Goal: Task Accomplishment & Management: Manage account settings

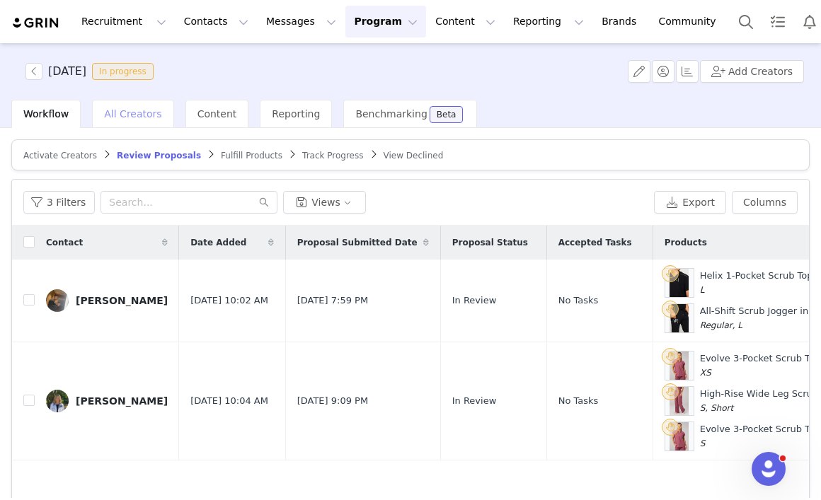
click at [137, 119] on span "All Creators" at bounding box center [132, 113] width 57 height 11
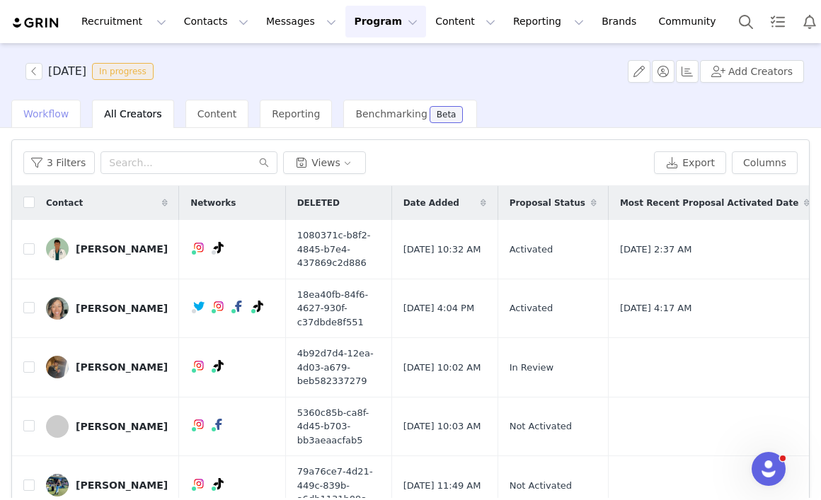
click at [52, 114] on span "Workflow" at bounding box center [45, 113] width 45 height 11
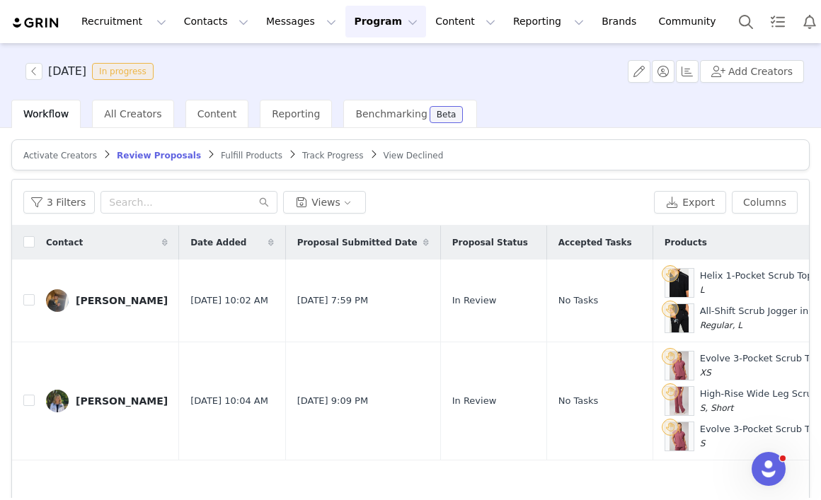
click at [60, 156] on span "Activate Creators" at bounding box center [60, 156] width 74 height 10
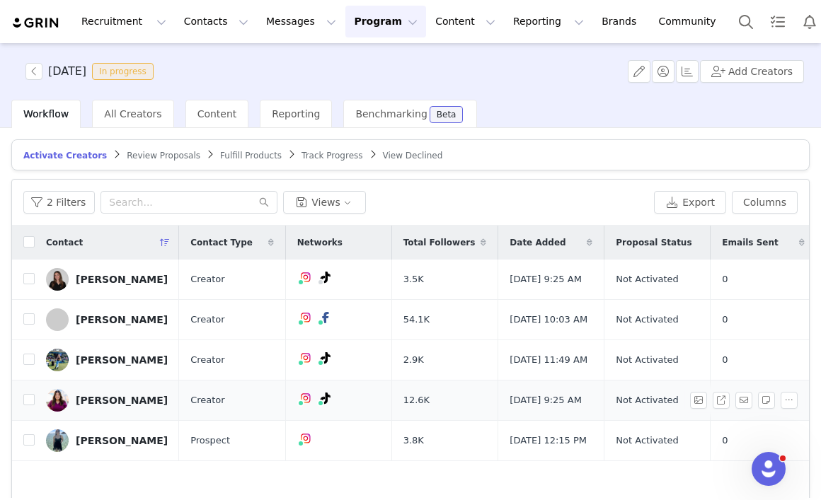
scroll to position [116, 0]
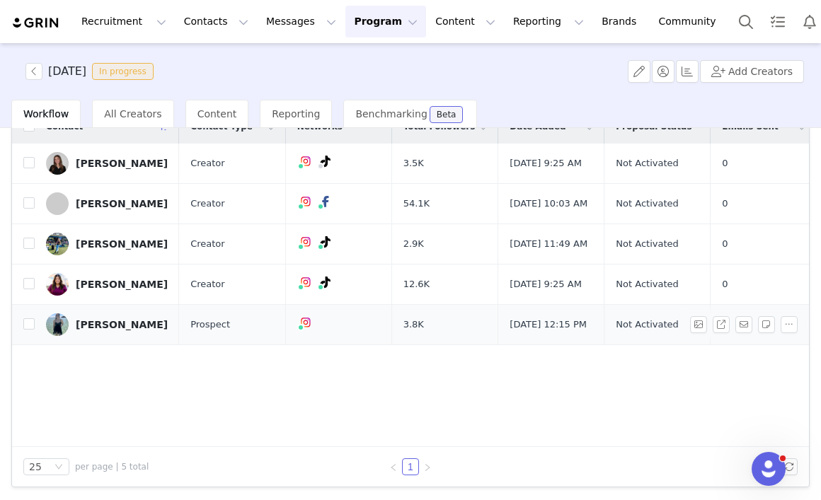
click at [129, 330] on div "Vanessa Machuca" at bounding box center [122, 324] width 92 height 11
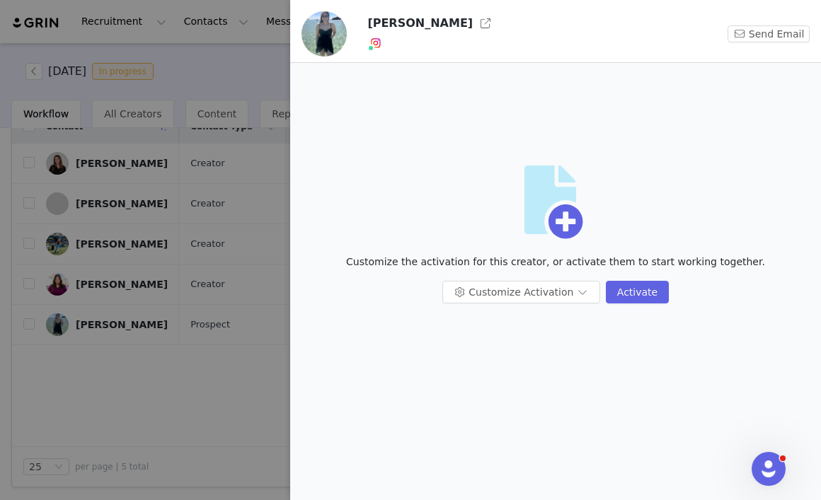
click at [148, 410] on div at bounding box center [410, 250] width 821 height 500
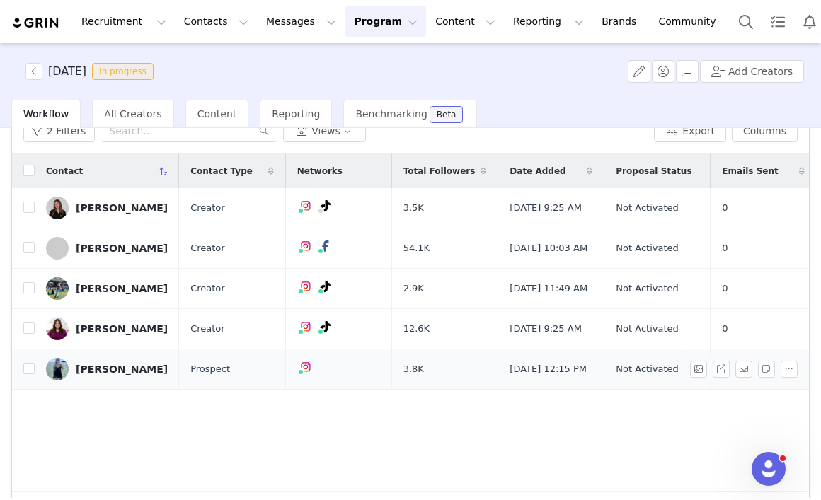
scroll to position [67, 0]
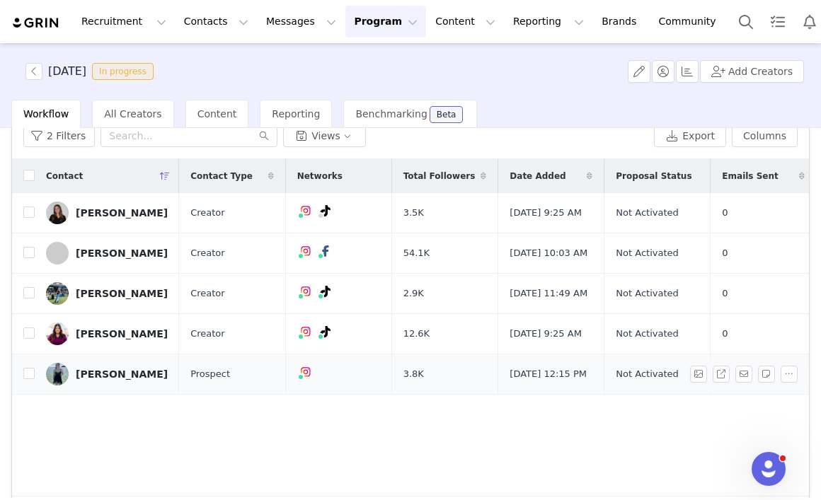
click at [135, 380] on div "Vanessa Machuca" at bounding box center [122, 374] width 92 height 11
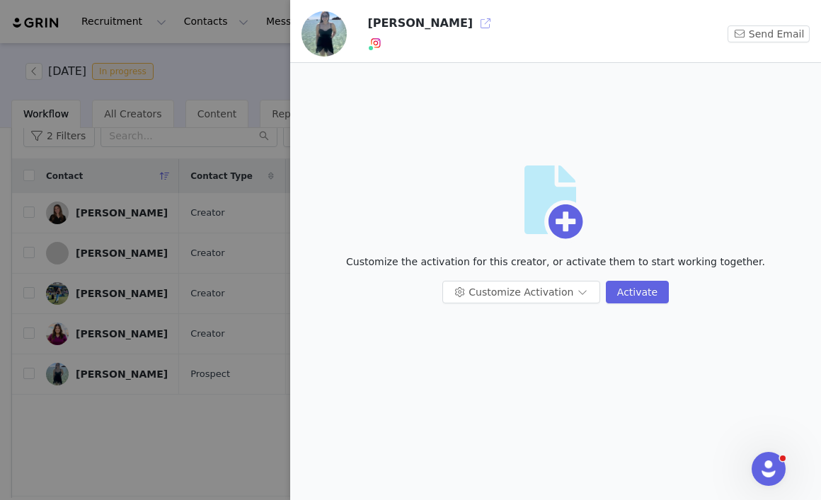
click at [474, 22] on button "button" at bounding box center [485, 23] width 23 height 23
click at [253, 61] on div at bounding box center [410, 250] width 821 height 500
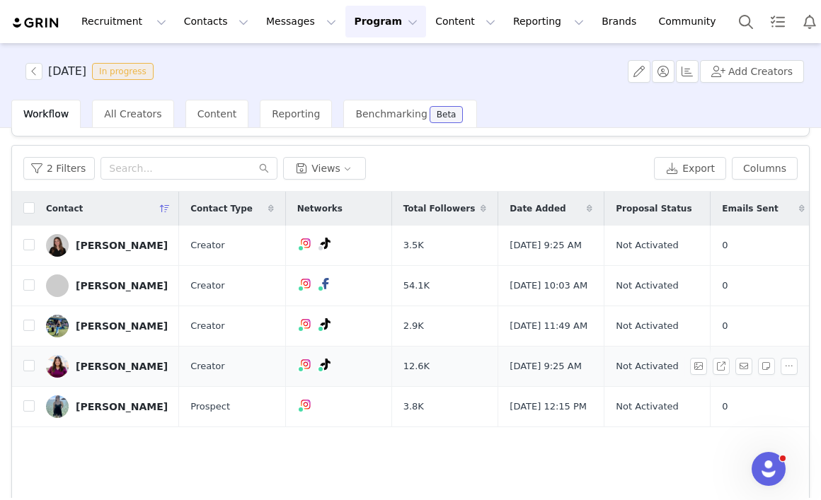
scroll to position [0, 0]
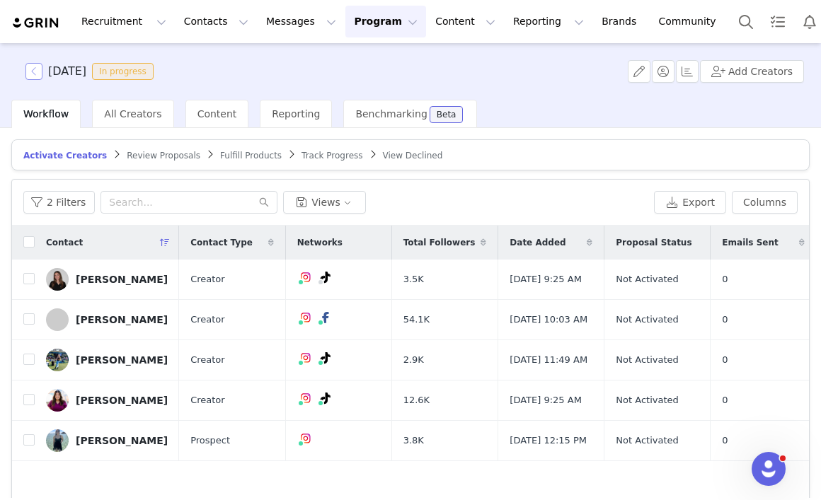
click at [35, 74] on button "button" at bounding box center [33, 71] width 17 height 17
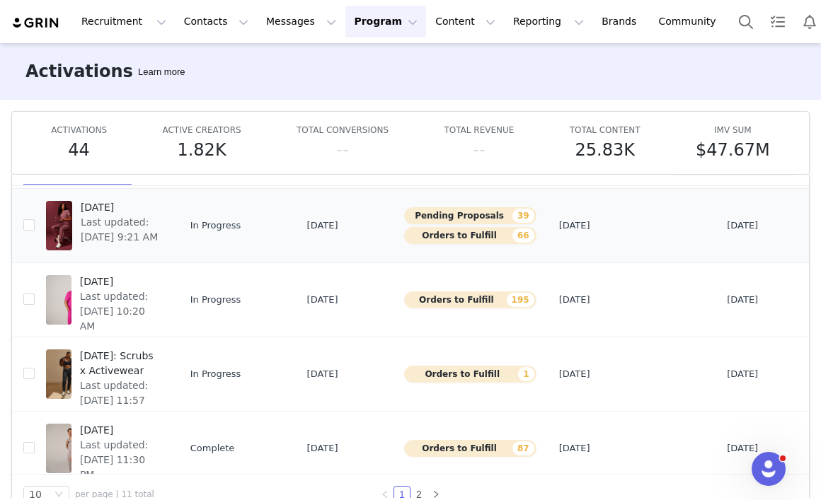
scroll to position [31, 0]
click at [28, 226] on input "checkbox" at bounding box center [28, 225] width 11 height 11
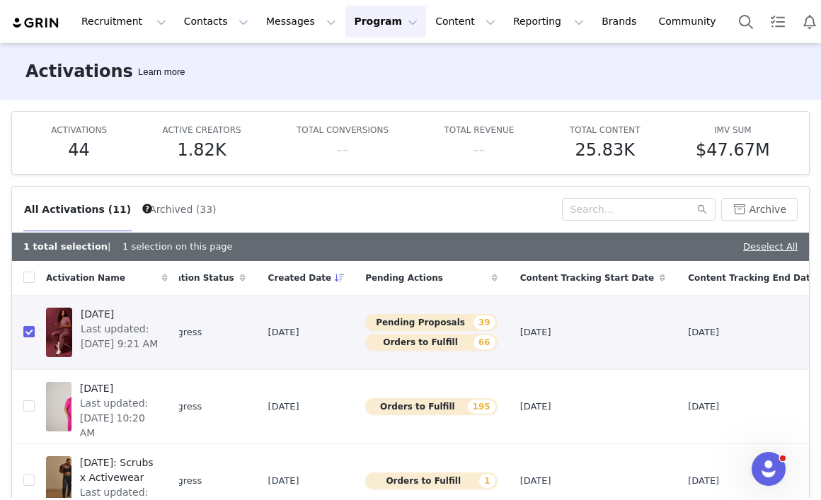
scroll to position [0, 70]
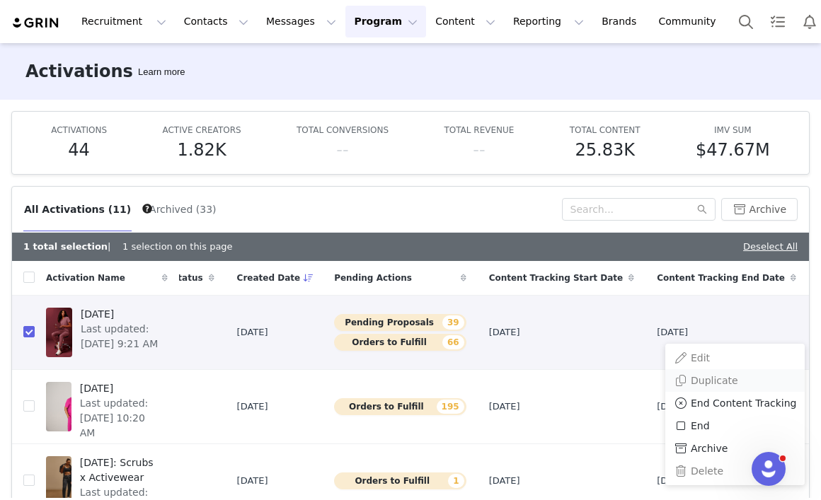
click at [713, 383] on span "Duplicate" at bounding box center [714, 381] width 47 height 16
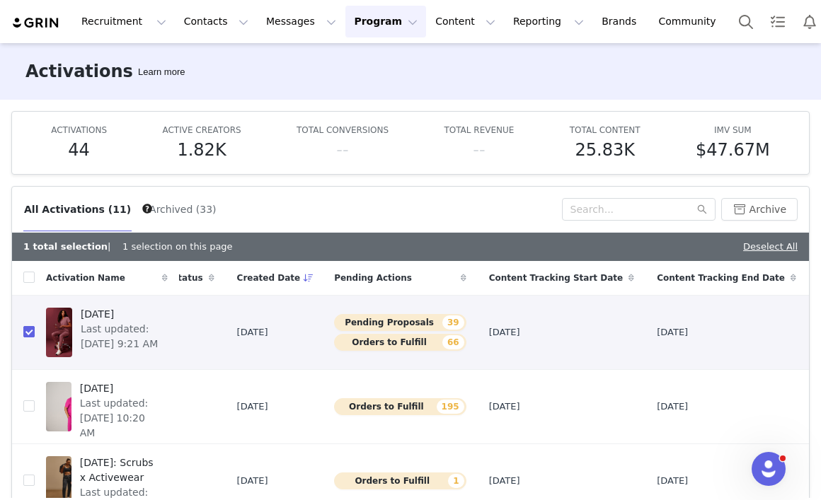
click at [30, 333] on input "checkbox" at bounding box center [28, 331] width 11 height 11
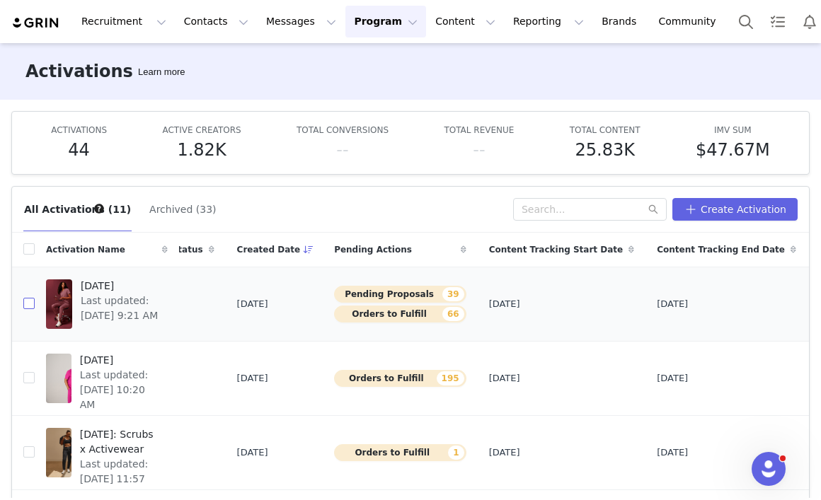
click at [30, 308] on input "checkbox" at bounding box center [28, 303] width 11 height 11
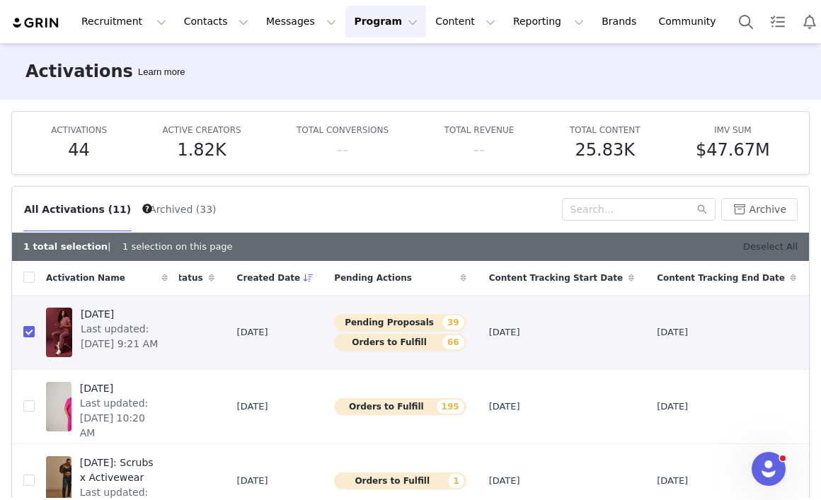
click at [767, 247] on link "Deselect All" at bounding box center [770, 246] width 54 height 11
checkbox input "false"
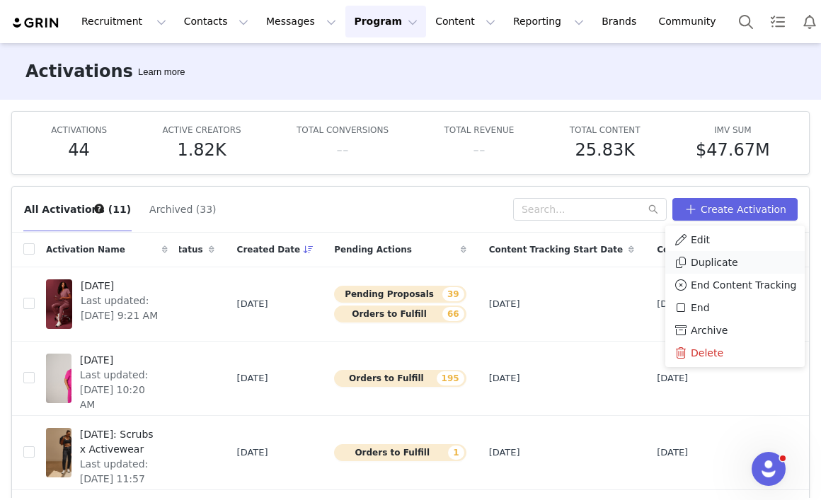
click at [724, 266] on span "Duplicate" at bounding box center [714, 263] width 47 height 16
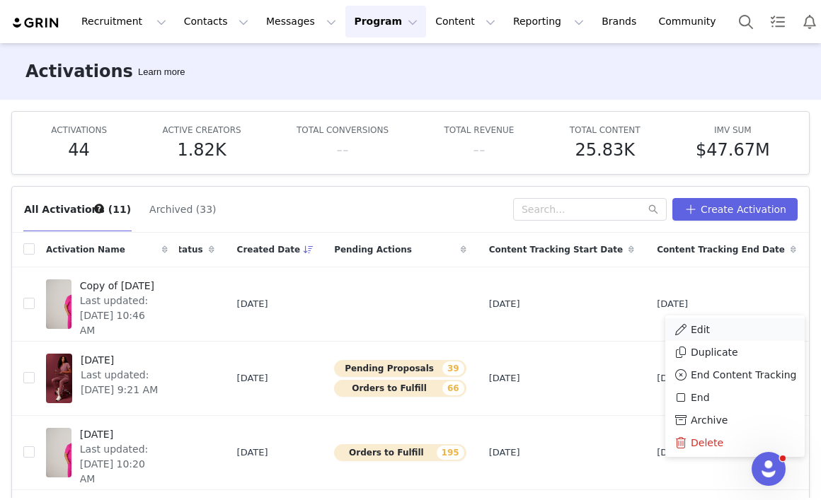
click at [739, 327] on div "Edit" at bounding box center [735, 330] width 122 height 16
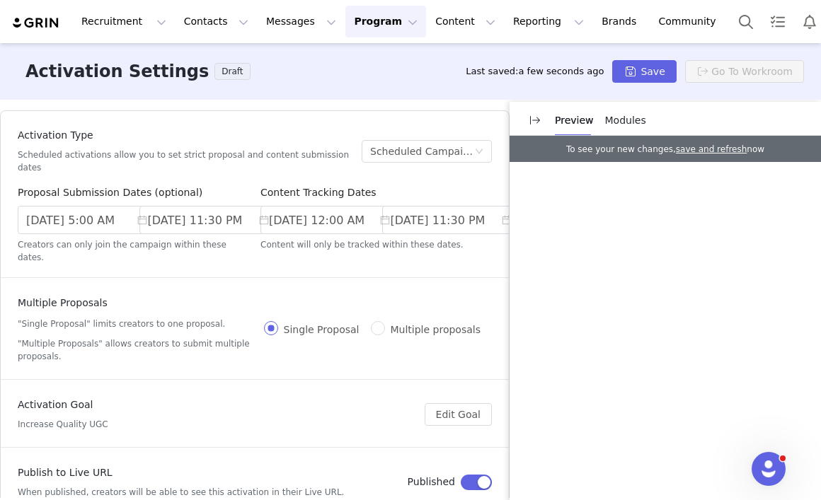
scroll to position [1, 0]
click at [32, 222] on input "8/13/2025 5:00 AM" at bounding box center [87, 219] width 138 height 28
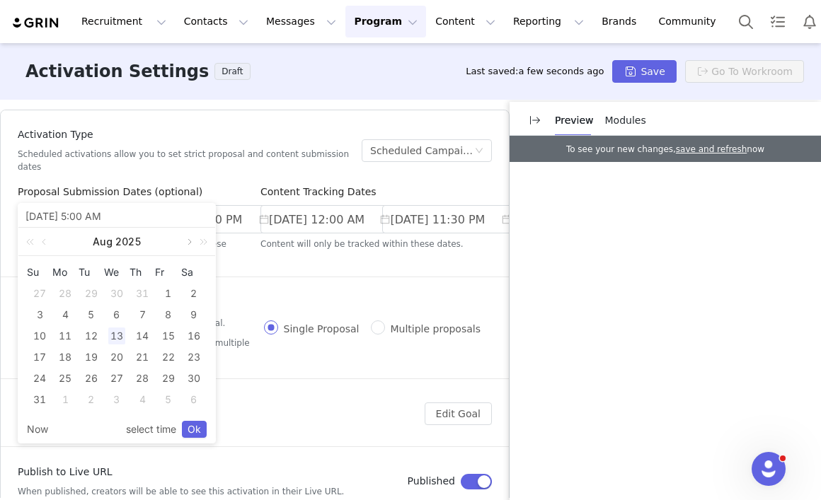
click at [190, 240] on link at bounding box center [188, 242] width 13 height 28
click at [190, 241] on link at bounding box center [188, 242] width 13 height 28
click at [69, 338] on div "13" at bounding box center [65, 336] width 17 height 17
type input "10/13/2025 5:00 AM"
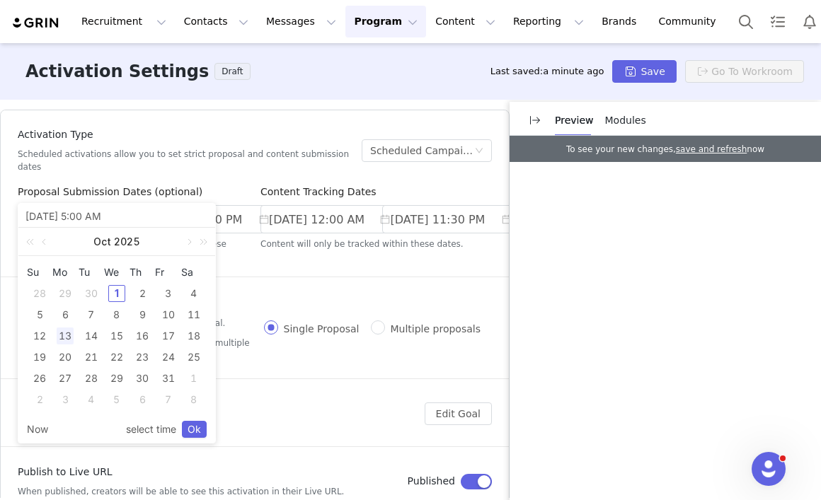
click at [231, 165] on h5 "Scheduled activations allow you to set strict proposal and content submission d…" at bounding box center [184, 160] width 333 height 25
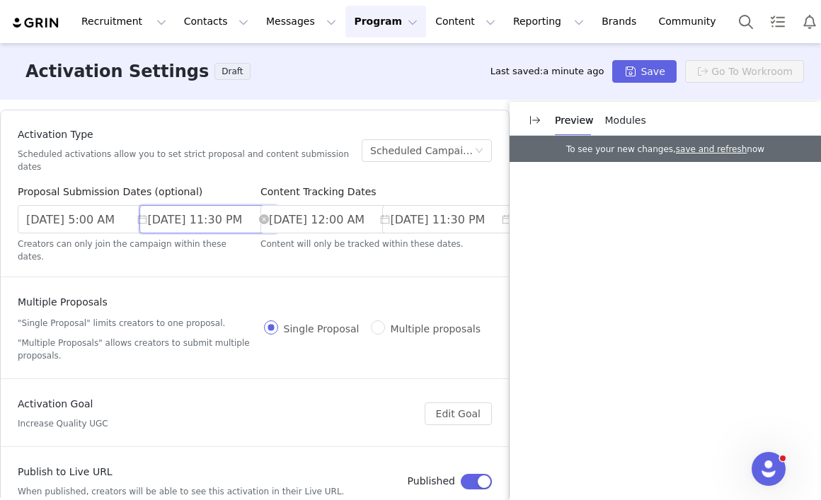
click at [214, 219] on input "9/04/2025 11:30 PM" at bounding box center [208, 219] width 138 height 28
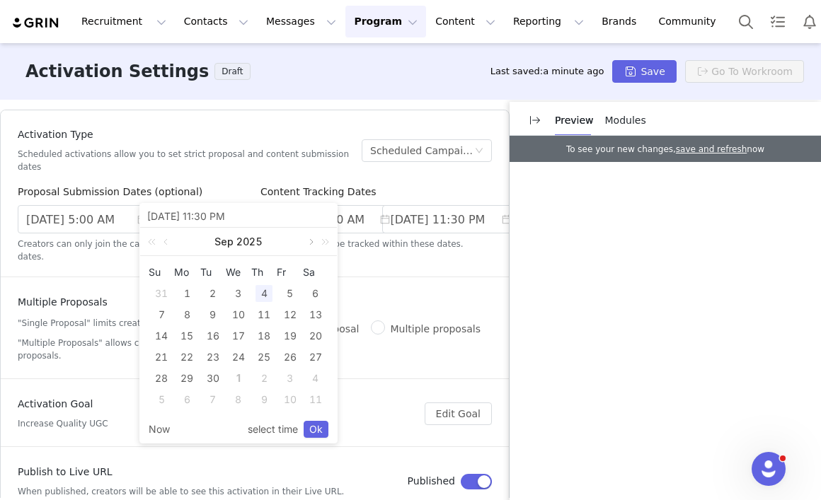
click at [309, 244] on link at bounding box center [310, 242] width 13 height 28
click at [316, 294] on div "1" at bounding box center [315, 293] width 17 height 17
type input "11/01/2025 11:30 PM"
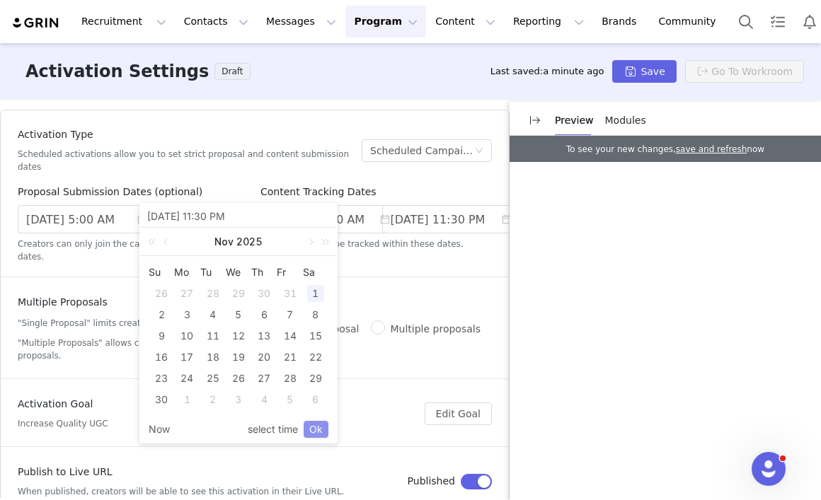
click at [319, 430] on link "Ok" at bounding box center [316, 429] width 25 height 17
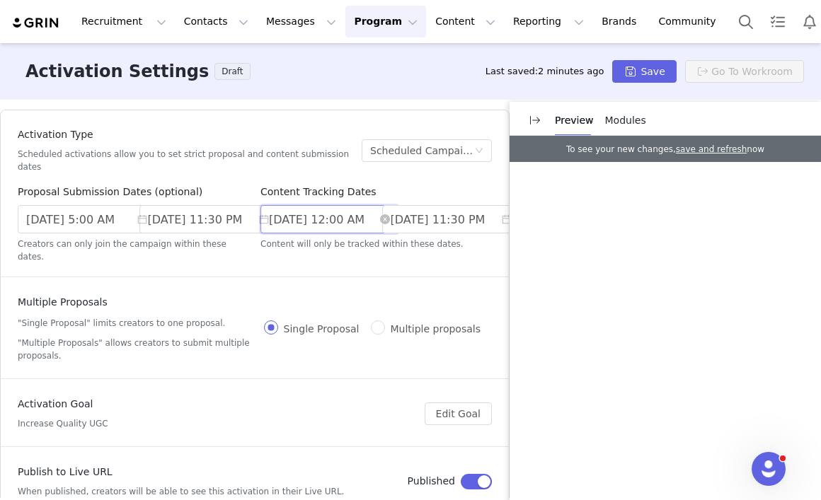
click at [320, 218] on input "9/01/2025 12:00 AM" at bounding box center [329, 219] width 138 height 28
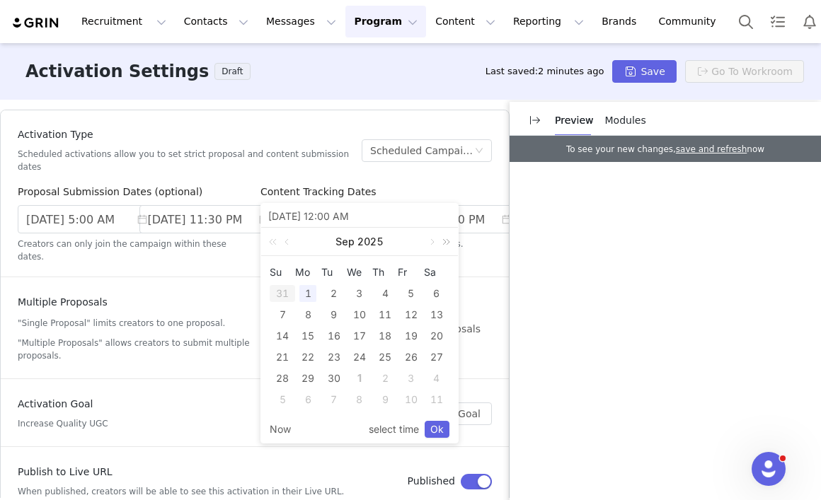
click at [447, 241] on link at bounding box center [443, 242] width 18 height 28
click at [434, 243] on link at bounding box center [443, 242] width 18 height 28
click at [284, 243] on link at bounding box center [288, 242] width 13 height 28
click at [271, 241] on link at bounding box center [275, 242] width 18 height 28
click at [270, 246] on link at bounding box center [275, 242] width 18 height 28
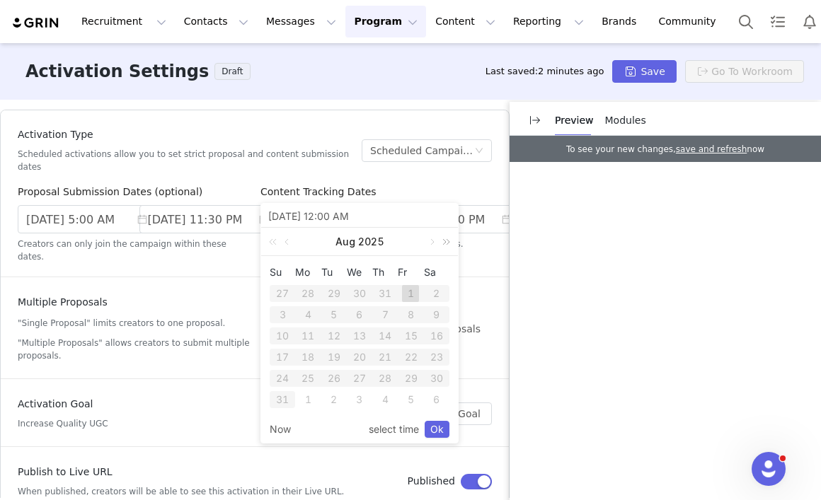
click at [436, 246] on link at bounding box center [443, 242] width 18 height 28
click at [433, 246] on link at bounding box center [430, 242] width 13 height 28
click at [280, 243] on link at bounding box center [275, 242] width 18 height 28
click at [430, 242] on link at bounding box center [430, 242] width 13 height 28
click at [431, 243] on link at bounding box center [430, 242] width 13 height 28
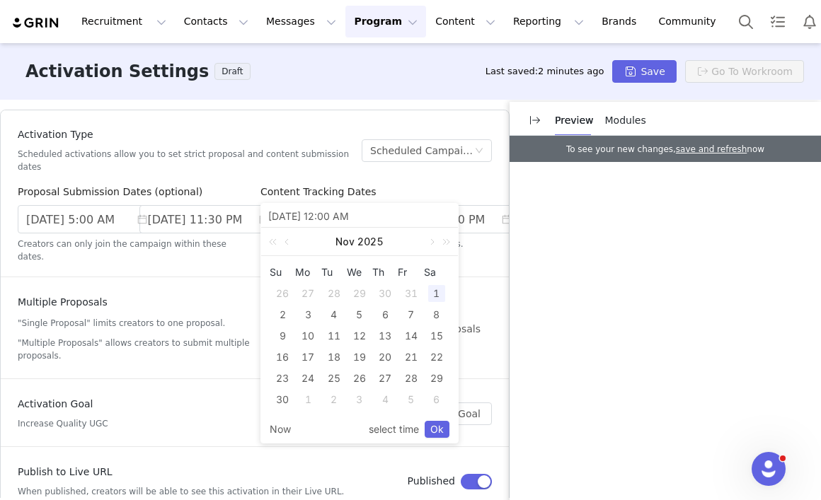
click at [438, 291] on div "1" at bounding box center [436, 293] width 17 height 17
type input "11/01/2025 12:00 AM"
click at [438, 427] on link "Ok" at bounding box center [436, 429] width 25 height 17
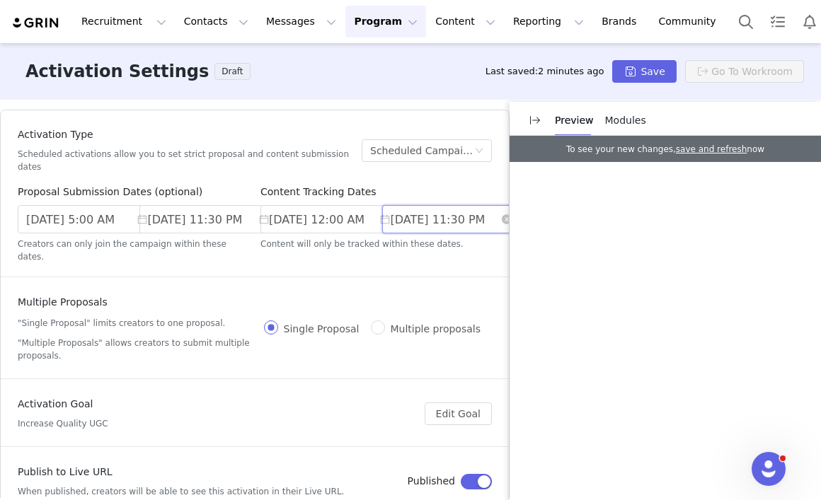
click at [444, 220] on input "10/05/2025 11:30 PM" at bounding box center [451, 219] width 138 height 28
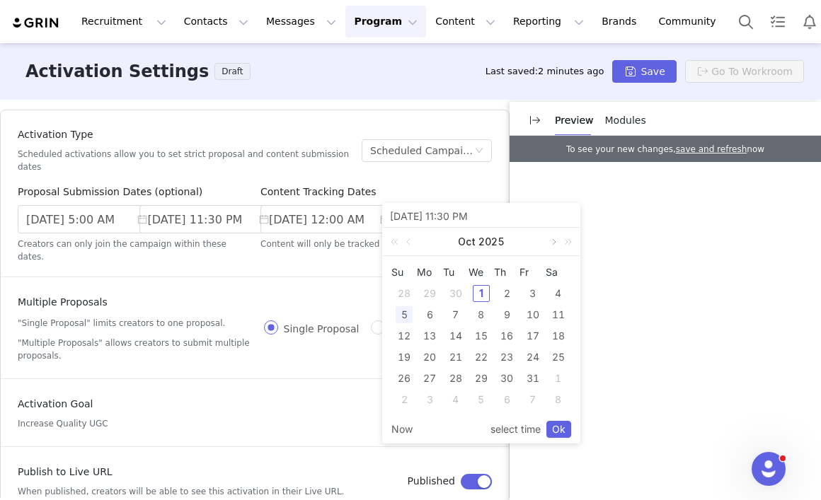
click at [554, 243] on link at bounding box center [552, 242] width 13 height 28
click at [533, 292] on div "5" at bounding box center [532, 293] width 17 height 17
type input "12/05/2025 11:30 PM"
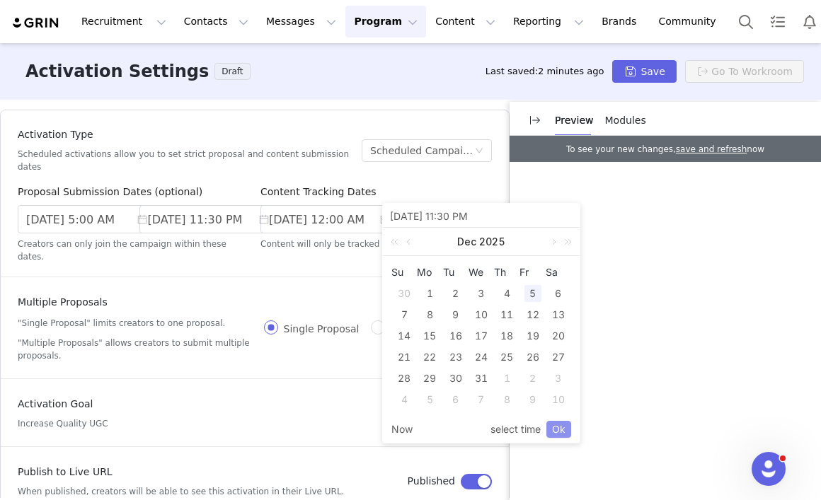
click at [563, 431] on link "Ok" at bounding box center [558, 429] width 25 height 17
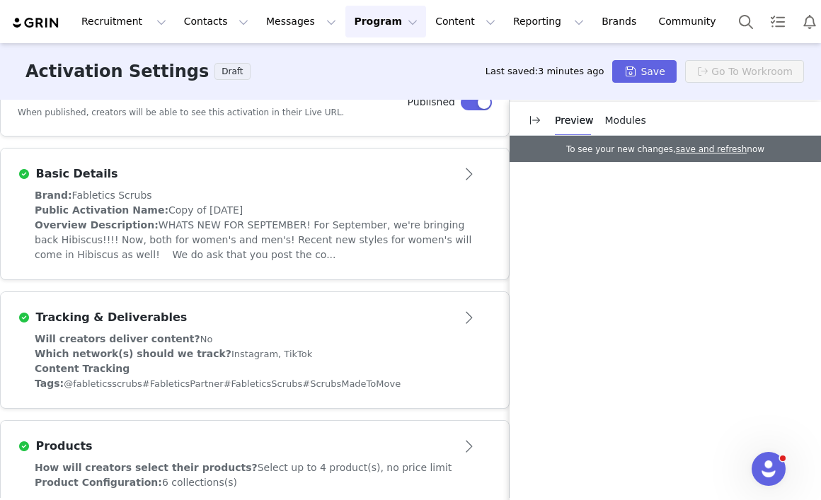
scroll to position [349, 0]
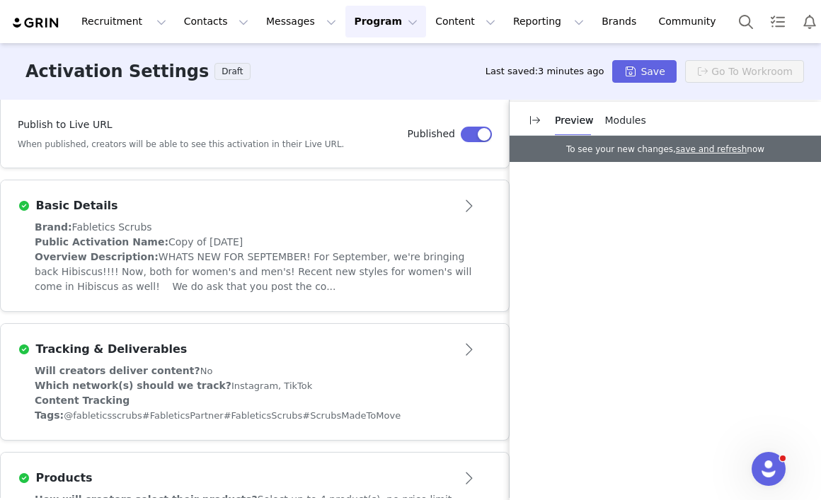
click at [459, 195] on button "Open module" at bounding box center [470, 206] width 44 height 23
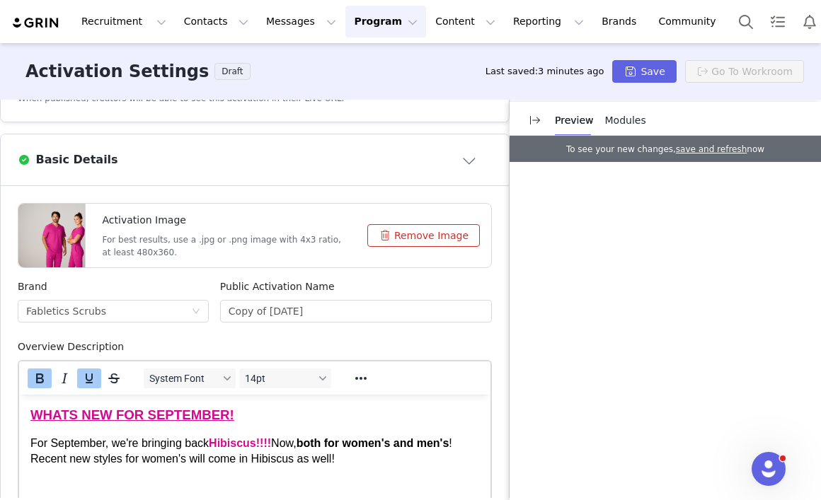
scroll to position [402, 0]
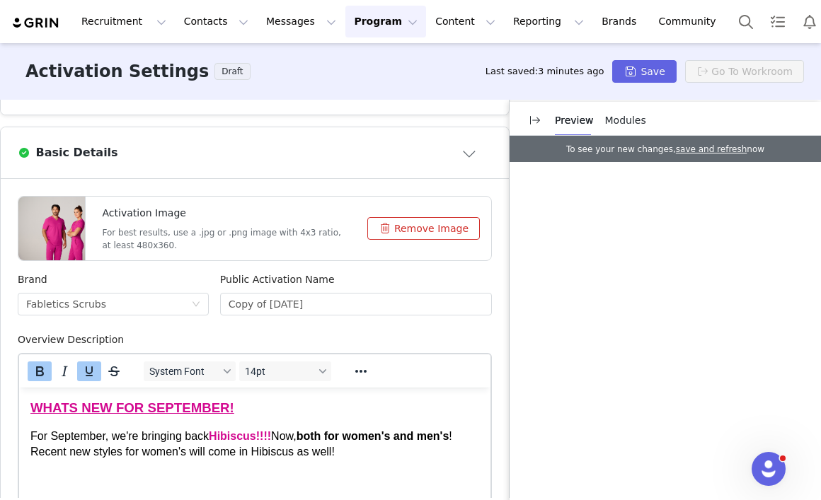
click at [387, 219] on button "Remove Image" at bounding box center [423, 228] width 112 height 23
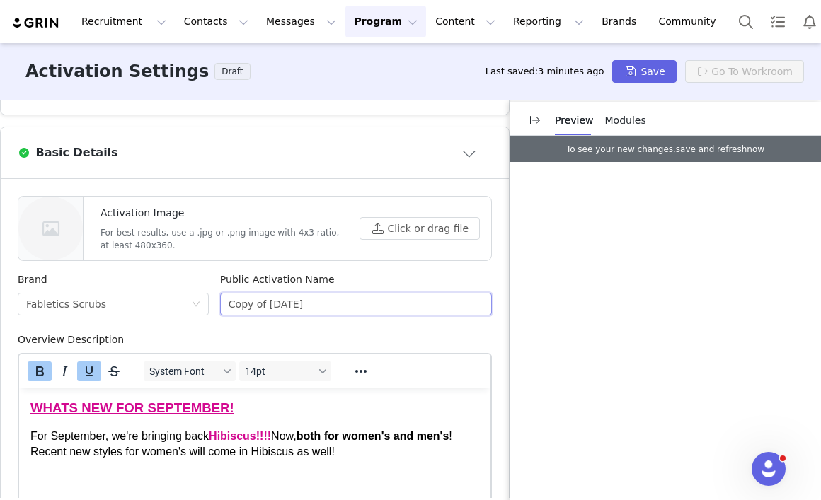
drag, startPoint x: 325, startPoint y: 291, endPoint x: 216, endPoint y: 282, distance: 109.4
click at [216, 282] on div "Public Activation Name Copy of SEPTEMBER 2025" at bounding box center [355, 302] width 283 height 60
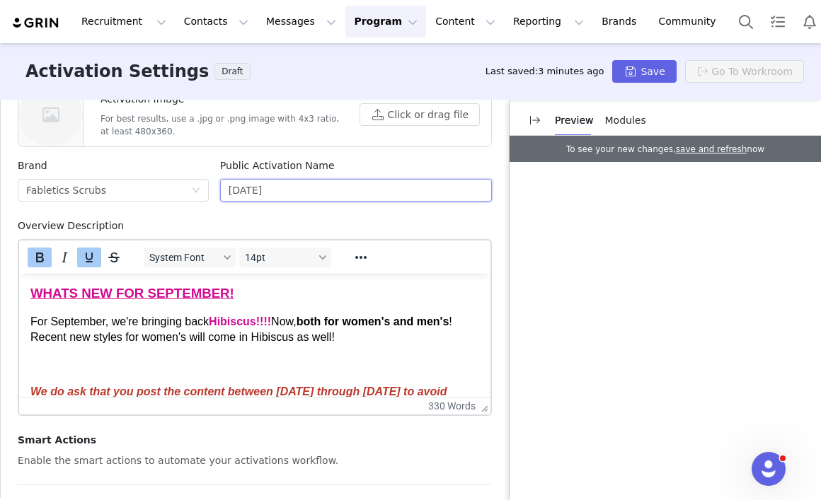
scroll to position [0, 0]
type input "NOVEMBER 2025"
click at [271, 325] on strong "Hibiscus!!!!" at bounding box center [240, 322] width 62 height 12
click at [271, 326] on strong "Hibiscus!!!!" at bounding box center [240, 322] width 62 height 12
click at [103, 322] on span "For September, we're bringing back Hibiscus!!!! Now, both for women's and men's…" at bounding box center [241, 330] width 422 height 28
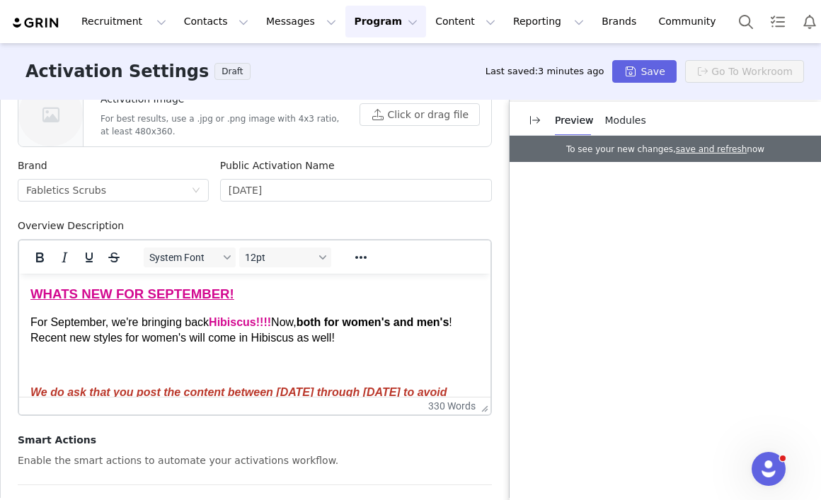
click at [83, 332] on span "Now, both for women's and men's ! Recent new styles for women's will come in Hi…" at bounding box center [241, 330] width 422 height 28
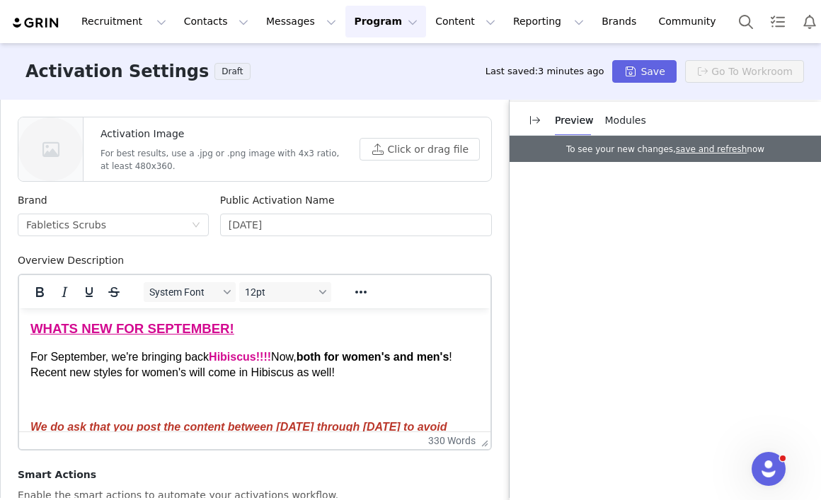
scroll to position [480, 0]
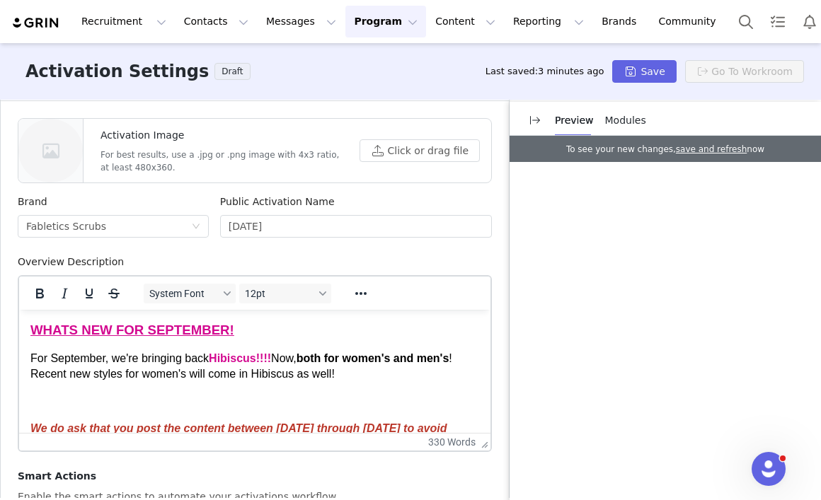
click at [219, 337] on p "WHATS NEW FOR SEPTEMBER!" at bounding box center [254, 330] width 449 height 18
drag, startPoint x: 222, startPoint y: 333, endPoint x: 148, endPoint y: 328, distance: 74.5
click at [148, 330] on span "WHATS NEW FOR SEPTEMBER!" at bounding box center [132, 330] width 204 height 15
click at [282, 327] on p "WHATS NEW FOR NOVEMBER!" at bounding box center [254, 330] width 449 height 18
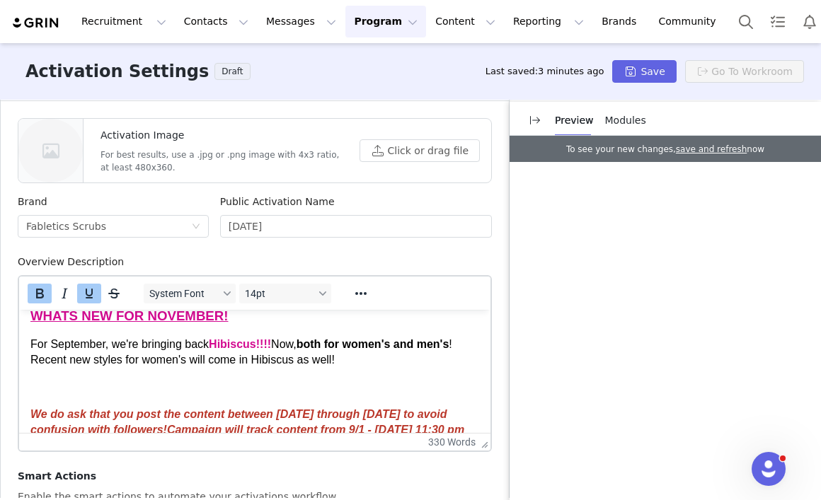
scroll to position [0, 0]
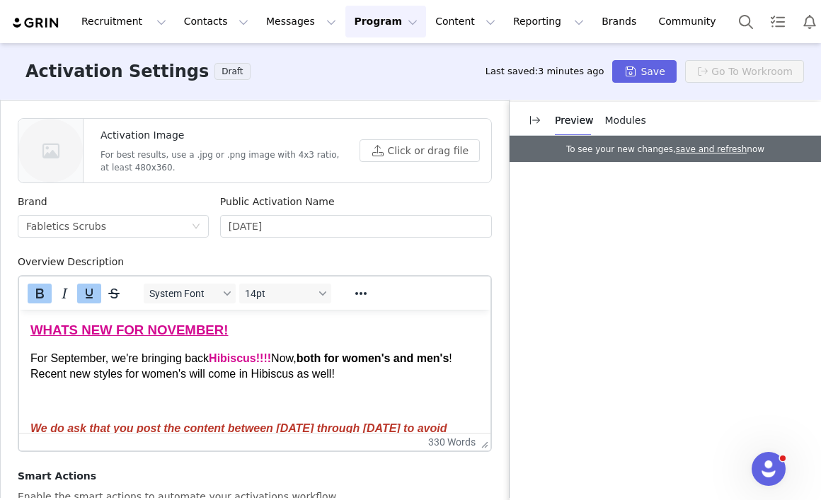
click at [236, 329] on p "WHATS NEW FOR NOVEMBER!" at bounding box center [254, 330] width 449 height 18
click at [232, 329] on p "WHATS NEW FOR NOVEMBER!" at bounding box center [254, 330] width 449 height 18
click at [102, 358] on span "For September, we're bringing back Hibiscus!!!! Now, both for women's and men's…" at bounding box center [241, 366] width 422 height 28
click at [250, 362] on strong "Hibiscus!!!!" at bounding box center [237, 358] width 62 height 12
click at [268, 362] on strong "Hibiscus!!!!" at bounding box center [237, 358] width 62 height 12
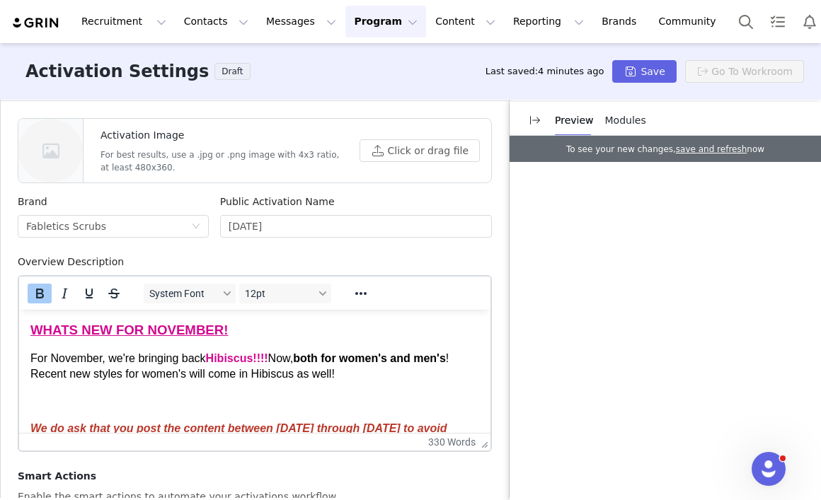
click at [258, 362] on strong "Hibiscus!!!!" at bounding box center [237, 358] width 62 height 12
drag, startPoint x: 258, startPoint y: 362, endPoint x: 138, endPoint y: 362, distance: 120.3
click at [138, 362] on span "For November, we're bringing back Hibiscus!!!! Now, both for women's and men's …" at bounding box center [239, 366] width 418 height 28
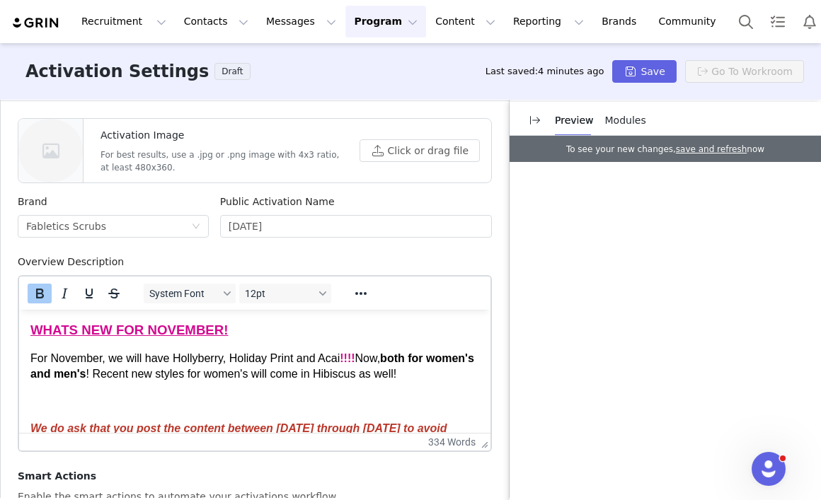
click at [348, 360] on strong "!!!!" at bounding box center [347, 358] width 15 height 12
click at [342, 362] on strong "!!!!" at bounding box center [347, 358] width 15 height 12
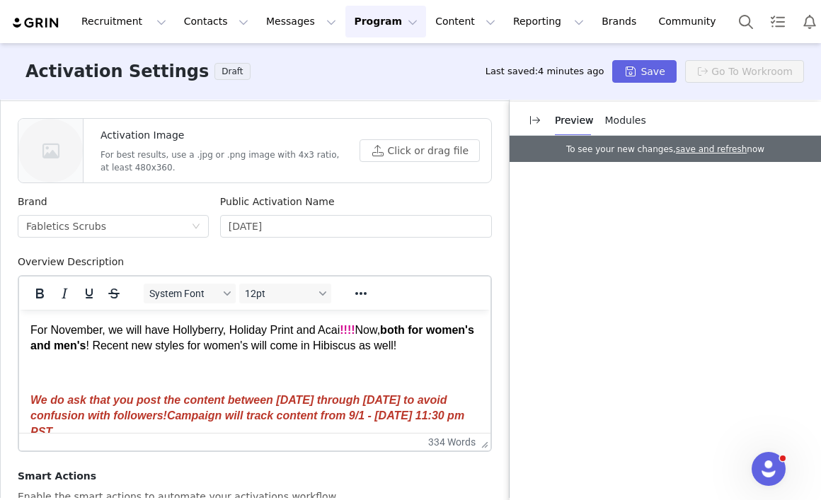
scroll to position [22, 0]
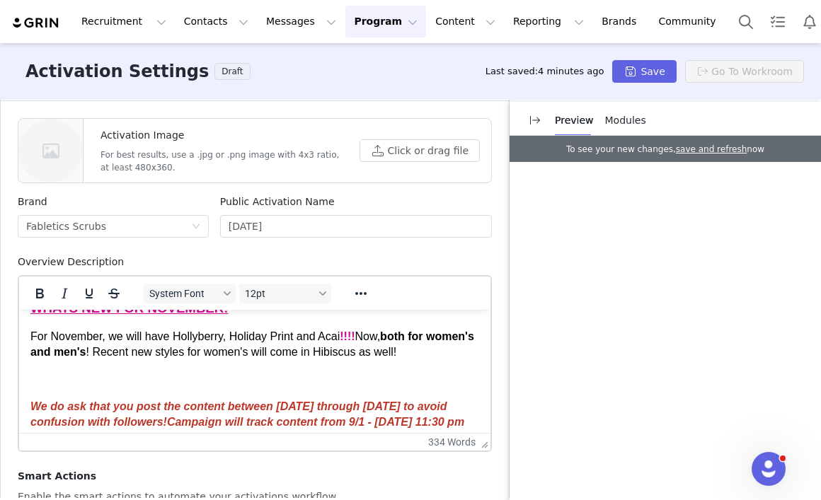
click at [379, 341] on span "Now, both for women's and men's ! Recent new styles for women's will come in Hi…" at bounding box center [252, 344] width 444 height 28
click at [374, 339] on span "Now, both for women's and men's ! Recent new styles for women's will come in Hi…" at bounding box center [252, 344] width 444 height 28
click at [364, 338] on span "Now, both for women's and men's ! Recent new styles for women's will come in Hi…" at bounding box center [252, 344] width 444 height 28
drag, startPoint x: 364, startPoint y: 335, endPoint x: 461, endPoint y: 357, distance: 99.4
click at [461, 357] on p "For November, we will have Hollyberry, Holiday Print and Acai !!!! Now, both fo…" at bounding box center [254, 345] width 449 height 32
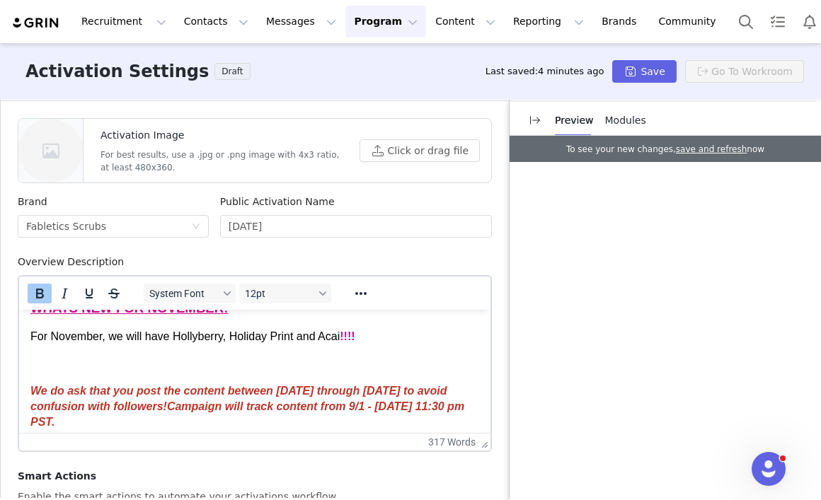
click at [161, 359] on p "Rich Text Area. Press ALT-0 for help." at bounding box center [254, 364] width 449 height 16
click at [386, 339] on p "For November, we will have Hollyberry, Holiday Print and Acai !!!!" at bounding box center [254, 337] width 449 height 16
click at [129, 362] on p "Rich Text Area. Press ALT-0 for help." at bounding box center [254, 364] width 449 height 16
click at [363, 285] on icon "Reveal or hide additional toolbar items" at bounding box center [360, 293] width 17 height 17
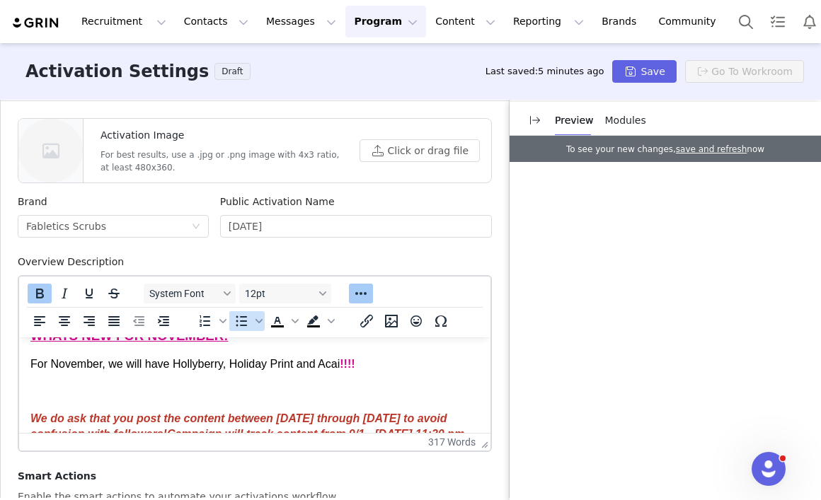
click at [248, 313] on icon "Bullet list" at bounding box center [241, 321] width 17 height 17
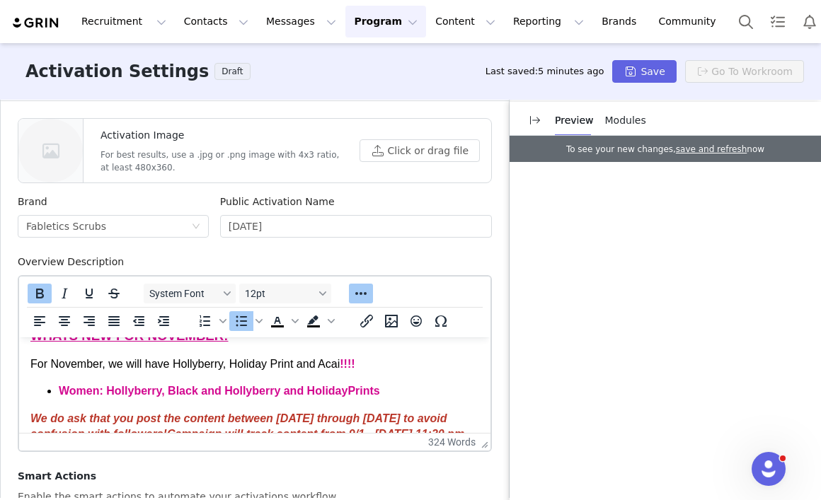
click at [352, 399] on li "Women: Hollyberry, Black and Hollyberry and HolidayPrints" at bounding box center [269, 391] width 420 height 16
click at [395, 399] on li "Women: Hollyberry, Black and Hollyberry and Holiday Prints" at bounding box center [269, 391] width 420 height 16
click at [229, 393] on strong "Women: Hollyberry, Black and Hollyberry and Holiday Prints" at bounding box center [221, 391] width 324 height 12
click at [385, 397] on li "Women: Hollyberry, Black/Hollyberry and Holiday Prints" at bounding box center [269, 391] width 420 height 16
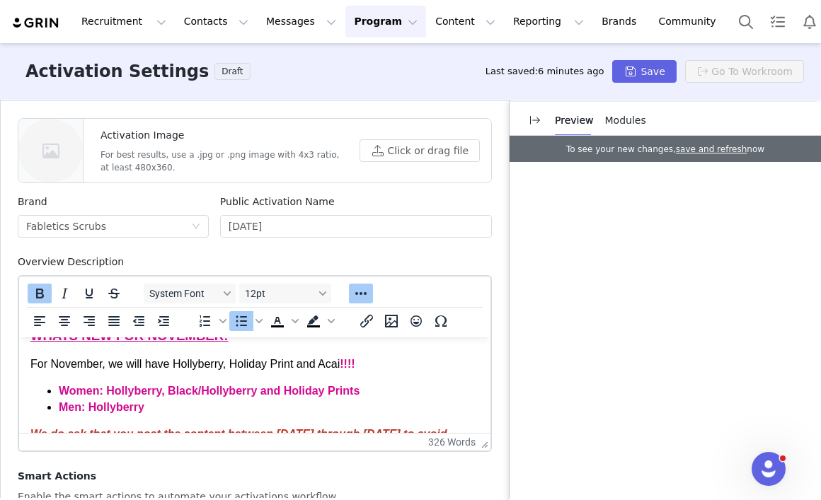
click at [137, 391] on strong "Women: Hollyberry, Black/Hollyberry and Holiday Prints" at bounding box center [209, 391] width 301 height 12
click at [118, 413] on strong "Men: Hollyberry" at bounding box center [102, 407] width 86 height 12
click at [236, 391] on strong "Women: Holly berry, Black/Hollyberry and Holiday Prints" at bounding box center [229, 391] width 341 height 12
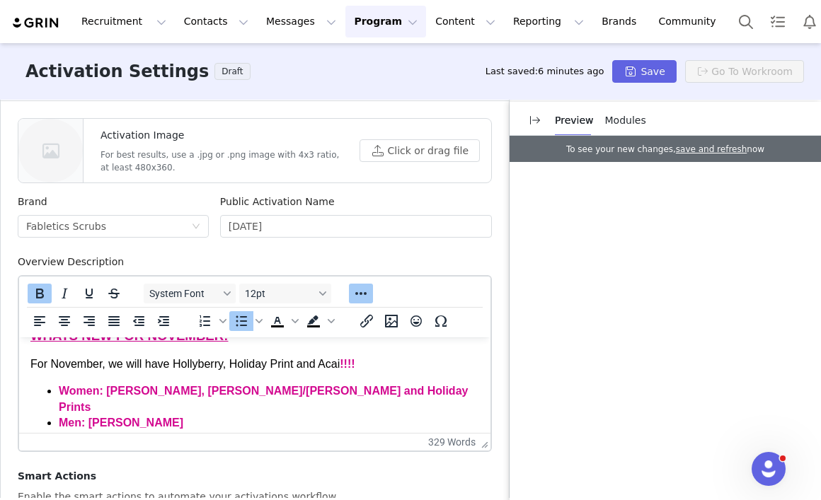
click at [160, 415] on li "Men: Holly berry" at bounding box center [269, 423] width 420 height 16
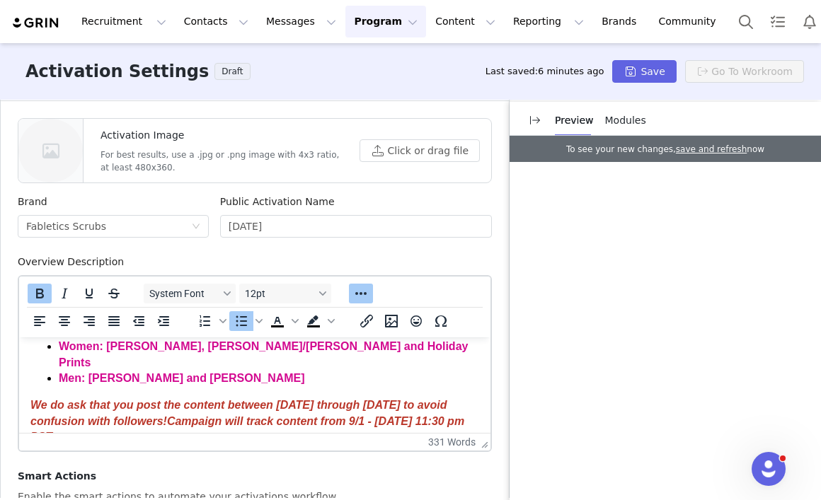
scroll to position [68, 0]
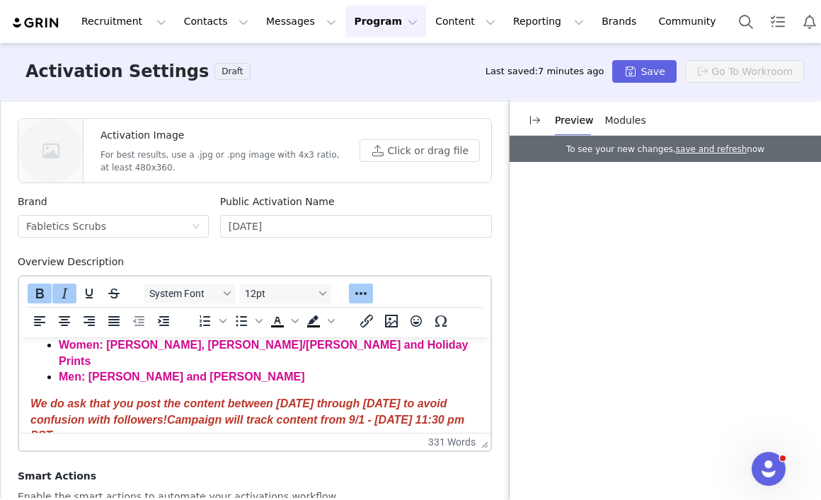
click at [328, 398] on span "We do ask that you post the content between September 1st through September 30t…" at bounding box center [248, 420] width 437 height 44
click at [440, 398] on span "We do ask that you post the content between November 1st through September 30th…" at bounding box center [248, 420] width 437 height 44
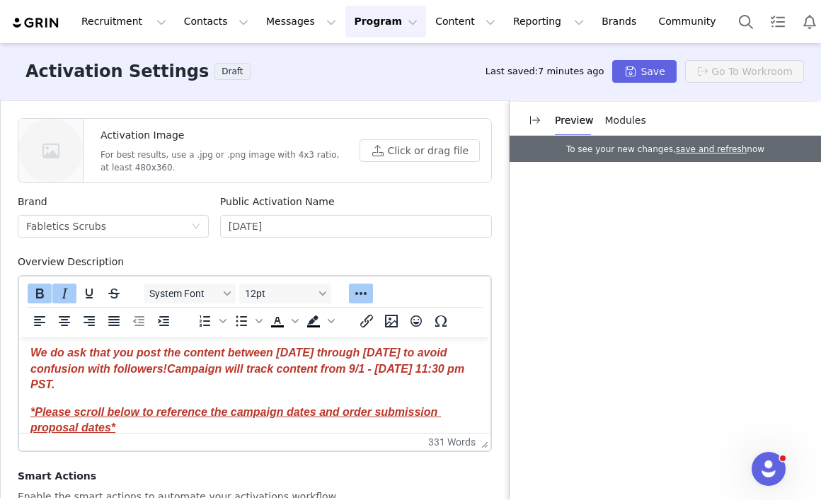
scroll to position [117, 0]
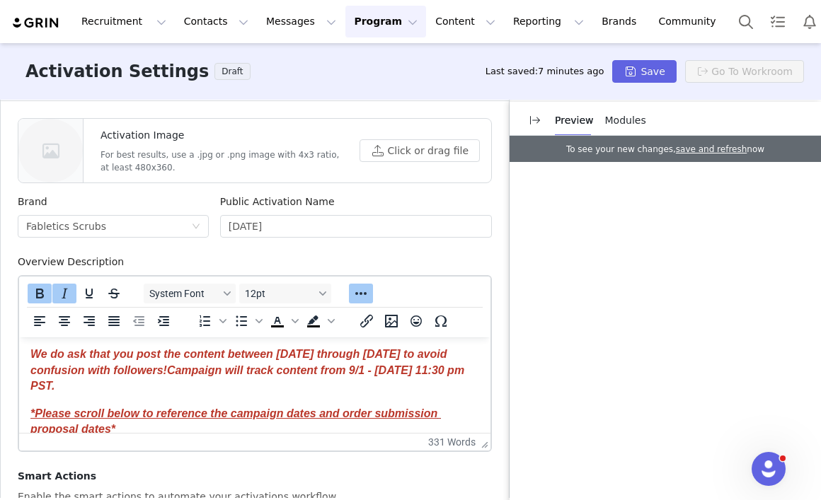
click at [444, 364] on span "Campaign will track content from 9/1 - 10/5 @ 11:30 pm PST." at bounding box center [248, 378] width 437 height 28
click at [437, 364] on span "Campaign will track content from 9/1 - 10/5 @ 11:30 pm PST." at bounding box center [248, 378] width 437 height 28
click at [42, 373] on span "Campaign will track content from 11/1 - 10/5 @ 11:30 pm PST." at bounding box center [251, 378] width 443 height 28
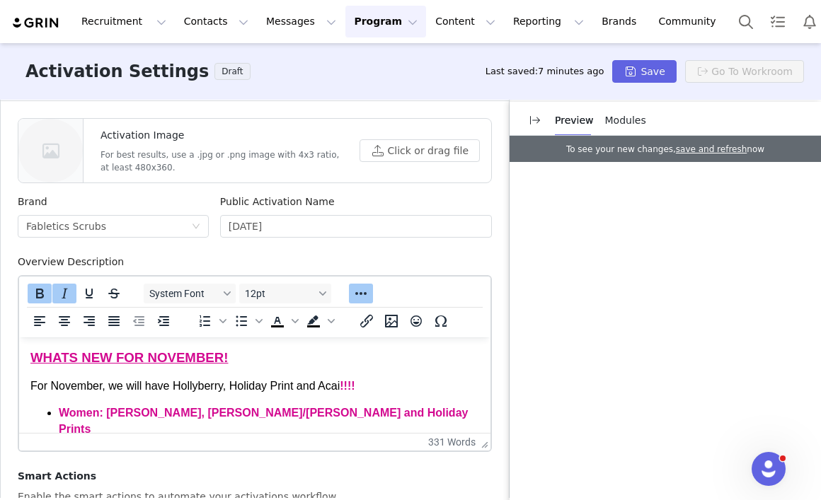
scroll to position [464, 0]
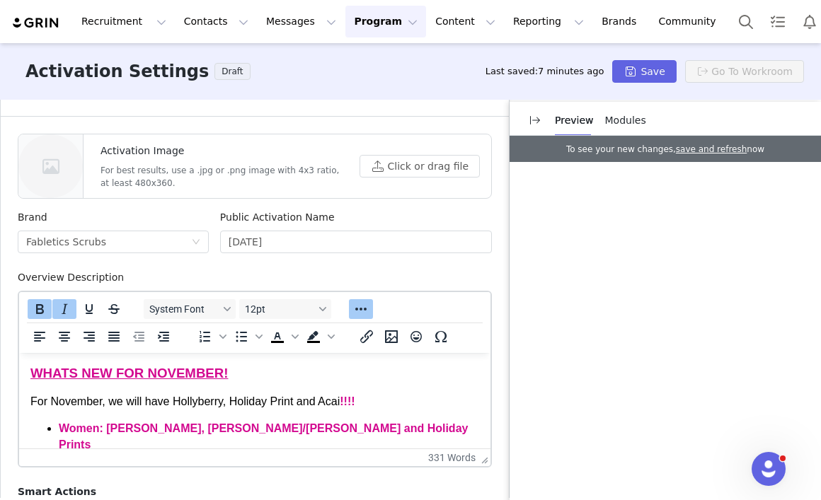
click at [223, 369] on p "WHATS NEW FOR NOVEMBER!" at bounding box center [254, 373] width 449 height 18
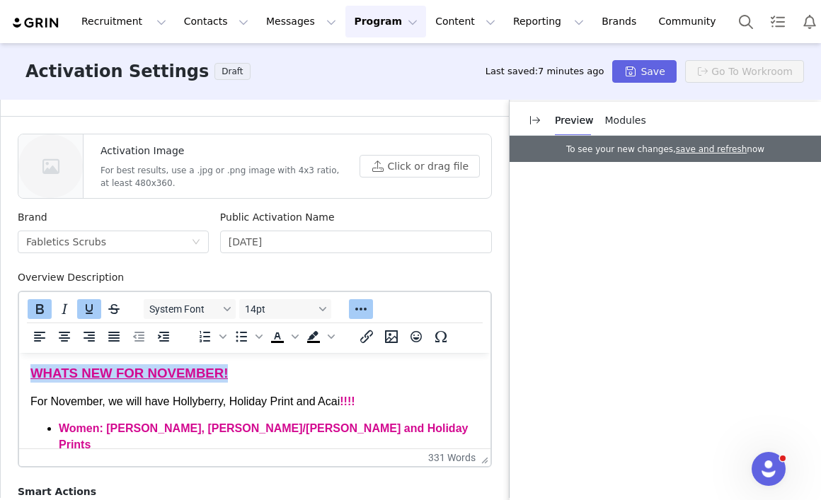
drag, startPoint x: 238, startPoint y: 374, endPoint x: 28, endPoint y: 363, distance: 210.4
click at [296, 333] on icon "Text color" at bounding box center [294, 336] width 7 height 7
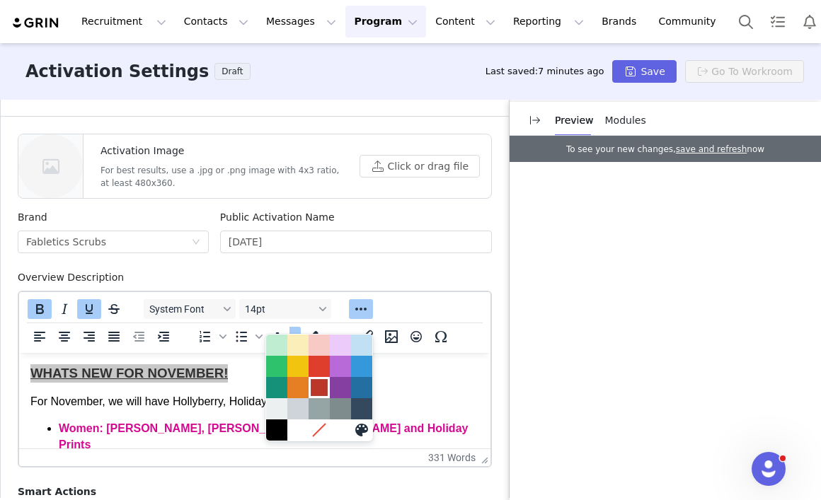
click at [315, 386] on div at bounding box center [319, 387] width 17 height 17
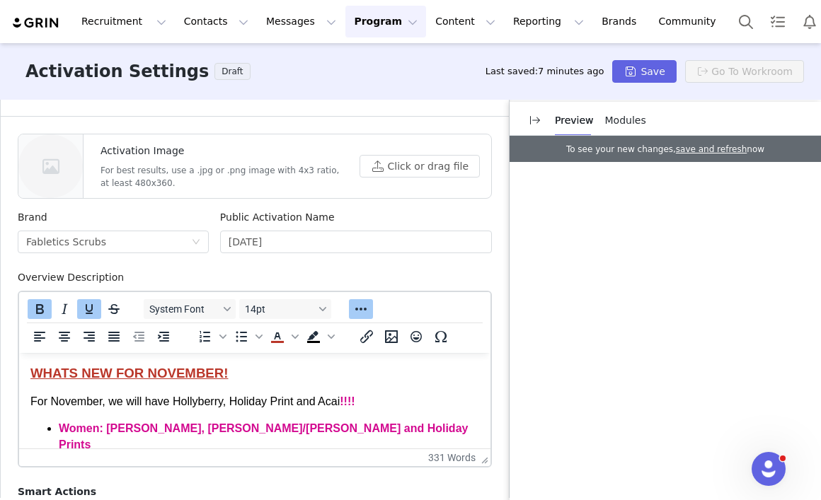
click at [313, 334] on div "To open the popup, press Shift+Enter To open the popup, press Shift+Enter To op…" at bounding box center [265, 337] width 161 height 28
click at [233, 375] on p "WHATS NEW FOR NOVEMBER!" at bounding box center [254, 373] width 449 height 18
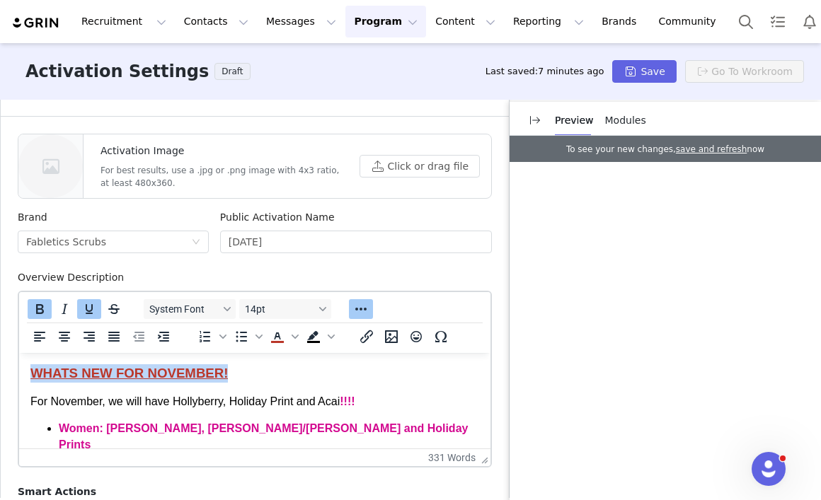
drag, startPoint x: 233, startPoint y: 374, endPoint x: 34, endPoint y: 364, distance: 199.0
click at [34, 364] on p "WHATS NEW FOR NOVEMBER!" at bounding box center [254, 373] width 449 height 18
click at [272, 341] on icon "Text color" at bounding box center [277, 342] width 13 height 2
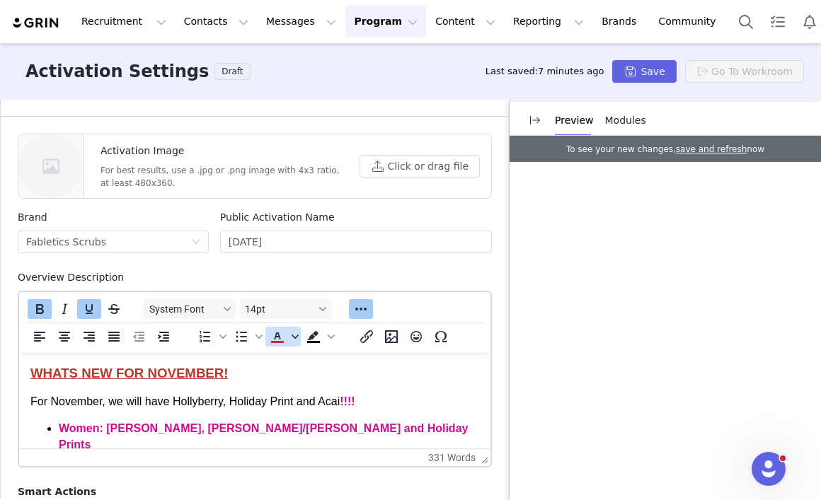
click at [290, 327] on span "Text color" at bounding box center [294, 337] width 11 height 20
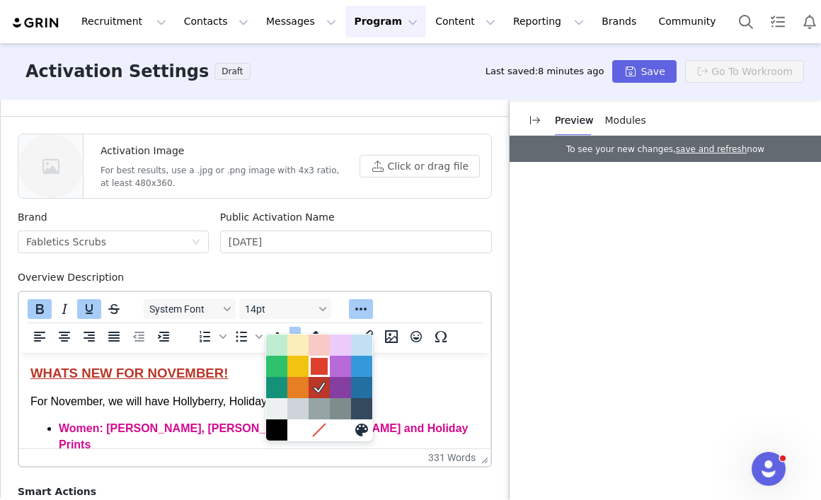
click at [322, 372] on div at bounding box center [319, 366] width 17 height 17
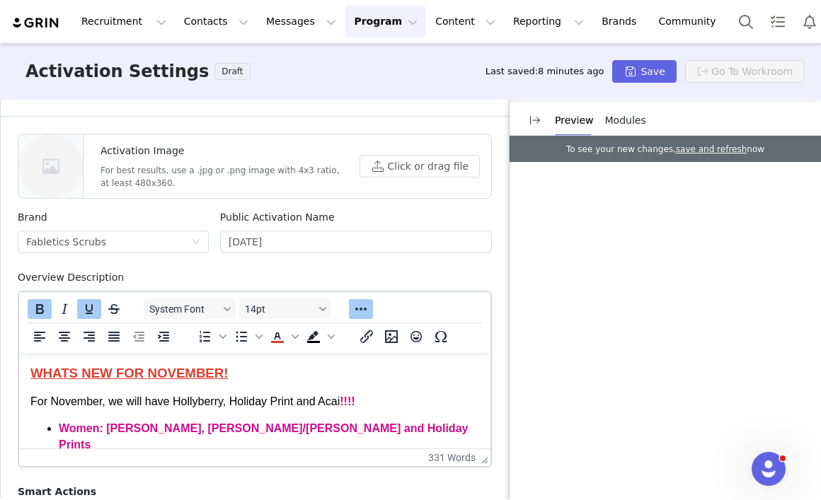
click at [295, 382] on p "WHATS NEW FOR NOVEMBER!" at bounding box center [254, 373] width 449 height 18
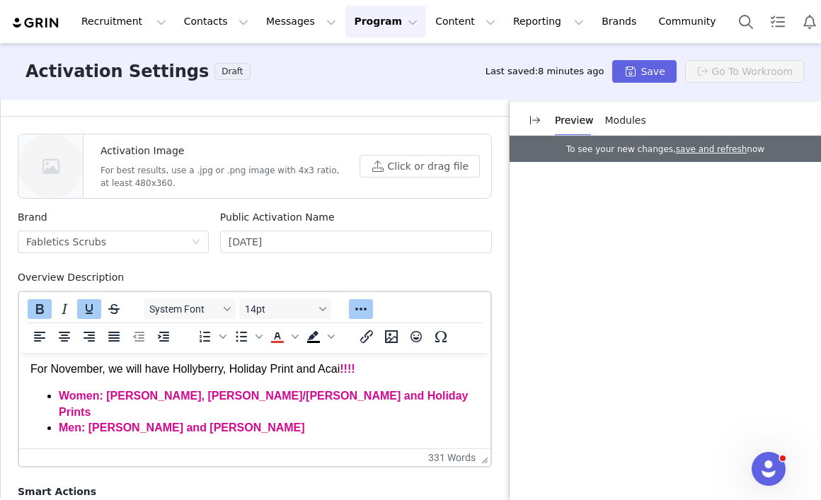
scroll to position [35, 0]
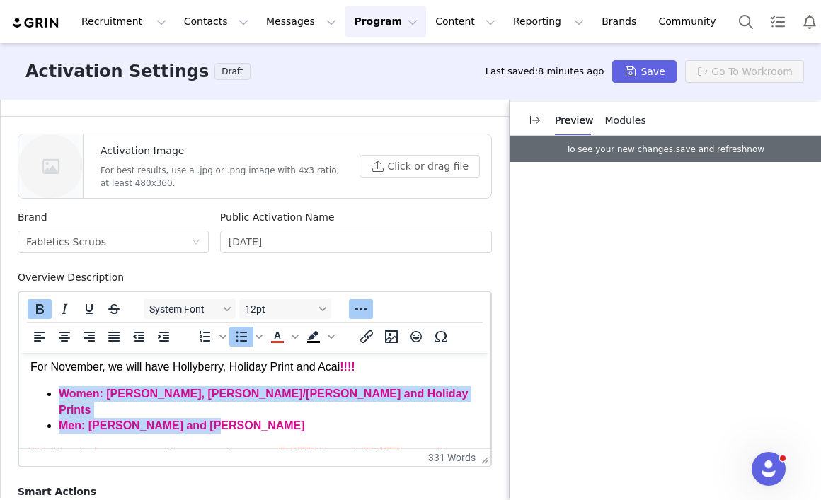
drag, startPoint x: 219, startPoint y: 408, endPoint x: 62, endPoint y: 388, distance: 158.4
click at [62, 388] on ul "Women: Holly berry, Black/Holly berry and Holiday Prints Men: Holly berry and A…" at bounding box center [254, 409] width 449 height 47
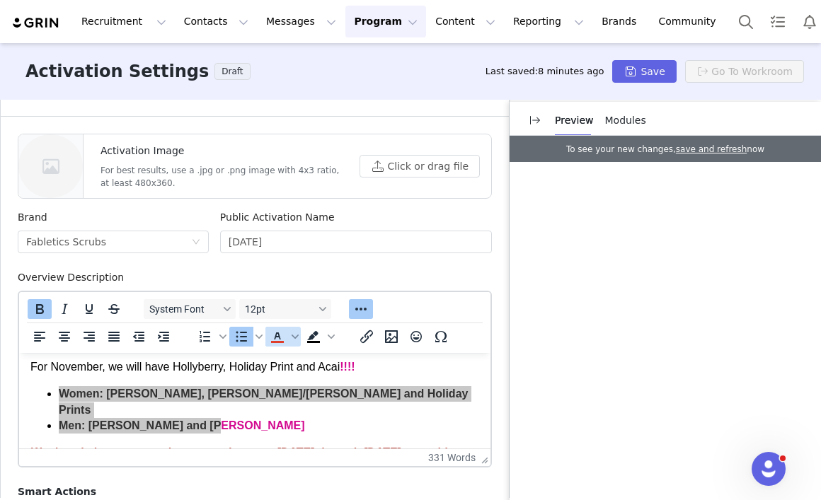
click at [284, 328] on icon "Text color" at bounding box center [277, 336] width 17 height 17
click at [294, 328] on span "Text color" at bounding box center [294, 337] width 11 height 20
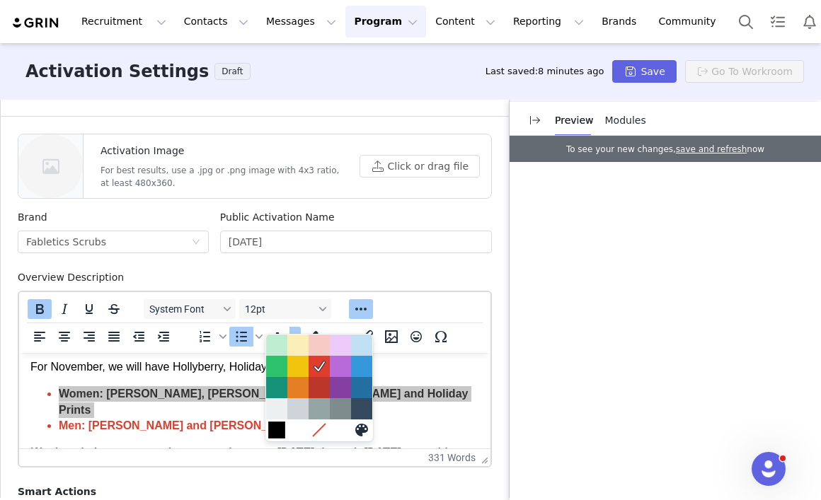
click at [277, 424] on div at bounding box center [276, 430] width 17 height 17
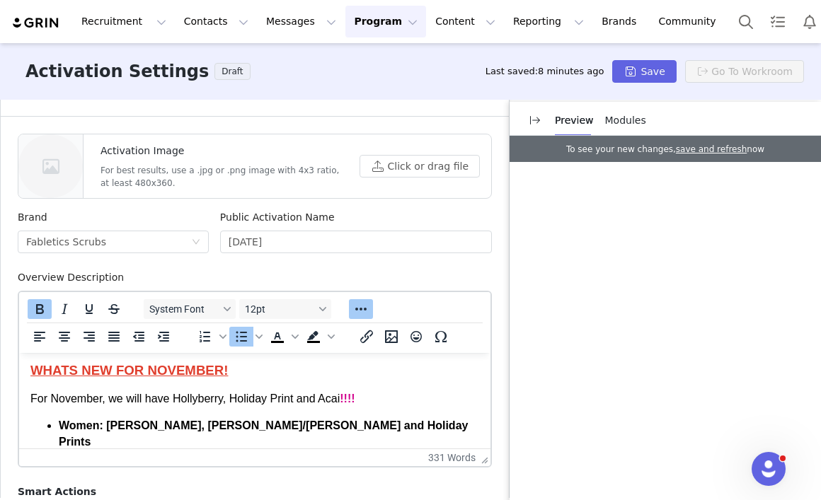
scroll to position [2, 0]
click at [366, 400] on p "For November, we will have Hollyberry, Holiday Print and Acai !!!!" at bounding box center [254, 400] width 449 height 16
drag, startPoint x: 366, startPoint y: 400, endPoint x: 171, endPoint y: 394, distance: 195.4
click at [171, 394] on p "For November, we will have Hollyberry, Holiday Print and Acai !!!!" at bounding box center [254, 400] width 449 height 16
click at [37, 301] on icon "Bold" at bounding box center [39, 309] width 17 height 17
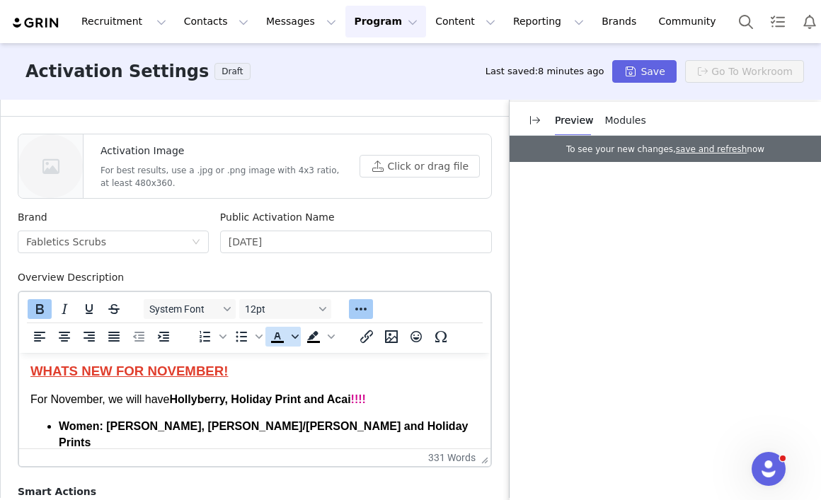
click at [291, 333] on icon "Text color" at bounding box center [294, 336] width 7 height 7
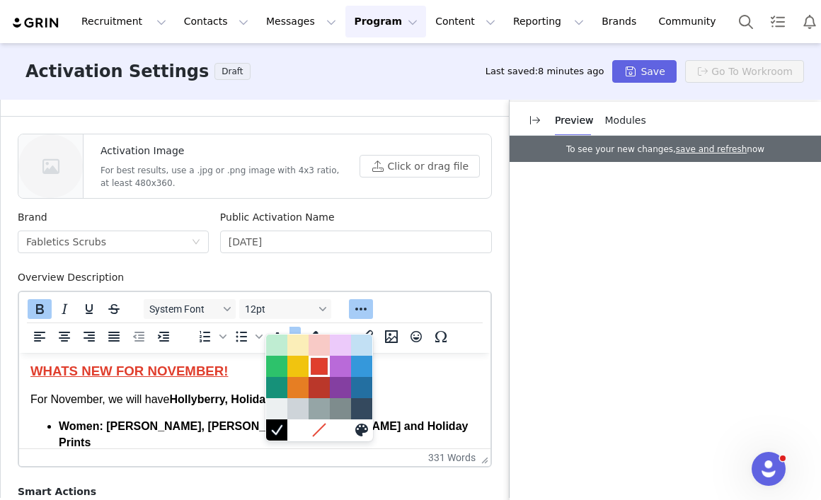
click at [316, 365] on div at bounding box center [319, 366] width 17 height 17
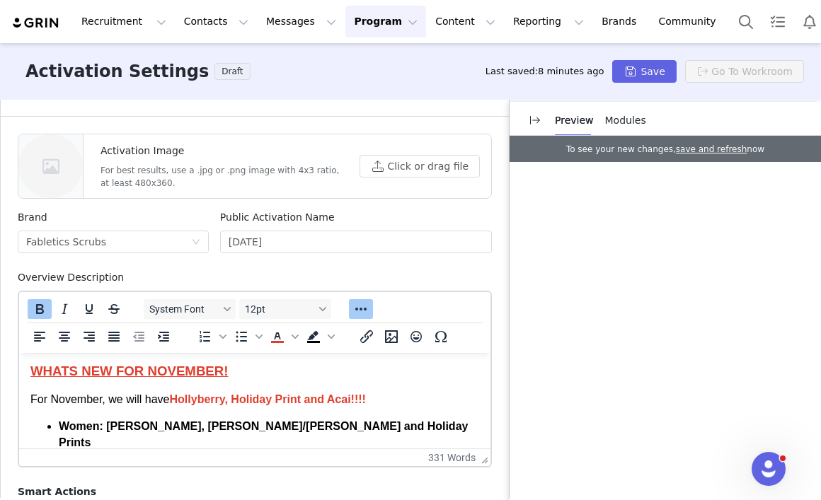
click at [389, 403] on p "For November, we will have Hollyberry, Holiday Print and Acai !!!!" at bounding box center [254, 400] width 449 height 16
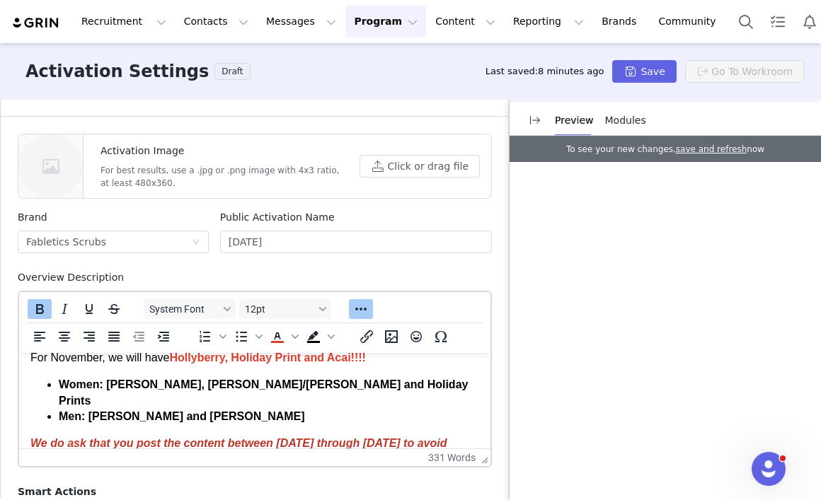
scroll to position [0, 0]
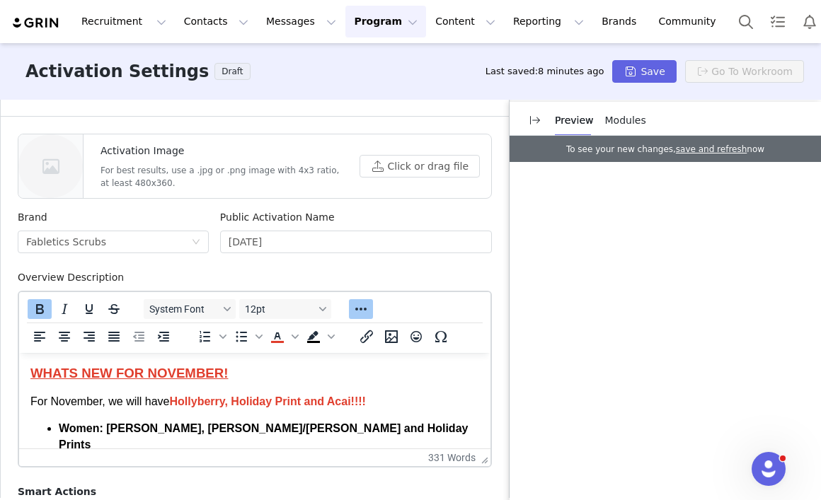
click at [200, 398] on strong "Hollyberry, Holiday Print and Acai !!!!" at bounding box center [268, 401] width 196 height 12
click at [434, 408] on p "For November, we will have Holly berry, Holiday Print and Acai !!!!" at bounding box center [254, 402] width 449 height 16
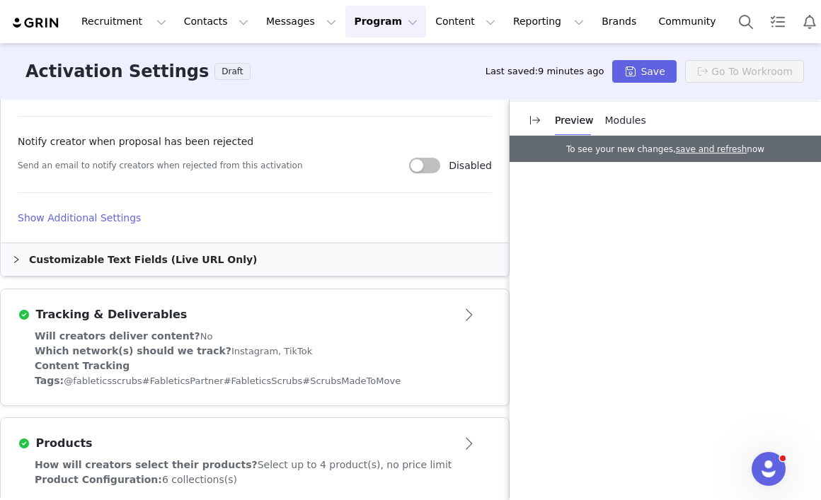
scroll to position [1074, 0]
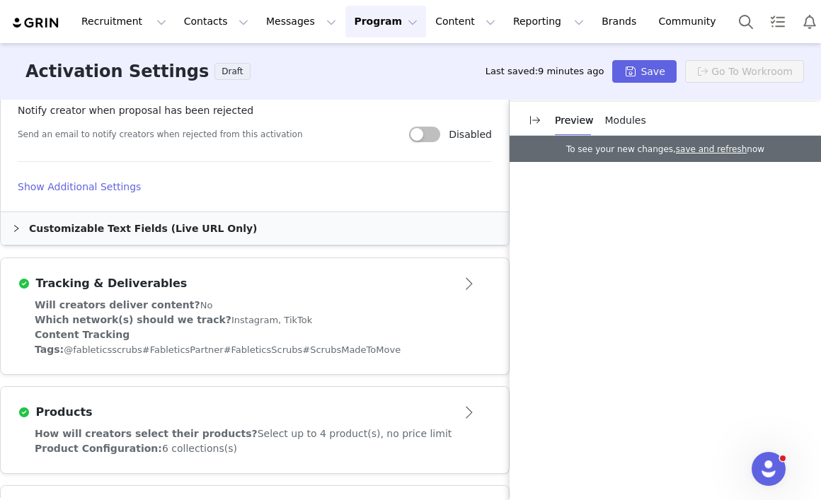
click at [463, 401] on button "Open module" at bounding box center [470, 412] width 44 height 23
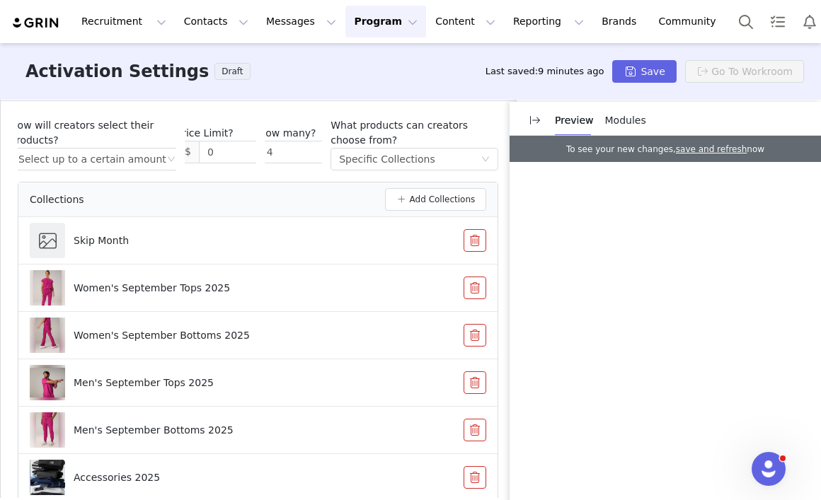
scroll to position [768, 0]
click at [470, 418] on button "button" at bounding box center [474, 429] width 23 height 23
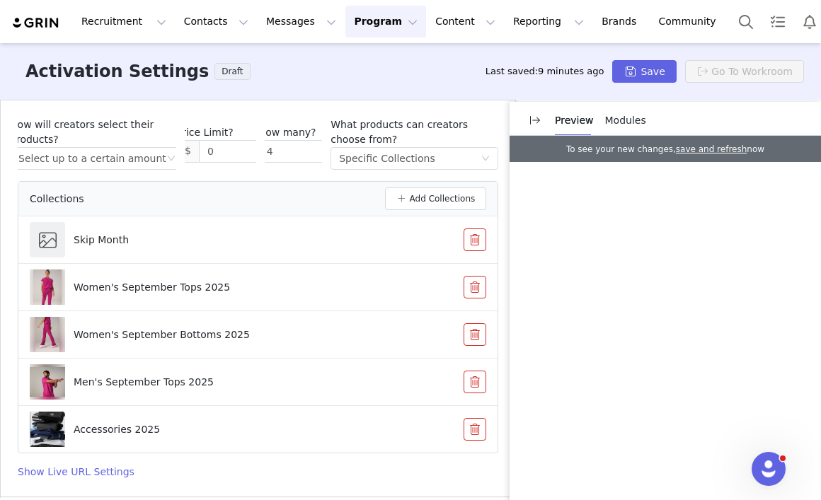
click at [471, 371] on button "button" at bounding box center [474, 382] width 23 height 23
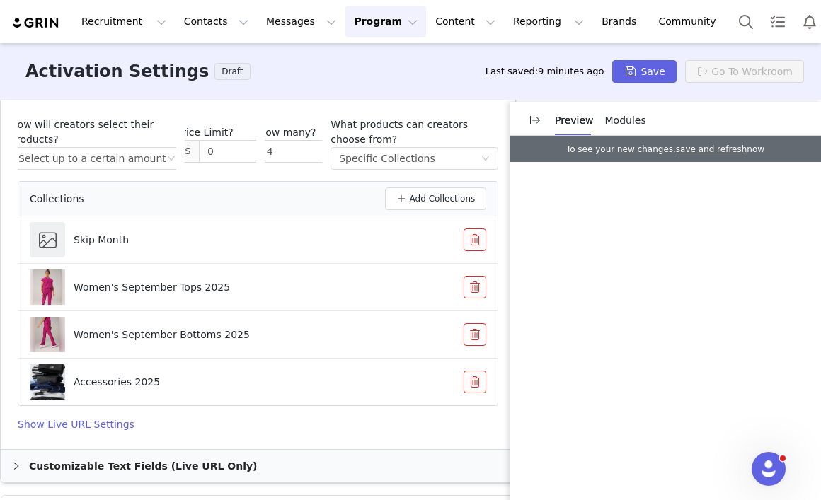
click at [470, 323] on button "button" at bounding box center [474, 334] width 23 height 23
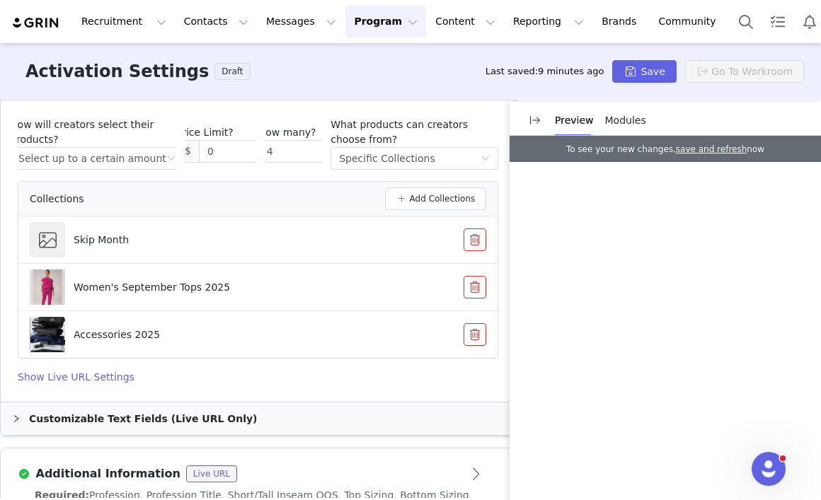
click at [474, 276] on button "button" at bounding box center [474, 287] width 23 height 23
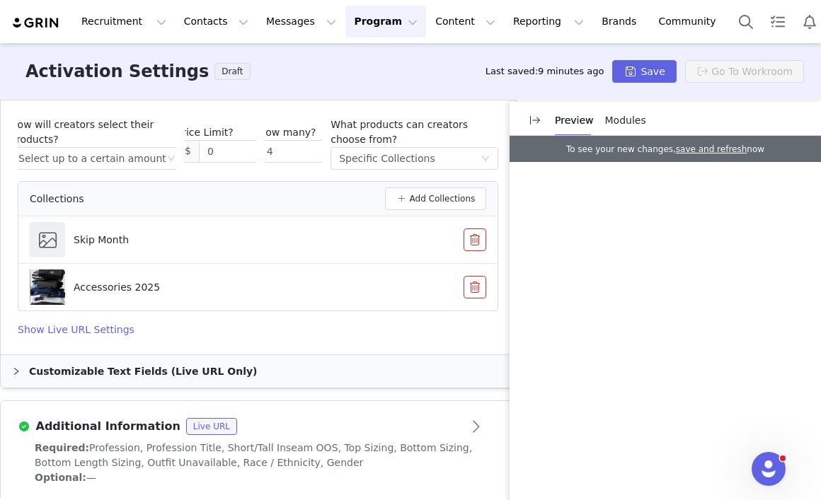
click at [474, 276] on button "button" at bounding box center [474, 287] width 23 height 23
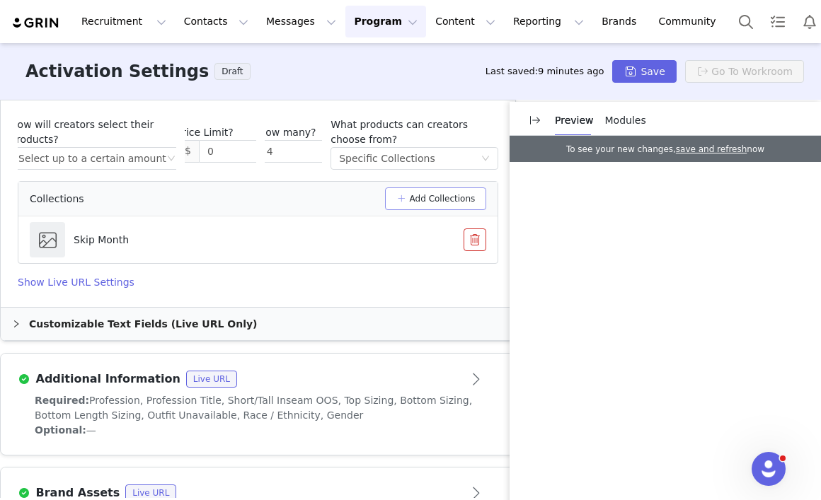
click at [404, 187] on button "Add Collections" at bounding box center [436, 198] width 102 height 23
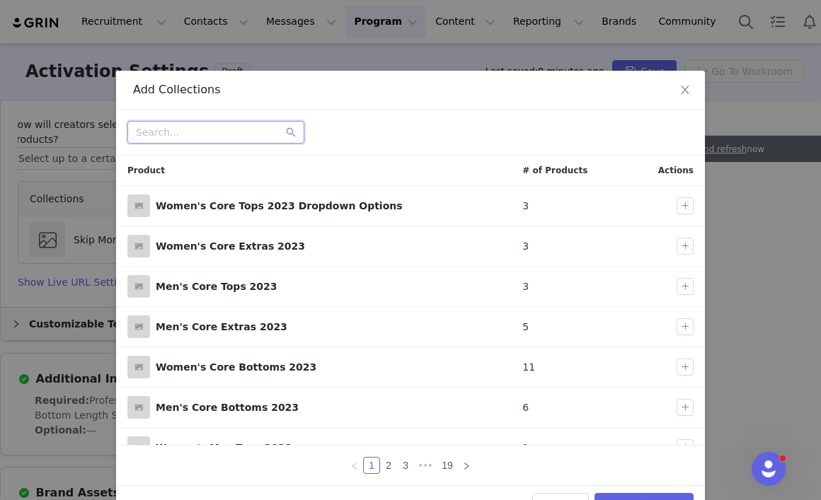
click at [262, 134] on input "text" at bounding box center [215, 132] width 177 height 23
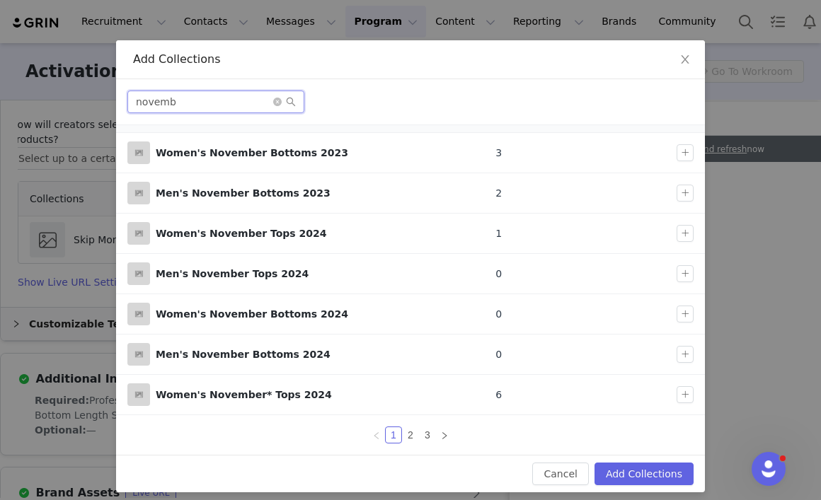
scroll to position [40, 0]
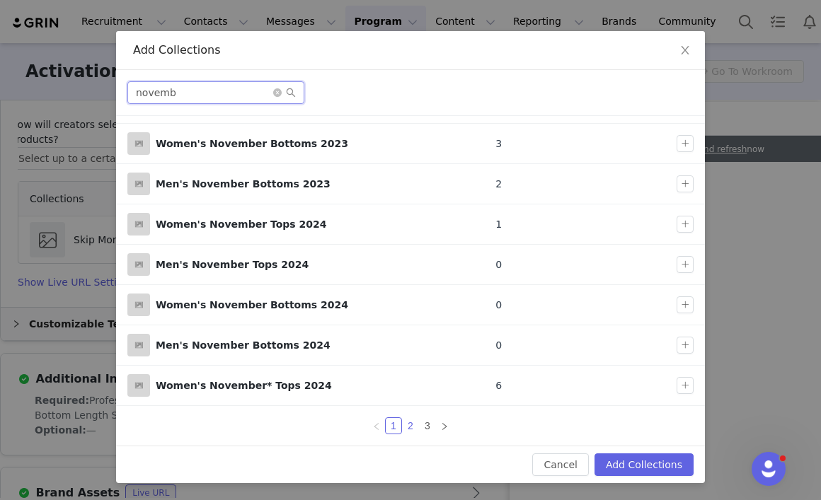
type input "novemb"
click at [410, 424] on link "2" at bounding box center [411, 426] width 16 height 16
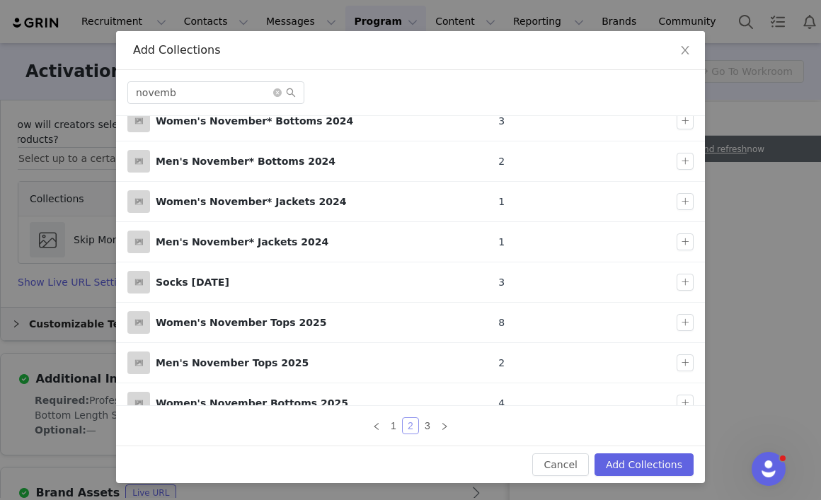
scroll to position [144, 0]
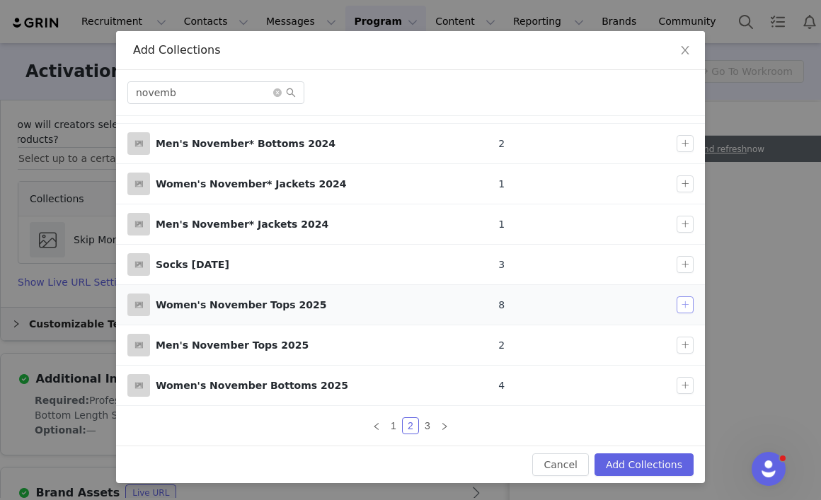
click at [688, 305] on button "button" at bounding box center [684, 304] width 17 height 17
click at [689, 384] on button "button" at bounding box center [684, 385] width 17 height 17
click at [650, 466] on button "Add Collections" at bounding box center [643, 465] width 99 height 23
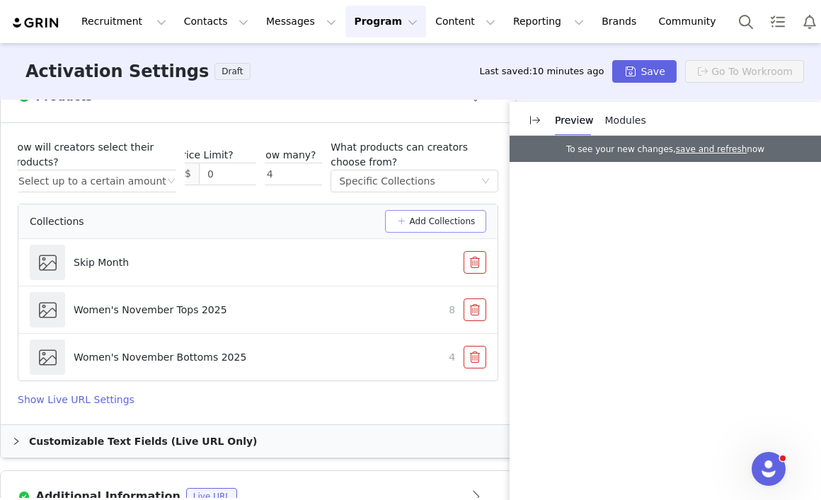
scroll to position [746, 0]
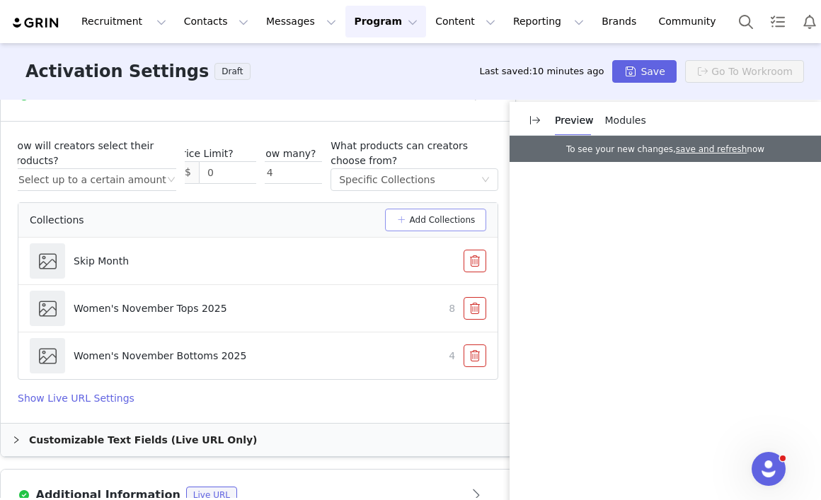
click at [410, 209] on button "Add Collections" at bounding box center [436, 220] width 102 height 23
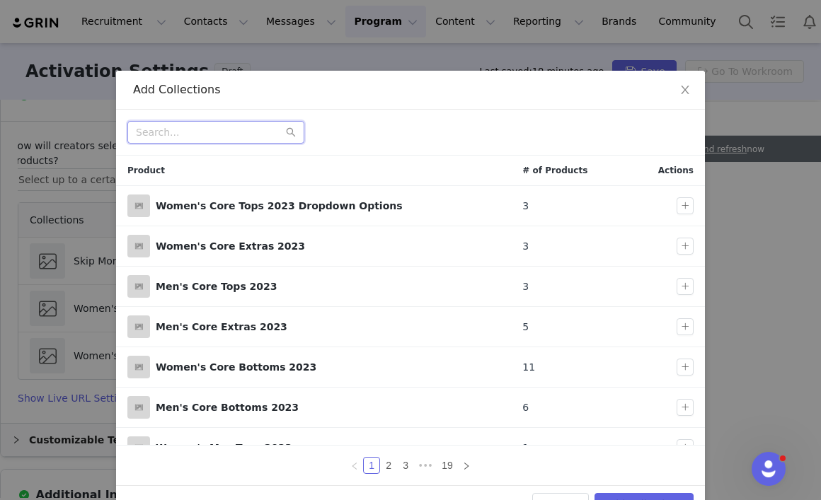
click at [229, 132] on input "text" at bounding box center [215, 132] width 177 height 23
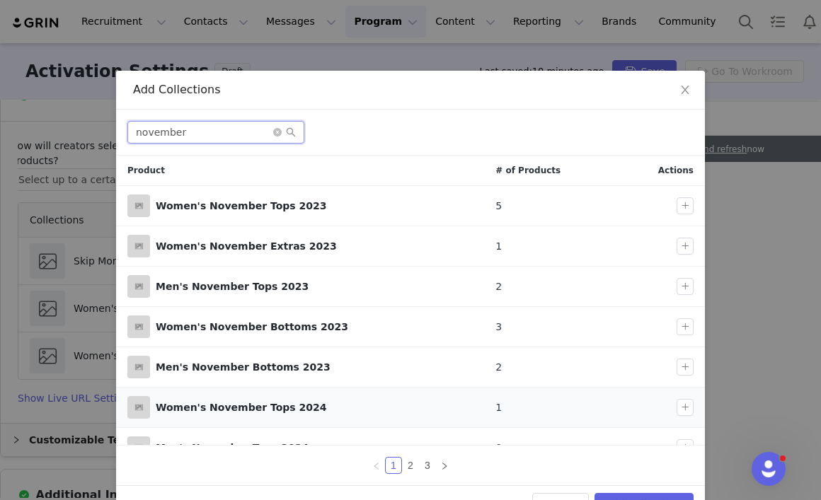
scroll to position [59, 0]
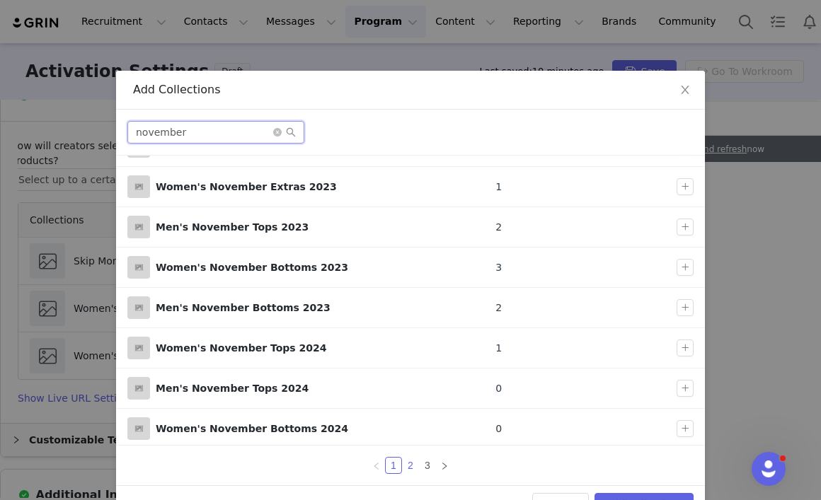
type input "november"
click at [410, 463] on link "2" at bounding box center [411, 466] width 16 height 16
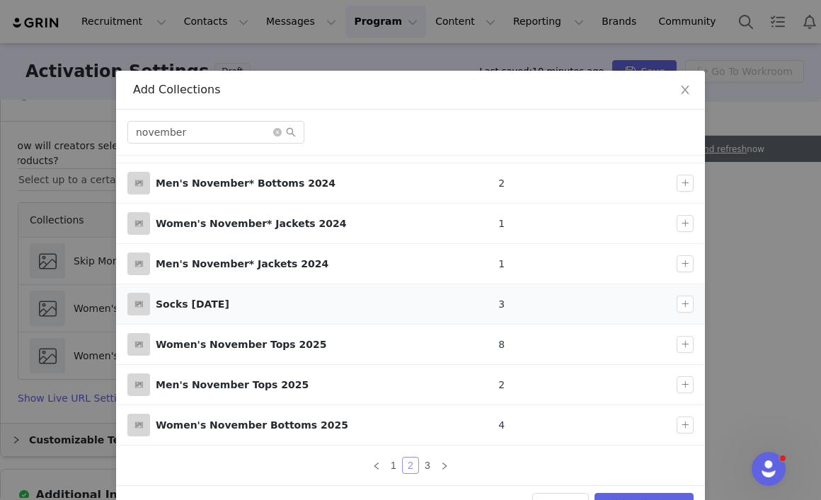
scroll to position [40, 0]
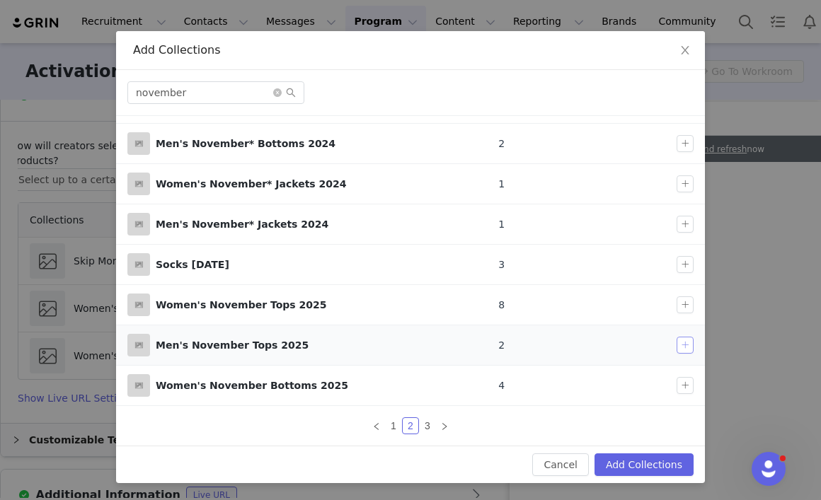
click at [687, 342] on button "button" at bounding box center [684, 345] width 17 height 17
click at [427, 427] on link "3" at bounding box center [428, 426] width 16 height 16
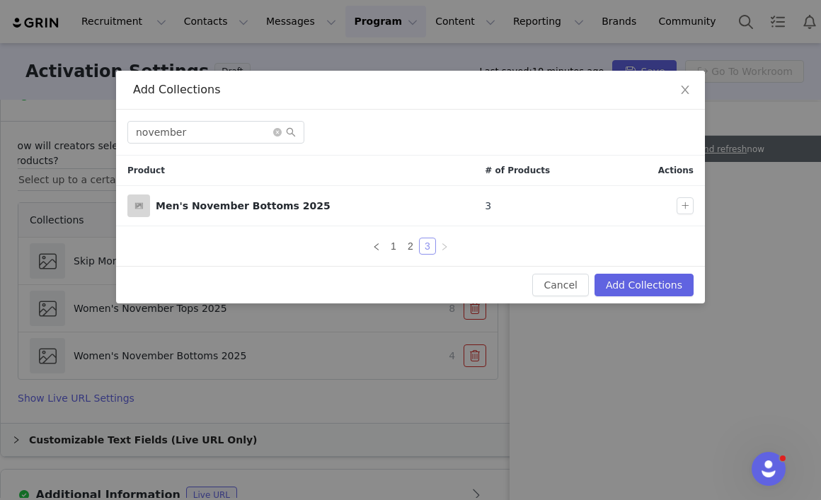
scroll to position [0, 0]
click at [687, 206] on button "button" at bounding box center [684, 205] width 17 height 17
click at [636, 287] on button "Add Collections" at bounding box center [643, 285] width 99 height 23
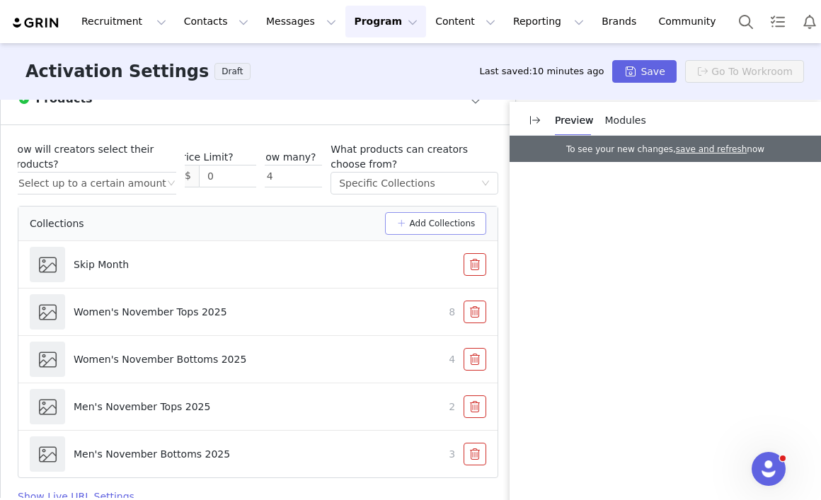
scroll to position [751, 0]
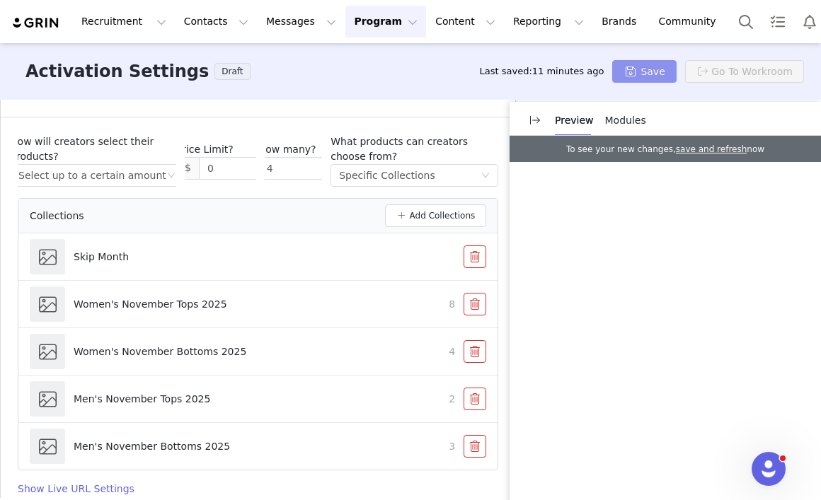
click at [637, 76] on button "Save" at bounding box center [644, 71] width 64 height 23
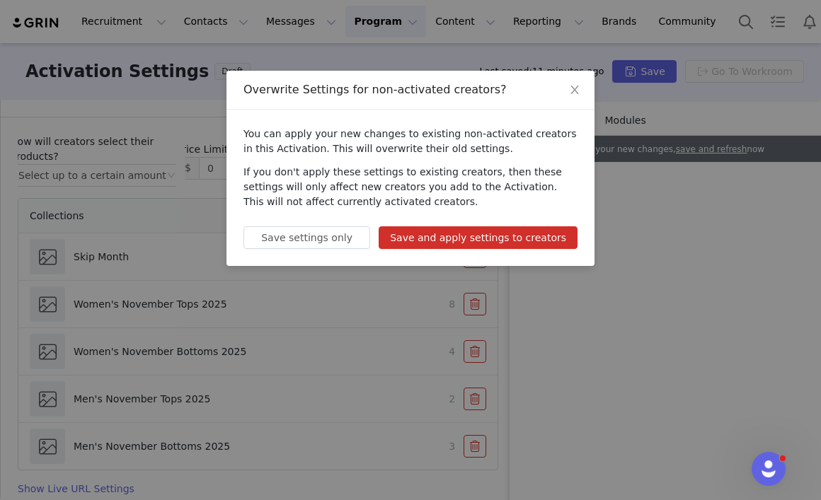
click at [483, 238] on button "Save and apply settings to creators" at bounding box center [478, 237] width 199 height 23
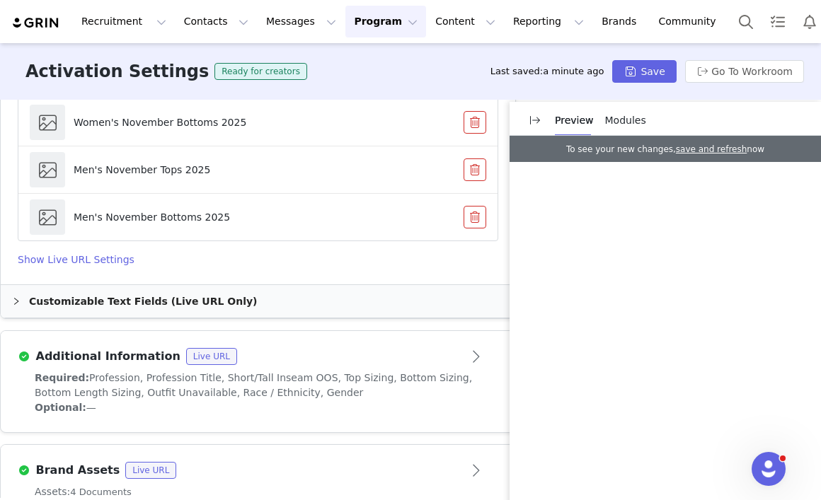
scroll to position [983, 0]
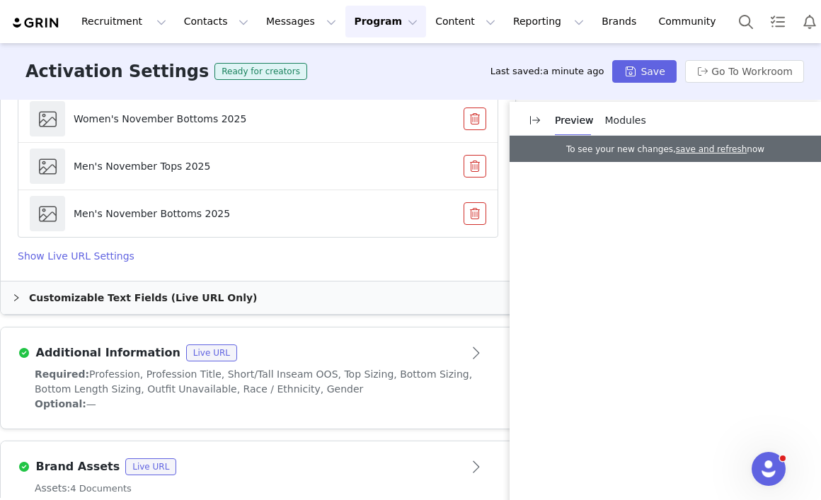
click at [134, 282] on div "Customizable Text Fields (Live URL Only)" at bounding box center [258, 298] width 514 height 33
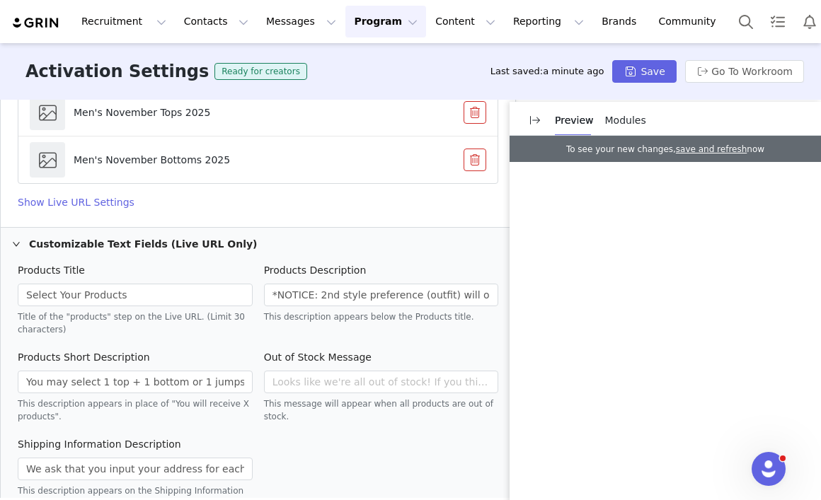
scroll to position [1053, 0]
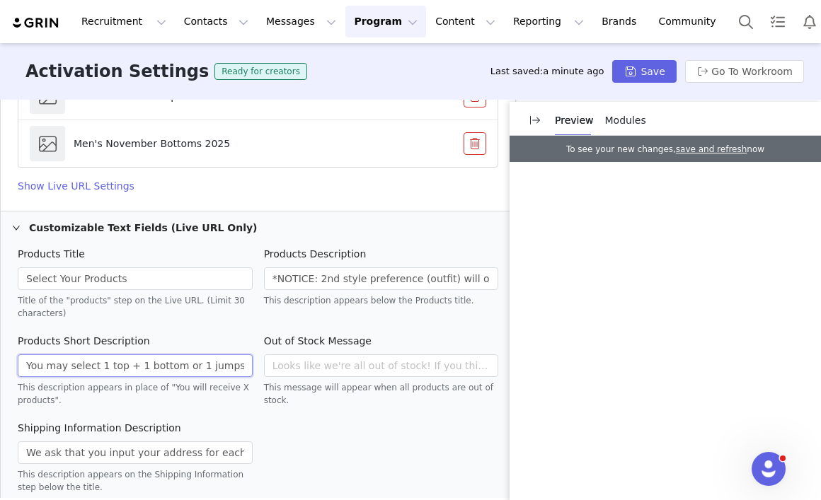
click at [227, 354] on input "You may select 1 top + 1 bottom or 1 jumpsuit for September's campaign. Optiona…" at bounding box center [135, 365] width 235 height 23
click at [243, 354] on input "You may select 1 top + 1 bottom or 1 jumpsuit for September's campaign. Optiona…" at bounding box center [135, 365] width 235 height 23
drag, startPoint x: 238, startPoint y: 323, endPoint x: 187, endPoint y: 324, distance: 50.3
click at [187, 354] on input "You may select 1 top + 1 bottom or 1 jumpsuit for September's campaign. Optiona…" at bounding box center [135, 365] width 235 height 23
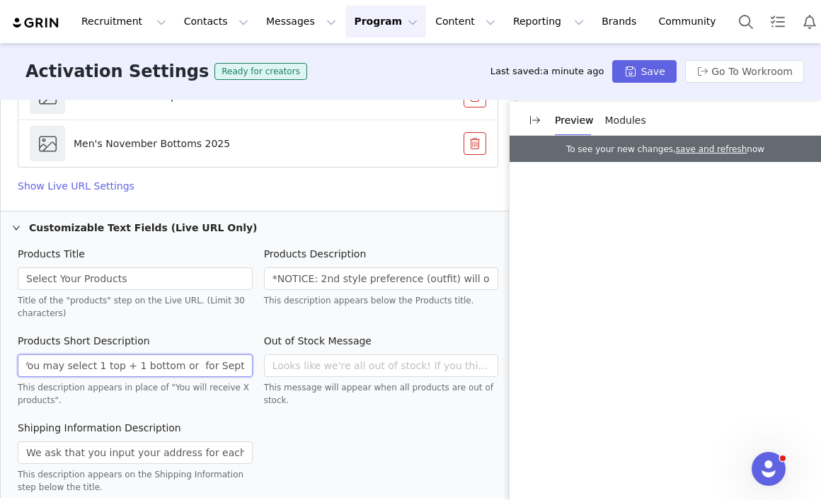
scroll to position [0, 115]
drag, startPoint x: 100, startPoint y: 325, endPoint x: 80, endPoint y: 325, distance: 20.5
click at [80, 354] on input "You may select 1 top + 1 bottom for September's campaign. Optional to add are s…" at bounding box center [135, 365] width 235 height 23
click at [161, 379] on div "This description appears in place of "You will receive X products"." at bounding box center [135, 393] width 235 height 28
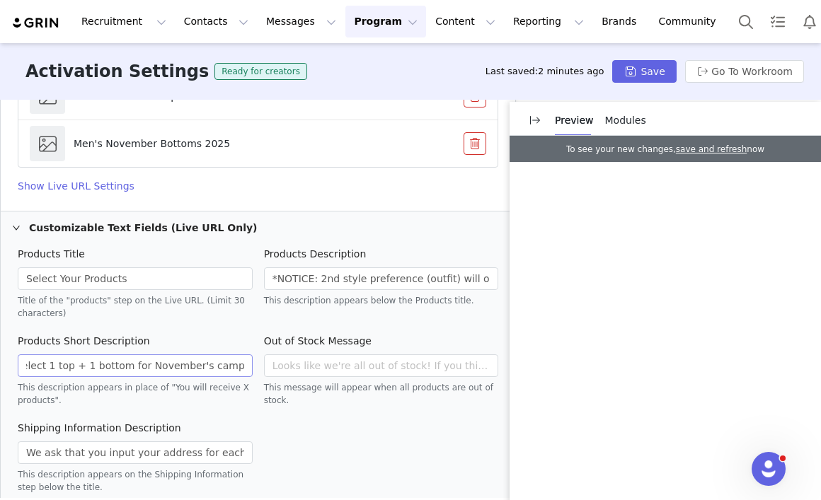
scroll to position [0, 62]
drag, startPoint x: 181, startPoint y: 324, endPoint x: 132, endPoint y: 323, distance: 49.5
click at [132, 354] on input "You may select 1 top + 1 bottom for November's campaign. Optional to add are so…" at bounding box center [135, 365] width 235 height 23
click at [183, 354] on input "You may select 1 top + 1 bottom for this campaign. Optional to add are socks!" at bounding box center [135, 365] width 235 height 23
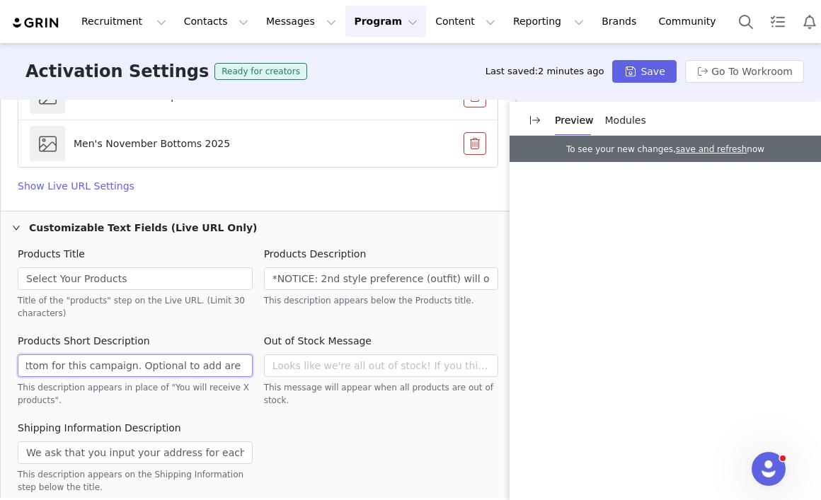
drag, startPoint x: 122, startPoint y: 325, endPoint x: 245, endPoint y: 323, distance: 123.1
click at [245, 354] on input "You may select 1 top + 1 bottom for this campaign. Optional to add are socks!" at bounding box center [135, 365] width 235 height 23
click at [205, 354] on input "You may select 1 top + 1 bottom for this campaign." at bounding box center [135, 365] width 235 height 23
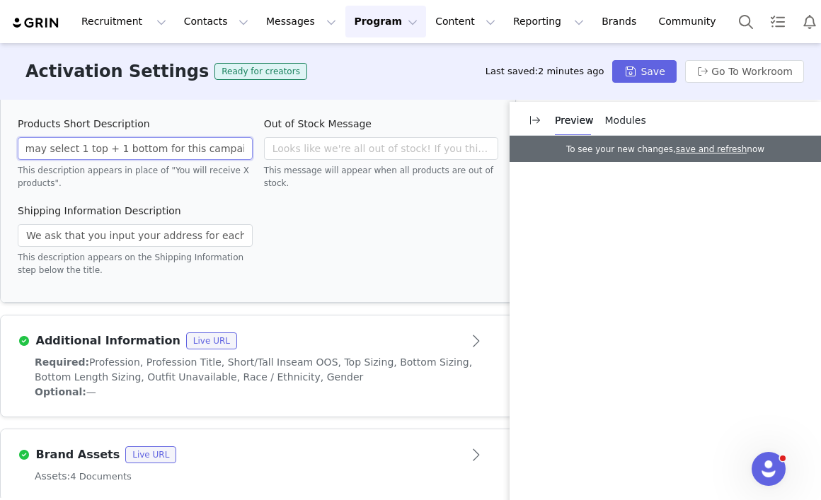
scroll to position [1302, 0]
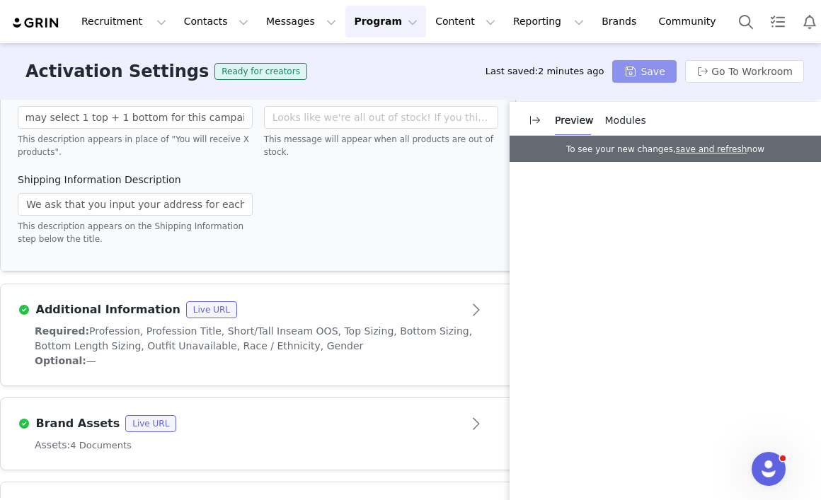
click at [653, 75] on button "Save" at bounding box center [644, 71] width 64 height 23
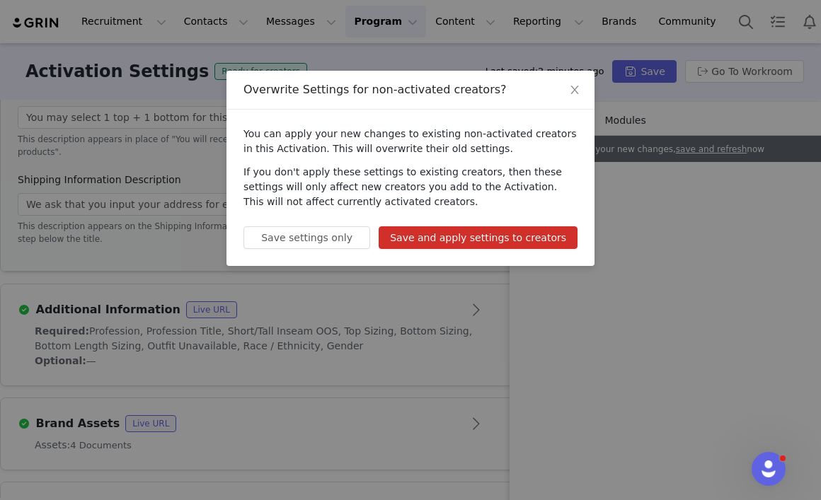
click at [499, 236] on button "Save and apply settings to creators" at bounding box center [478, 237] width 199 height 23
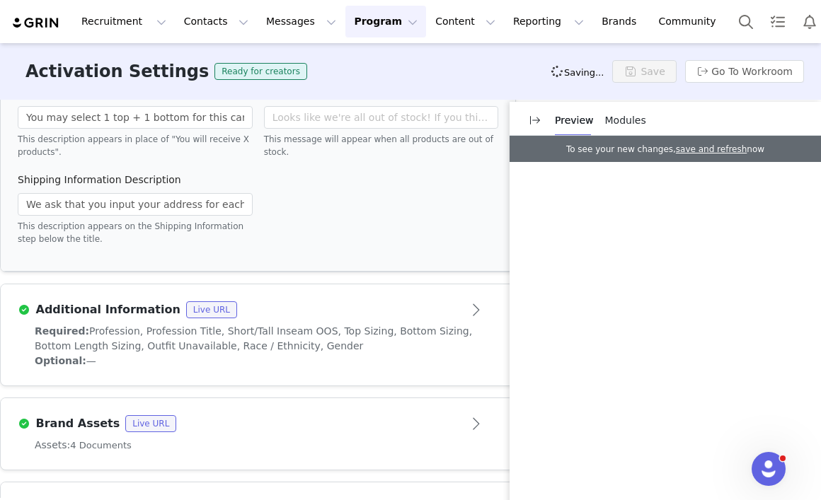
type input "You may select 1 top + 1 bottom for this campaign."
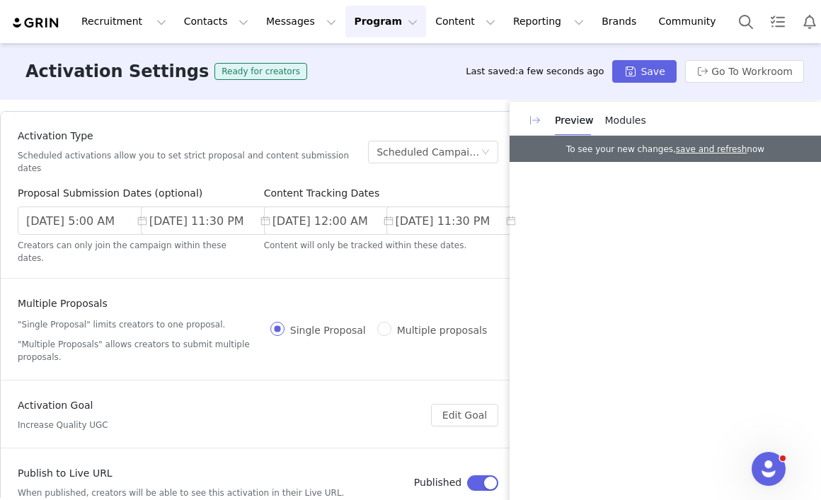
click at [541, 120] on button "button" at bounding box center [535, 120] width 23 height 23
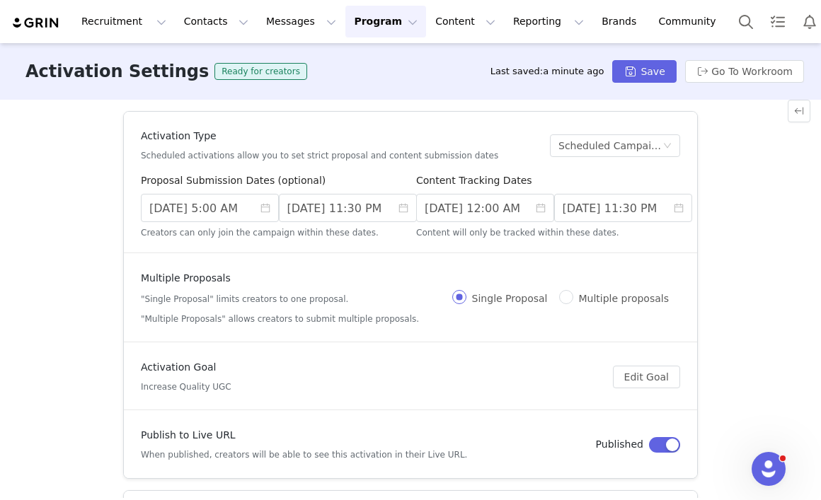
click at [370, 26] on button "Program Program" at bounding box center [385, 22] width 81 height 32
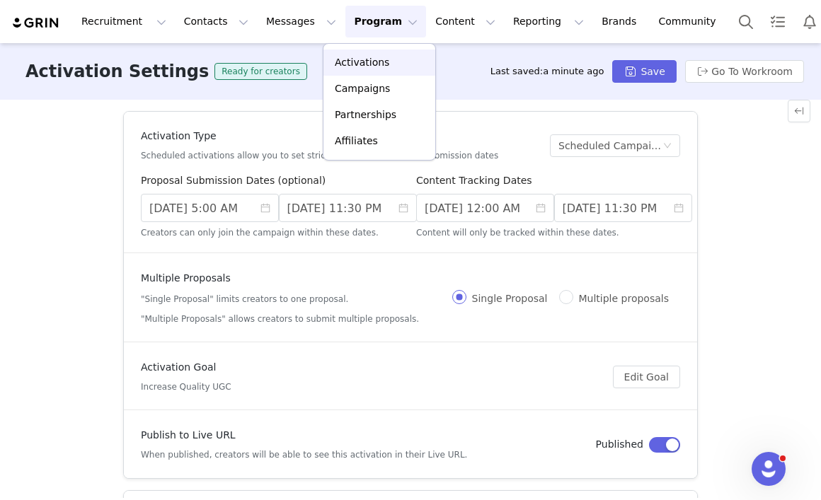
click at [372, 62] on p "Activations" at bounding box center [362, 62] width 54 height 15
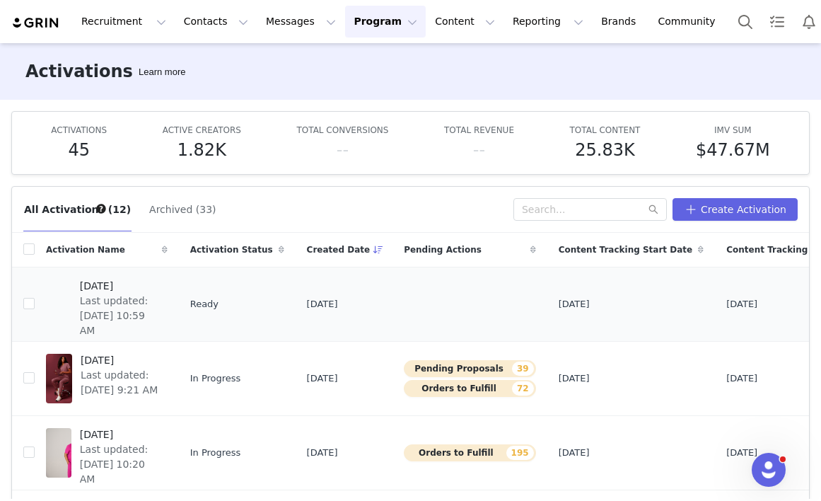
scroll to position [0, 69]
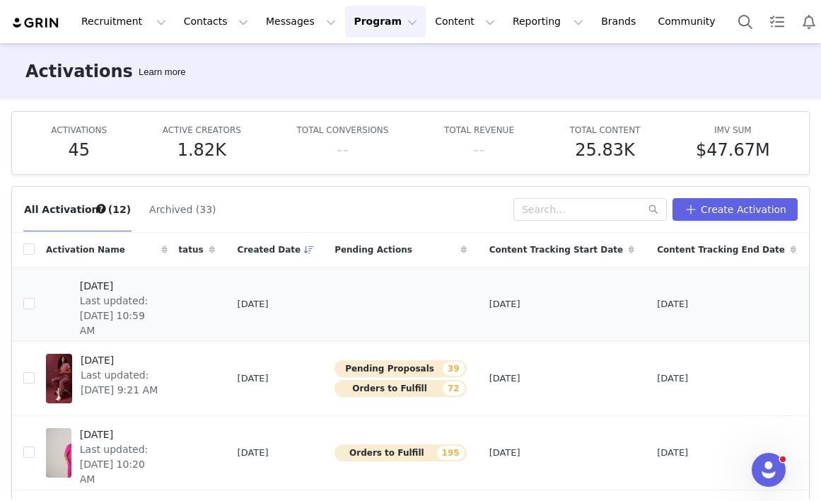
click at [749, 324] on div "Edit" at bounding box center [735, 330] width 122 height 16
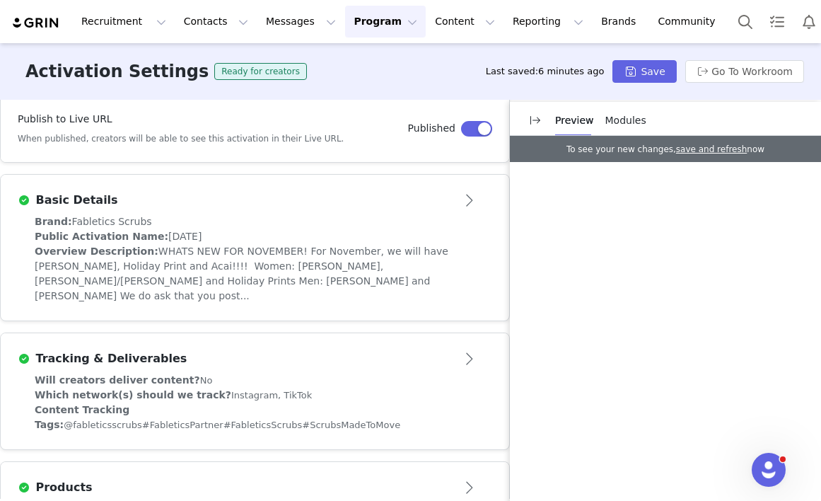
scroll to position [360, 0]
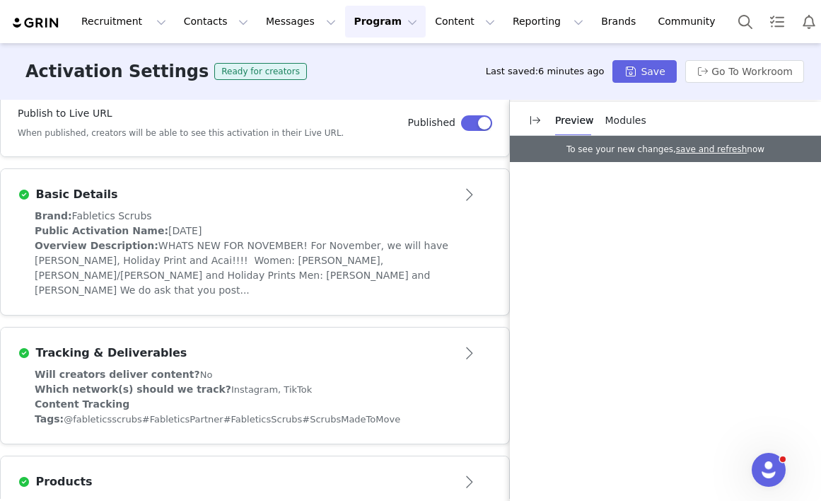
click at [468, 183] on button "Open module" at bounding box center [471, 194] width 44 height 23
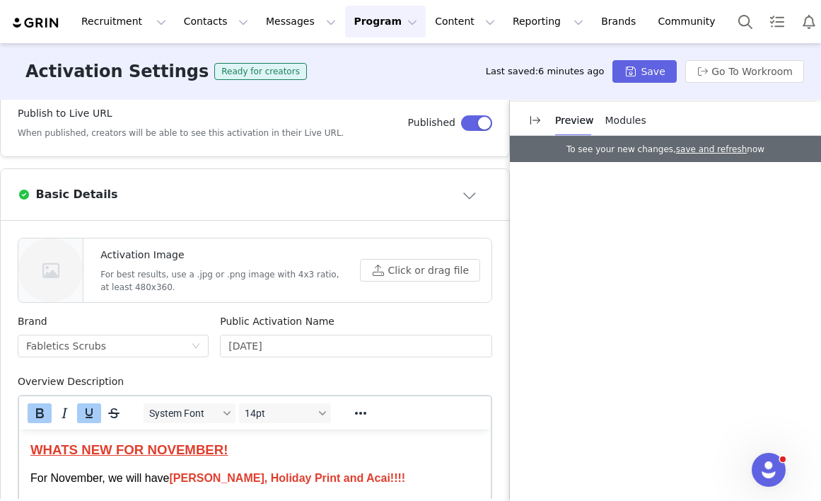
scroll to position [401, 0]
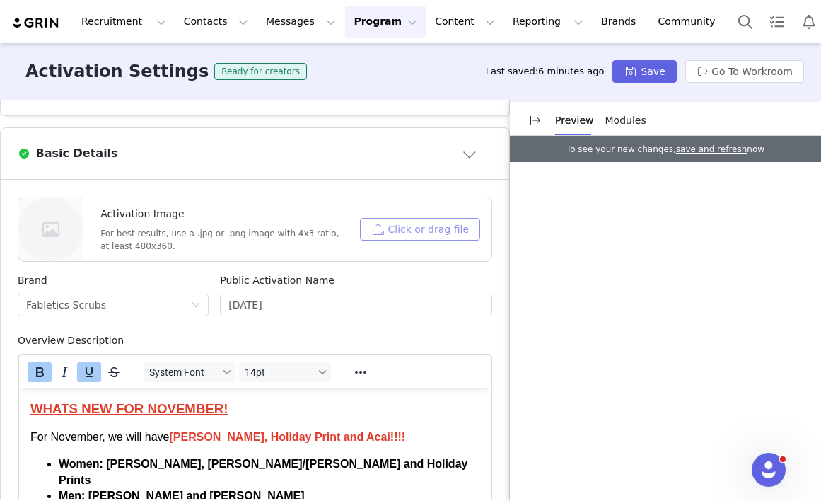
click at [417, 218] on button "Click or drag file" at bounding box center [420, 229] width 120 height 23
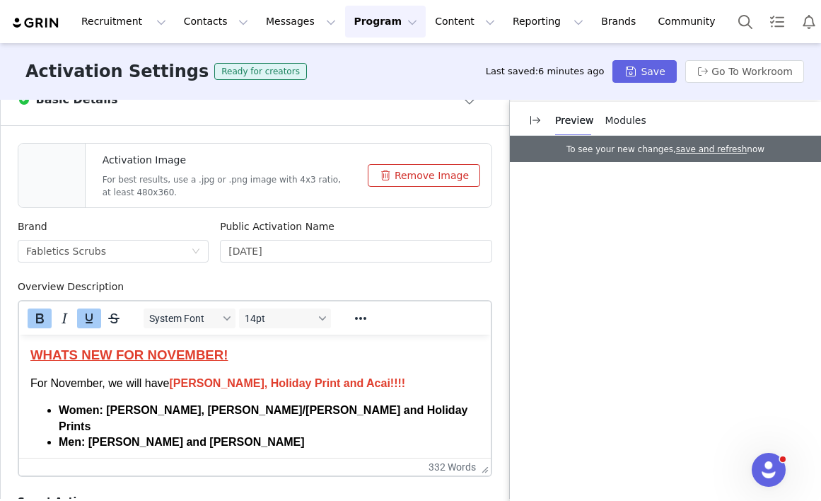
scroll to position [456, 0]
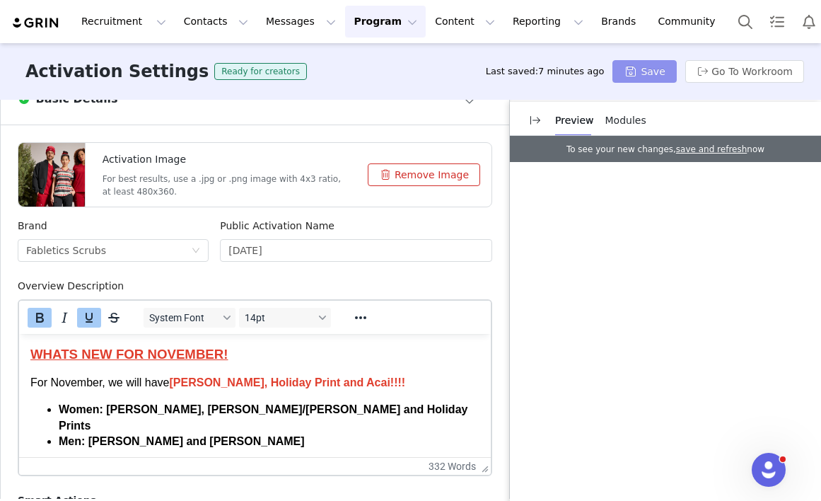
click at [636, 75] on button "Save" at bounding box center [645, 71] width 64 height 23
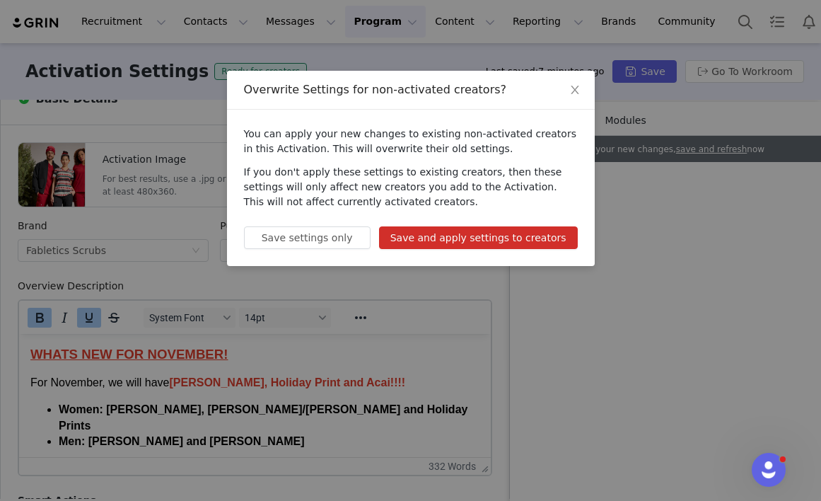
click at [454, 241] on button "Save and apply settings to creators" at bounding box center [478, 237] width 199 height 23
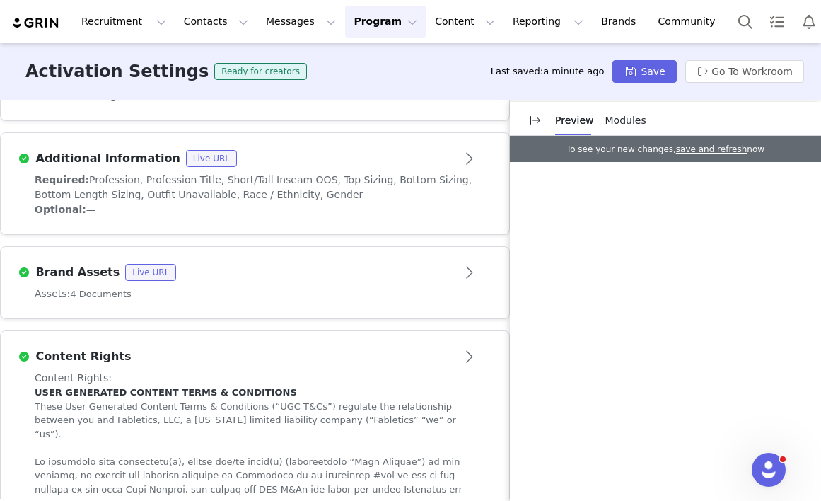
scroll to position [1458, 0]
click at [467, 260] on button "Open module" at bounding box center [471, 271] width 44 height 23
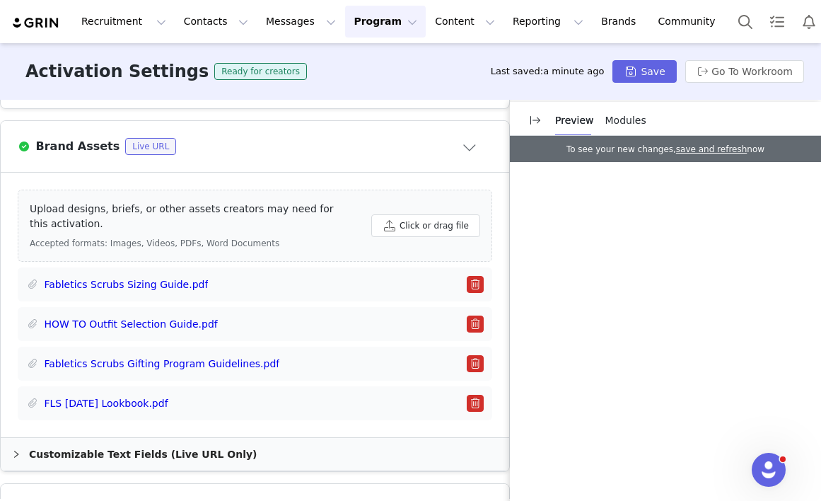
scroll to position [925, 0]
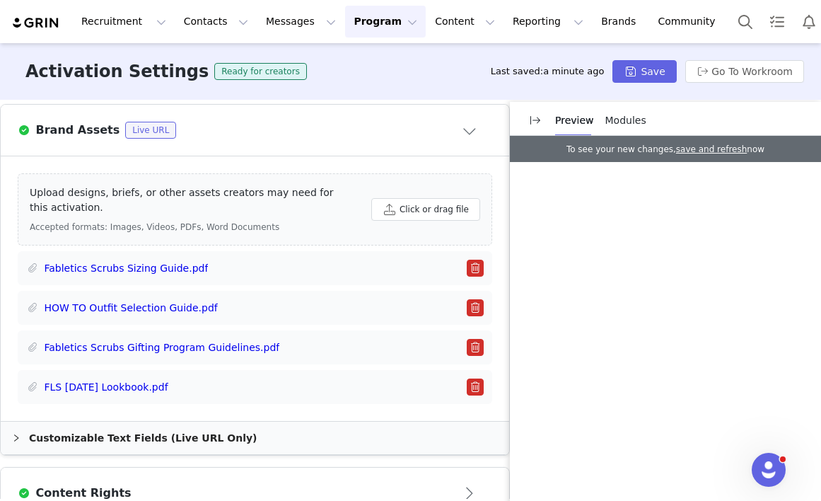
click at [480, 379] on button "button" at bounding box center [475, 387] width 17 height 17
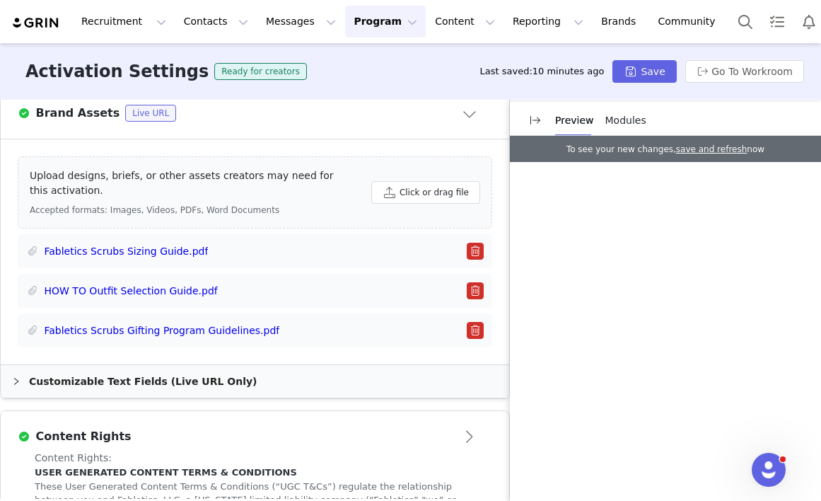
scroll to position [949, 0]
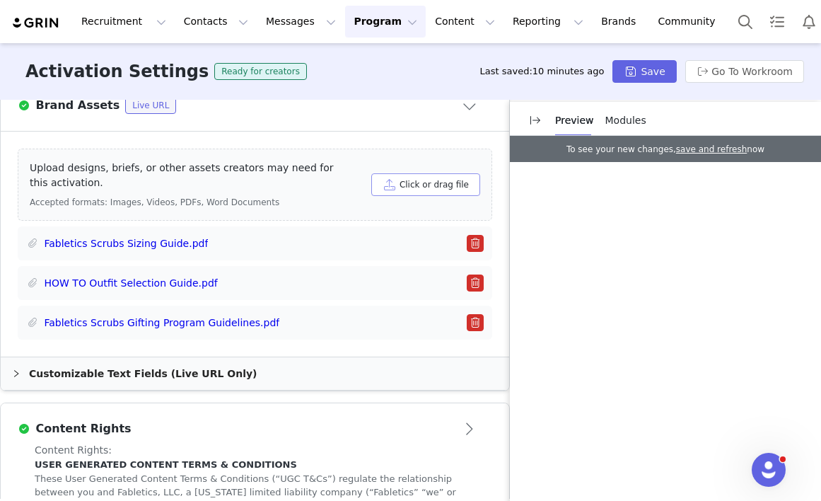
click at [429, 173] on button "Click or drag file" at bounding box center [425, 184] width 109 height 23
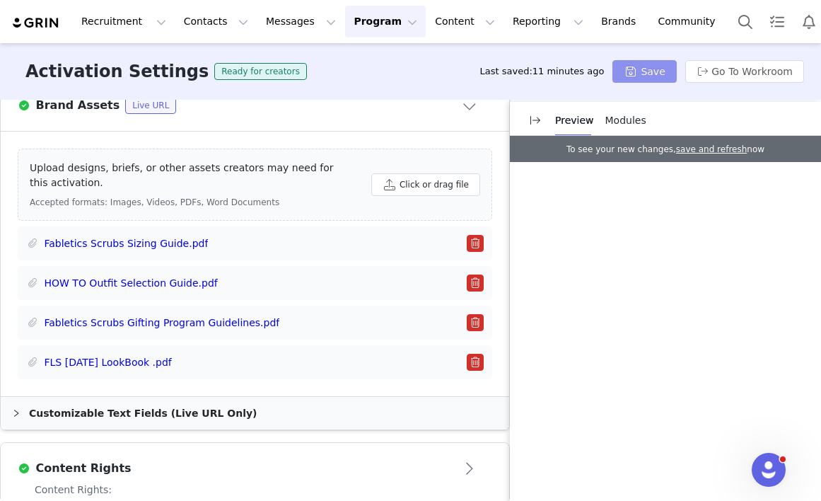
click at [656, 73] on button "Save" at bounding box center [645, 71] width 64 height 23
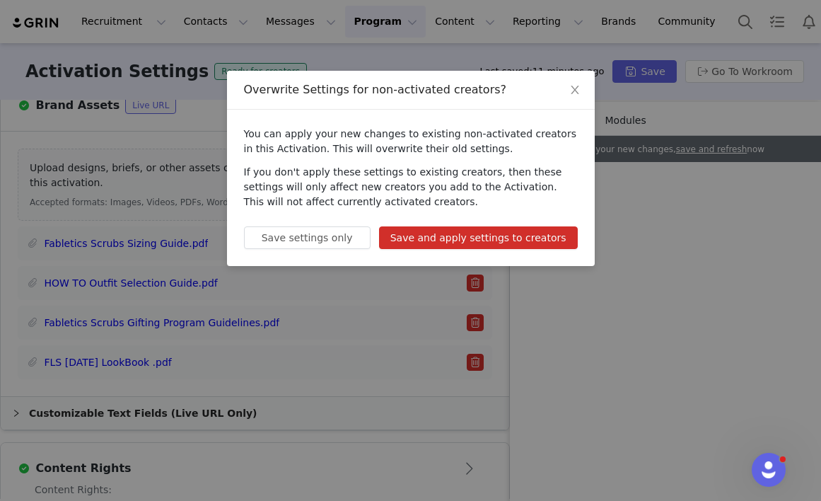
click at [450, 238] on button "Save and apply settings to creators" at bounding box center [478, 237] width 199 height 23
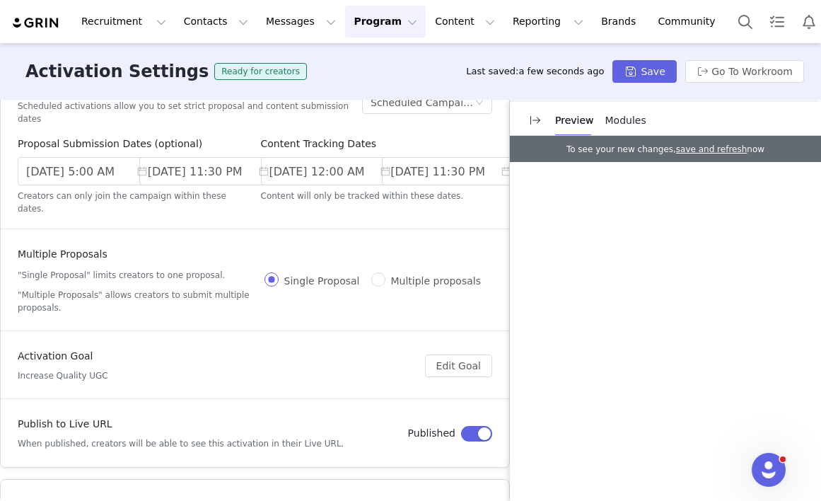
scroll to position [0, 0]
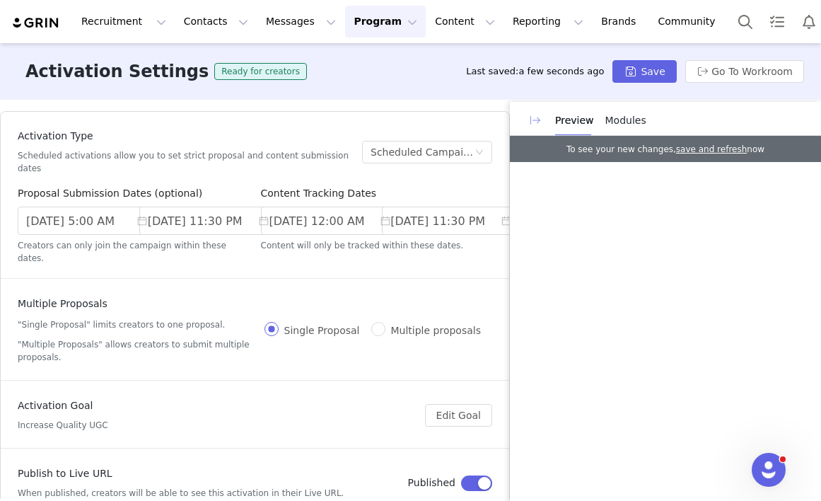
click at [534, 117] on button "button" at bounding box center [535, 120] width 23 height 23
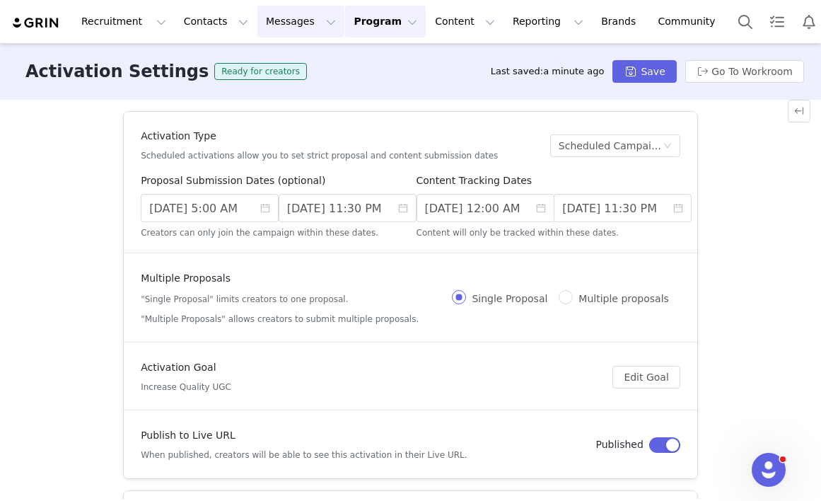
click at [282, 16] on button "Messages Messages" at bounding box center [301, 22] width 87 height 32
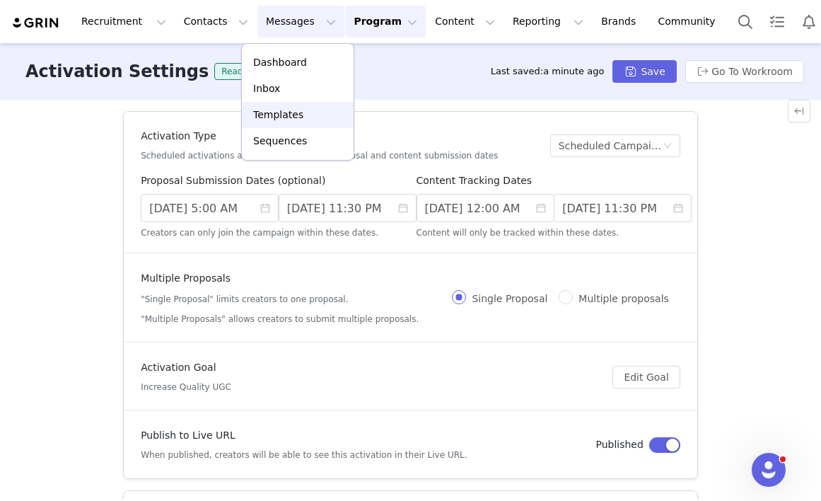
click at [299, 117] on p "Templates" at bounding box center [278, 115] width 50 height 15
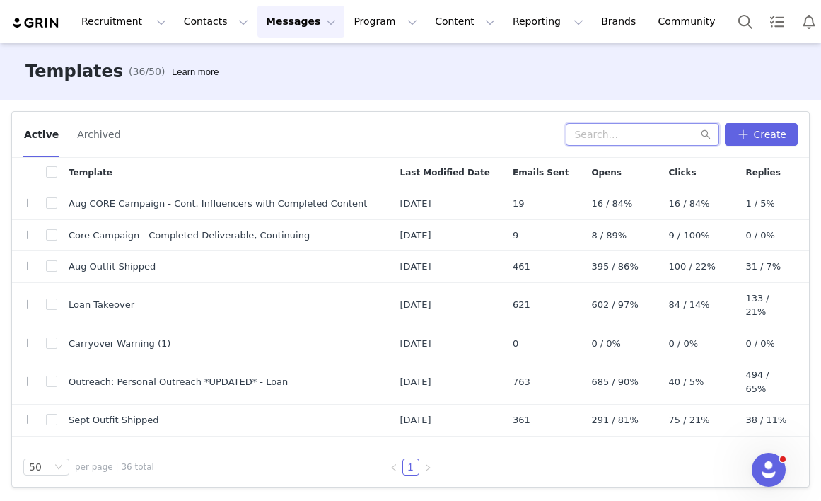
click at [634, 132] on input "text" at bounding box center [643, 134] width 154 height 23
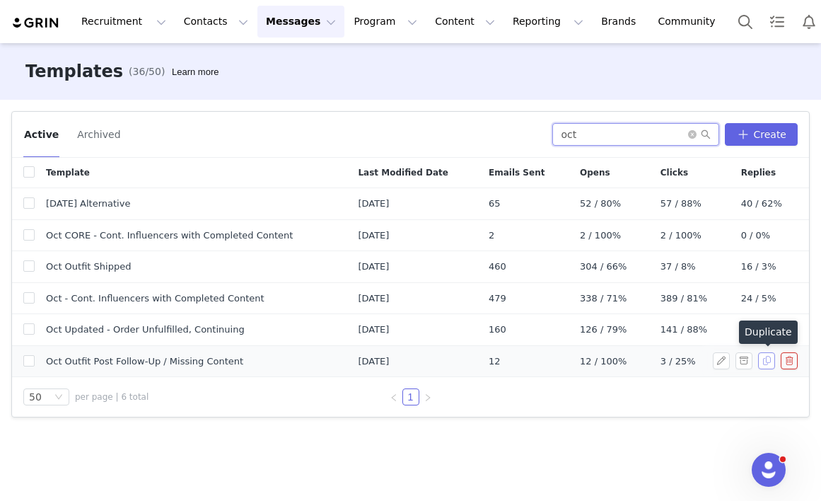
type input "oct"
click at [768, 363] on button "button" at bounding box center [766, 360] width 17 height 17
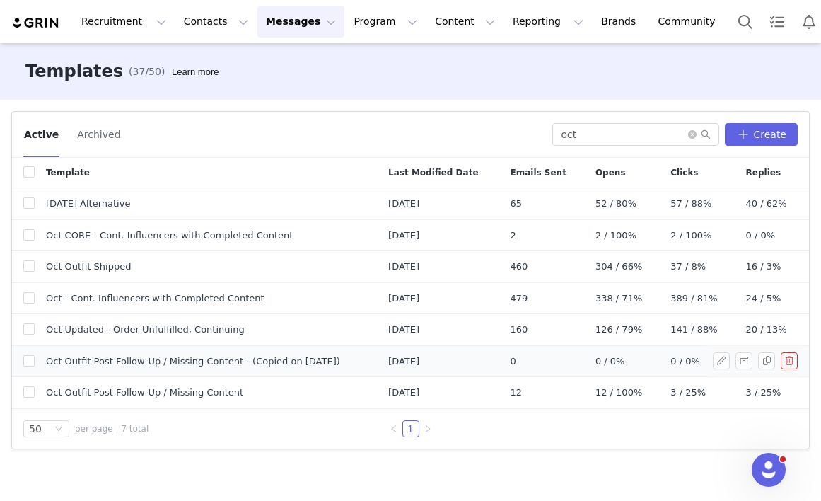
click at [241, 358] on span "Oct Outfit Post Follow-Up / Missing Content - (Copied on Oct 1, 2025)" at bounding box center [193, 361] width 294 height 14
click at [724, 362] on button "button" at bounding box center [721, 360] width 17 height 17
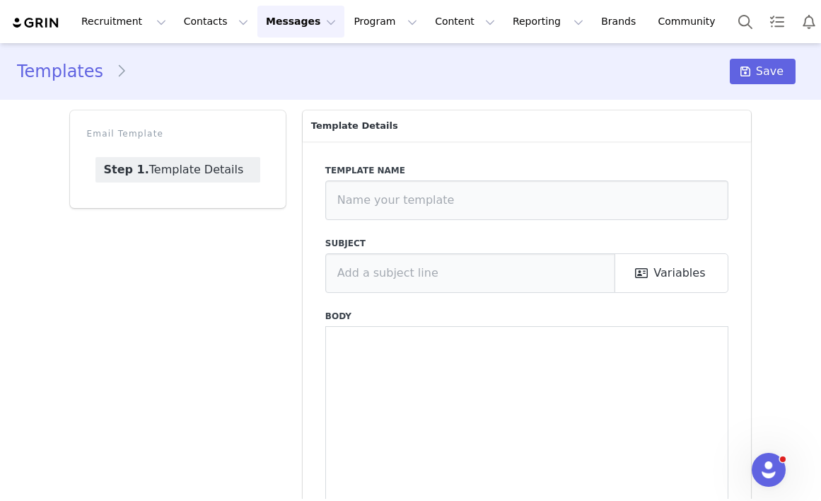
type input "Oct Outfit Post Follow-Up / Missing Content - (Copied on Oct 1, 2025)"
type input "Submit Oct Content ASAP | Fabletics Scrubs"
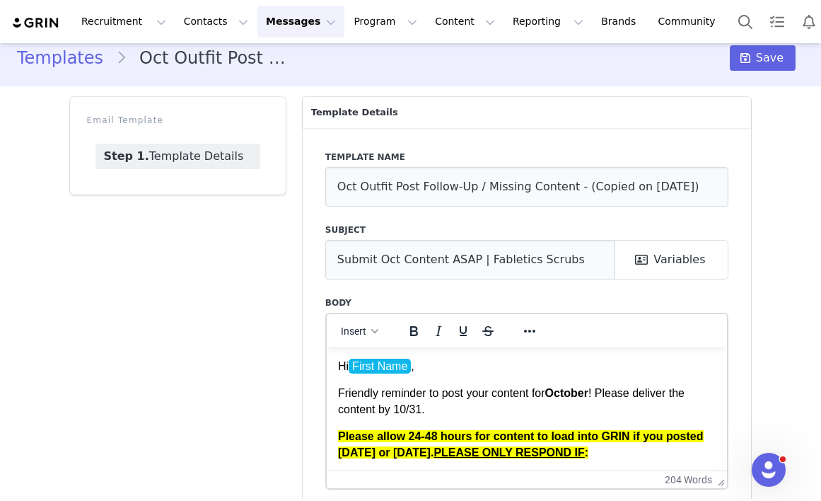
scroll to position [21, 0]
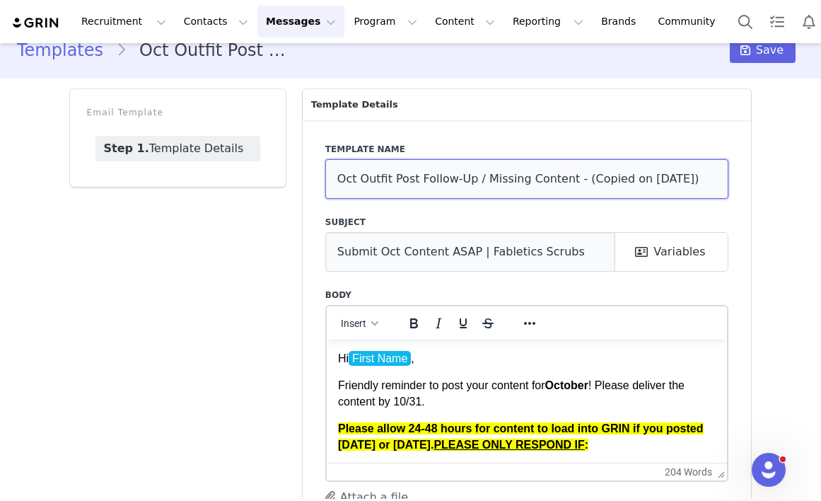
click at [711, 177] on input "Oct Outfit Post Follow-Up / Missing Content - (Copied on Oct 1, 2025)" at bounding box center [527, 179] width 404 height 40
drag, startPoint x: 711, startPoint y: 177, endPoint x: 580, endPoint y: 171, distance: 131.0
click at [580, 171] on input "Oct Outfit Post Follow-Up / Missing Content - (Copied on Oct 1, 2025)" at bounding box center [527, 179] width 404 height 40
click at [666, 179] on input "Oct Outfit Post Follow-Up / Missing Content - (Copied on Oct 1, 2025)" at bounding box center [527, 179] width 404 height 40
drag, startPoint x: 702, startPoint y: 178, endPoint x: 576, endPoint y: 180, distance: 126.0
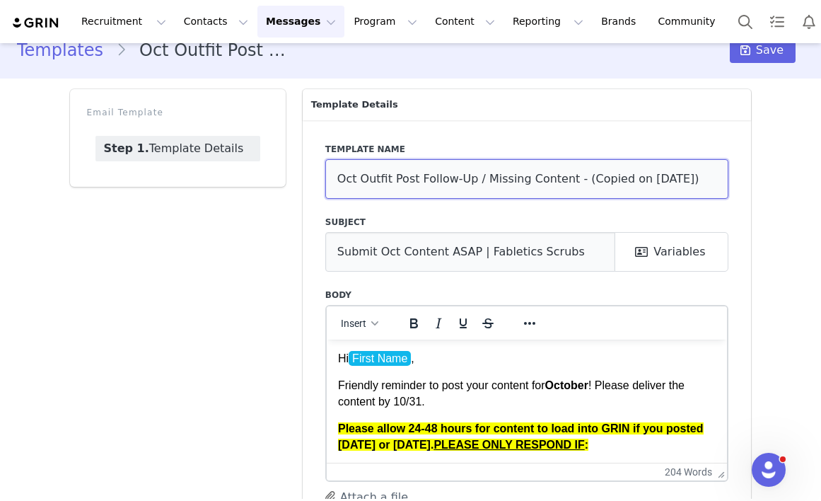
click at [576, 180] on input "Oct Outfit Post Follow-Up / Missing Content - (Copied on Oct 1, 2025)" at bounding box center [527, 179] width 404 height 40
click at [354, 182] on input "Oct Outfit Post Follow-Up / Missing Content" at bounding box center [527, 179] width 404 height 40
type input "Nov Outfit Post Follow-Up / Missing Content"
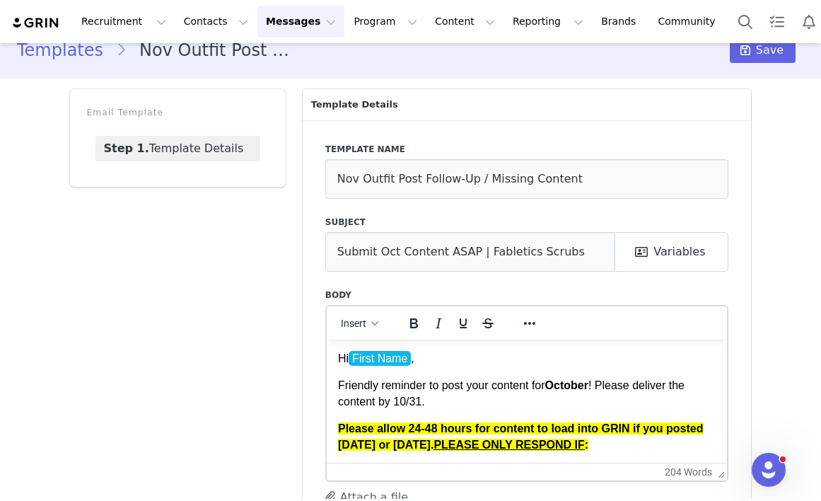
click at [388, 217] on label "Subject" at bounding box center [527, 222] width 404 height 13
click at [397, 256] on input "Submit Oct Content ASAP | Fabletics Scrubs" at bounding box center [470, 252] width 291 height 40
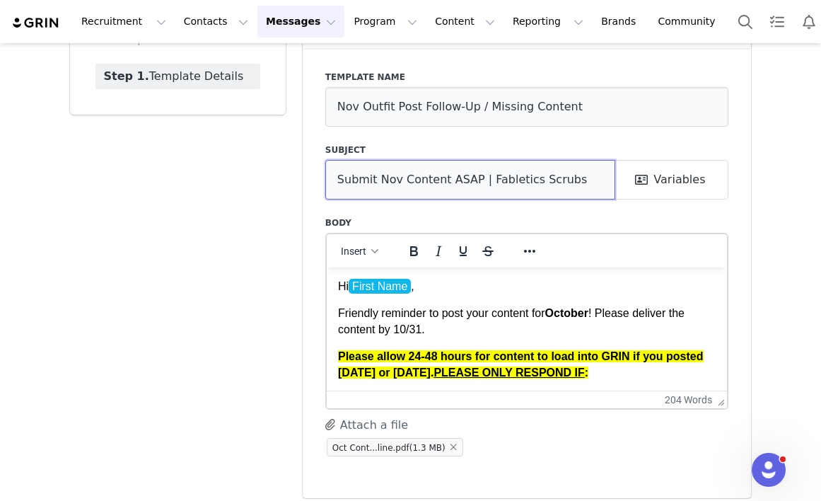
scroll to position [103, 0]
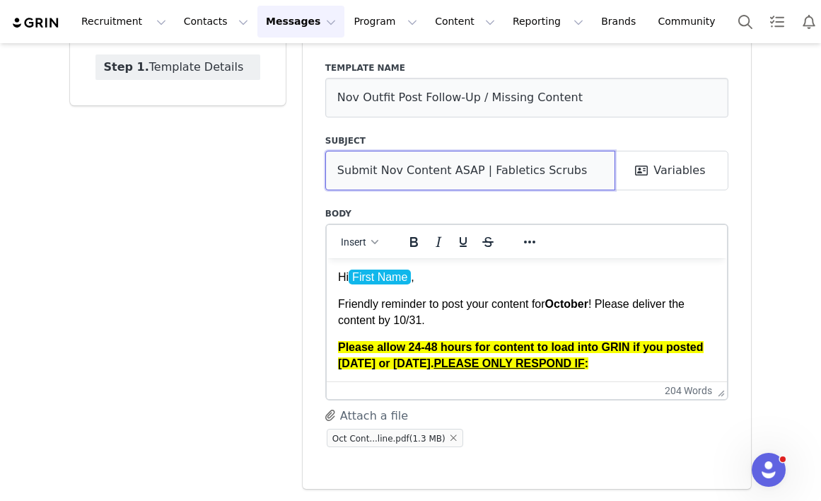
type input "Submit Nov Content ASAP | Fabletics Scrubs"
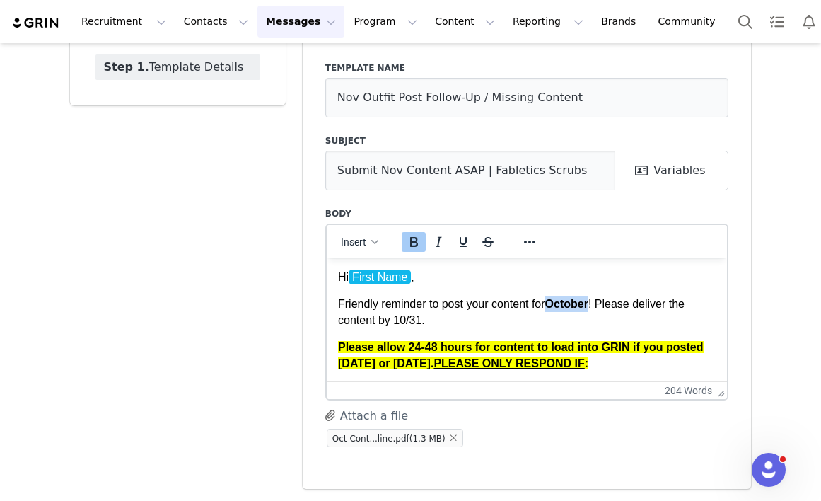
drag, startPoint x: 599, startPoint y: 306, endPoint x: 554, endPoint y: 304, distance: 44.6
click at [555, 305] on p "Friendly reminder to post your content for October ! Please deliver the content…" at bounding box center [526, 312] width 379 height 32
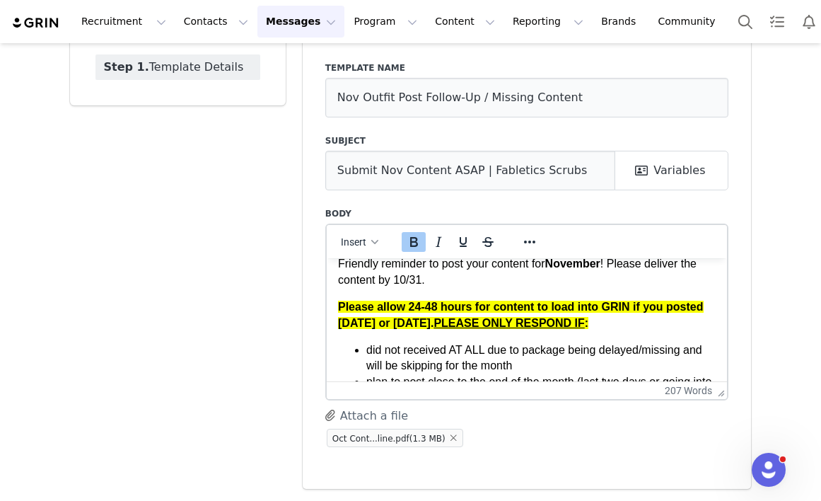
scroll to position [41, 0]
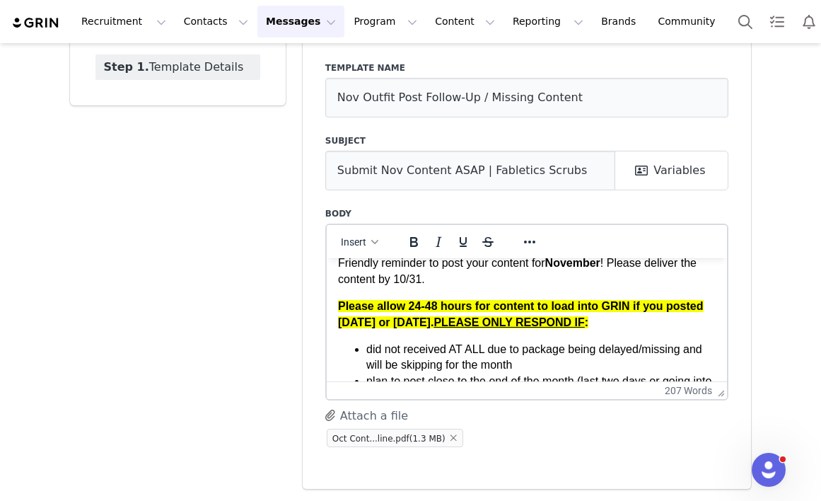
click at [410, 279] on p "Friendly reminder to post your content for November ! Please deliver the conten…" at bounding box center [526, 271] width 379 height 32
click at [406, 280] on p "Friendly reminder to post your content for November ! Please deliver the conten…" at bounding box center [526, 271] width 379 height 32
click at [449, 285] on p "Friendly reminder to post your content for November ! Please deliver the conten…" at bounding box center [526, 271] width 379 height 32
click at [419, 281] on p "Friendly reminder to post your content for November ! Please deliver the conten…" at bounding box center [526, 271] width 379 height 32
click at [472, 289] on body "Hi First Name , Friendly reminder to post your content for November ! Please de…" at bounding box center [526, 442] width 379 height 428
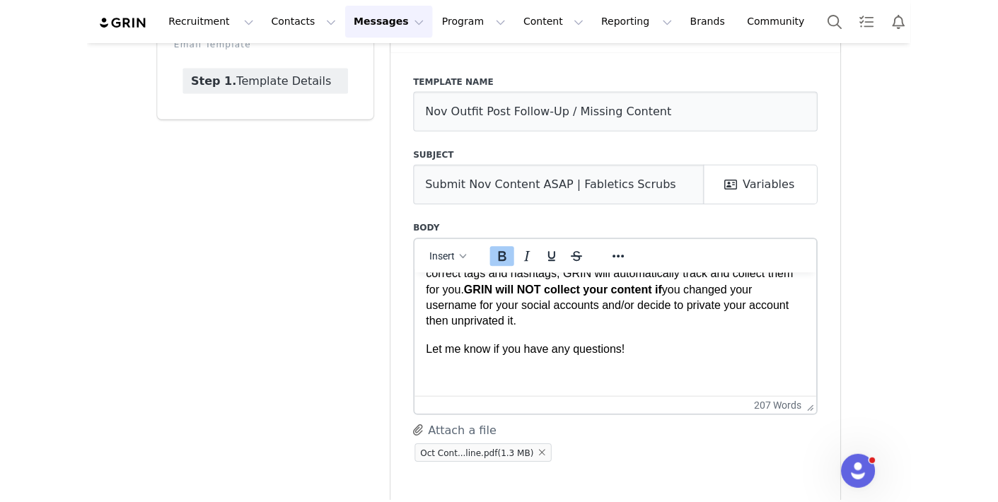
scroll to position [103, 0]
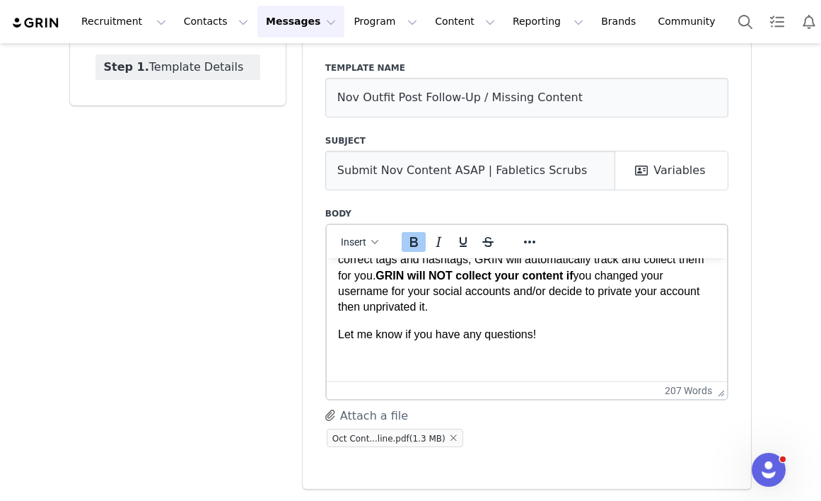
click at [429, 361] on p "Rich Text Area. Press ALT-0 for help." at bounding box center [526, 361] width 379 height 16
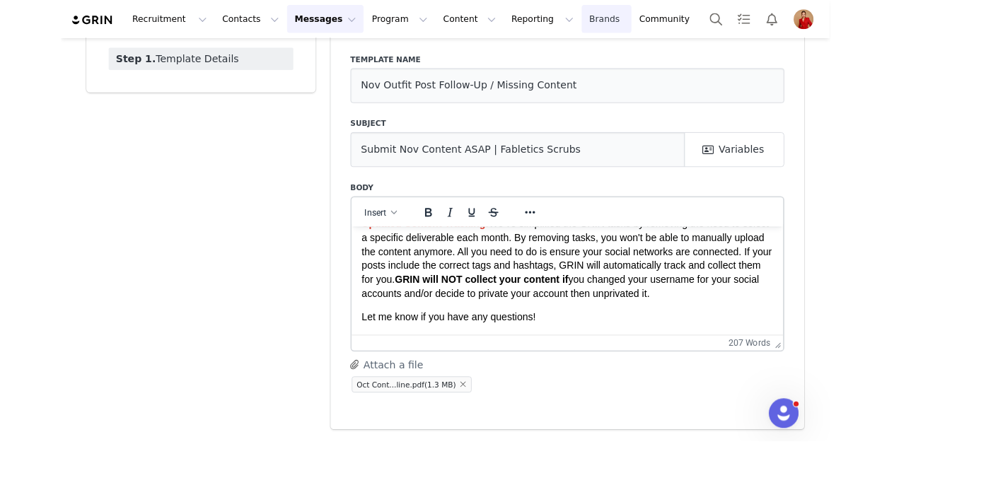
scroll to position [101, 0]
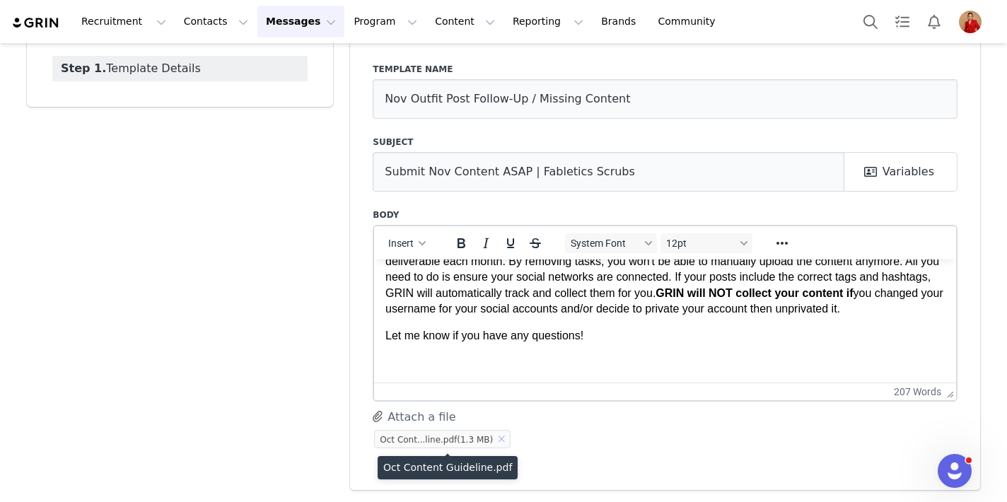
click at [504, 441] on button "button" at bounding box center [501, 439] width 17 height 17
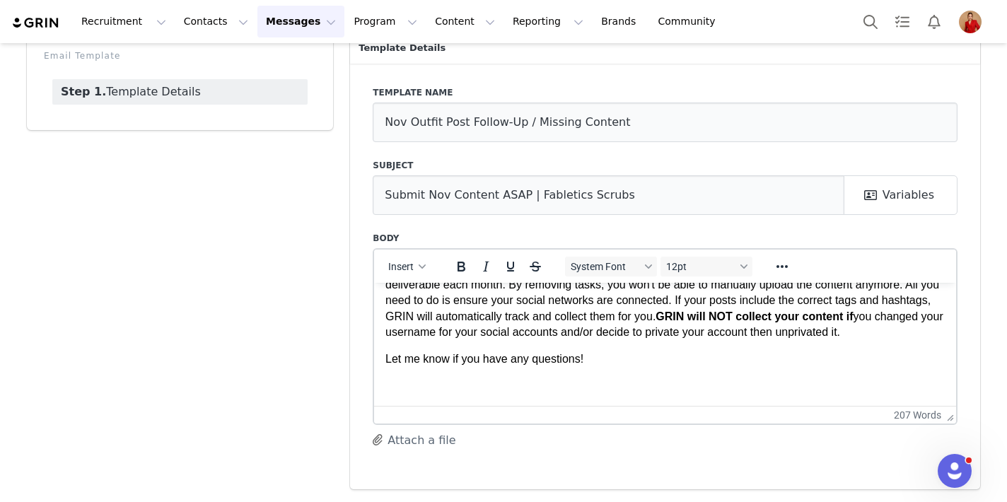
scroll to position [77, 0]
click at [418, 445] on button "Attach a file" at bounding box center [414, 441] width 83 height 18
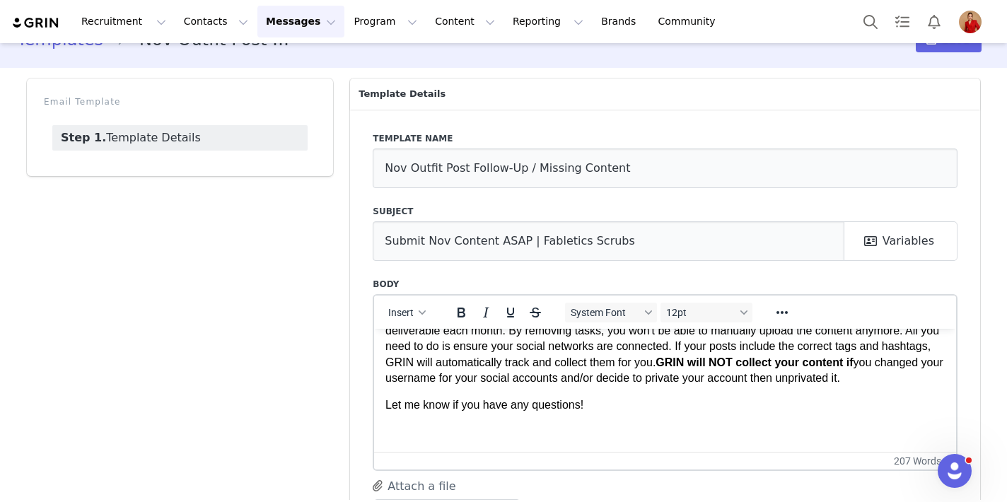
scroll to position [0, 0]
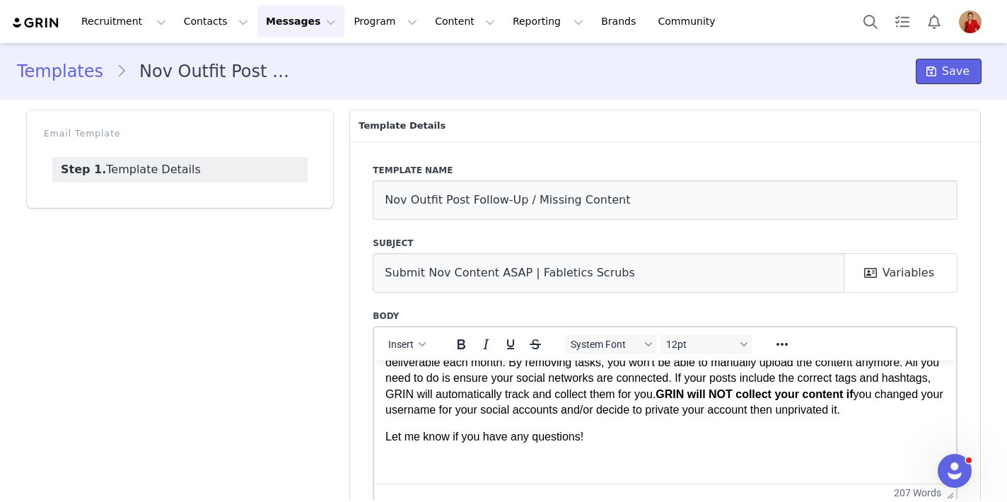
click at [820, 67] on span "Save" at bounding box center [956, 71] width 28 height 17
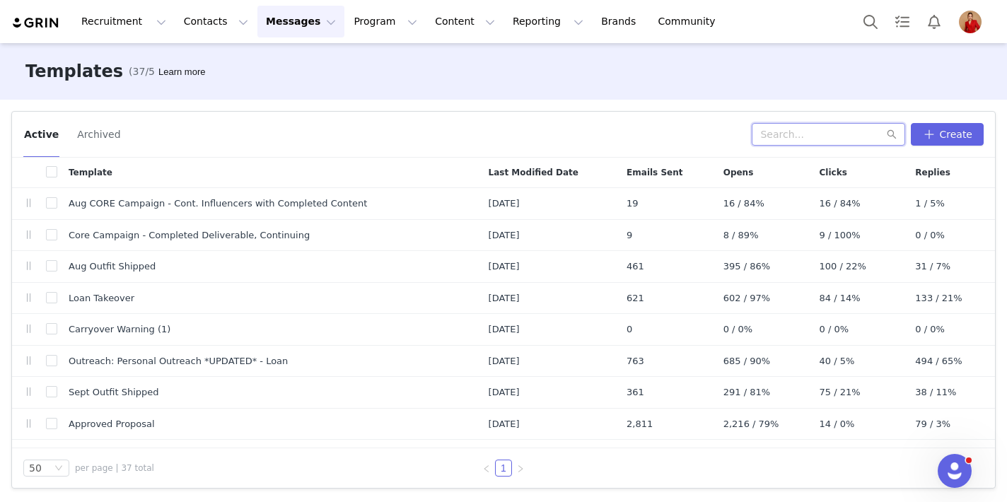
click at [820, 131] on input "text" at bounding box center [829, 134] width 154 height 23
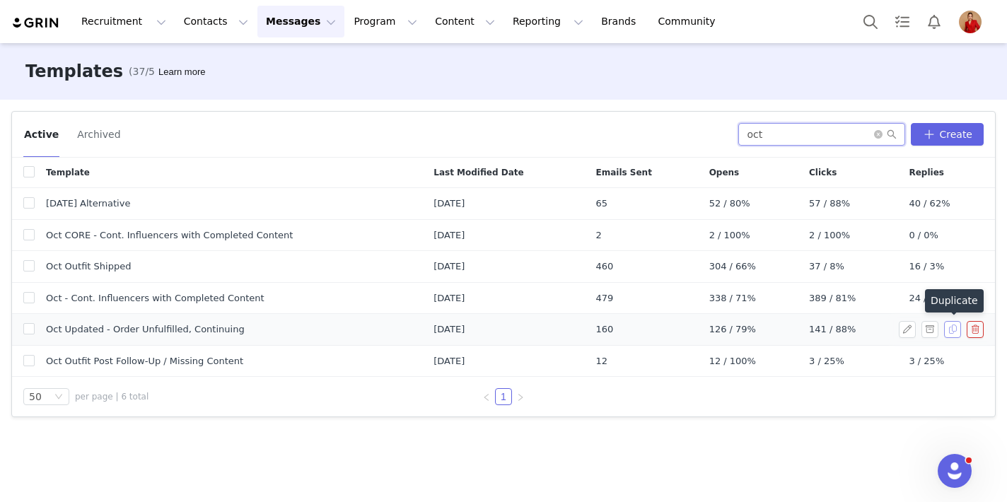
type input "oct"
click at [820, 332] on button "button" at bounding box center [953, 329] width 17 height 17
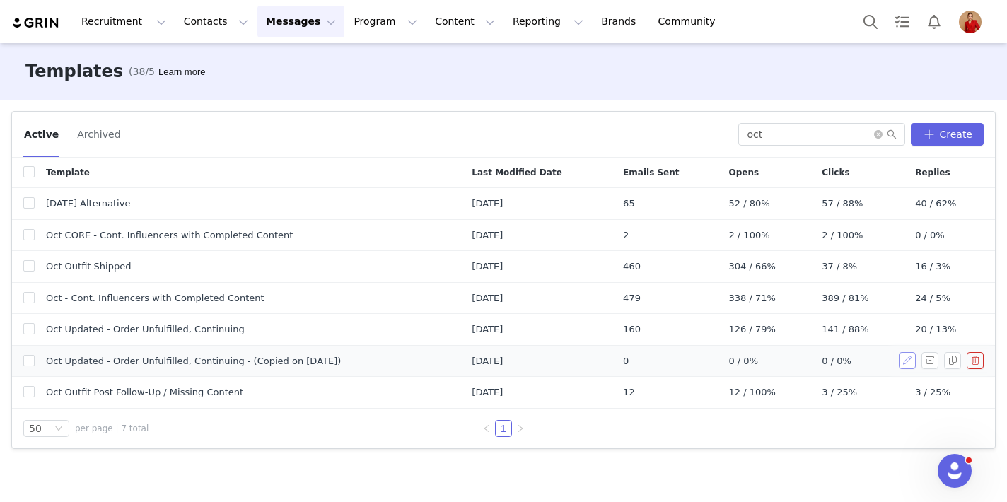
click at [820, 365] on button "button" at bounding box center [907, 360] width 17 height 17
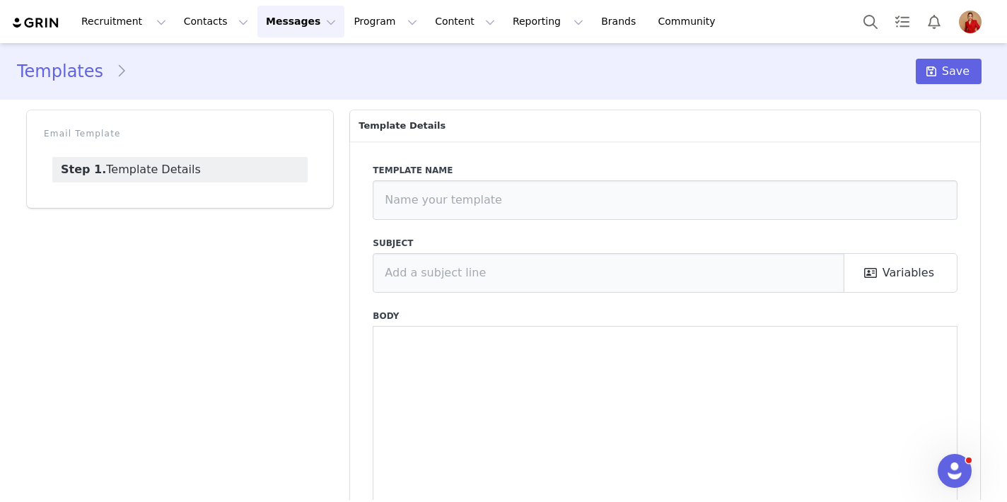
type input "Oct Updated - Order Unfulfilled, Continuing - (Copied on Oct 1, 2025)"
type input "October Campaign: Moonlight Mauve is Back! | Fabletics Scrubs"
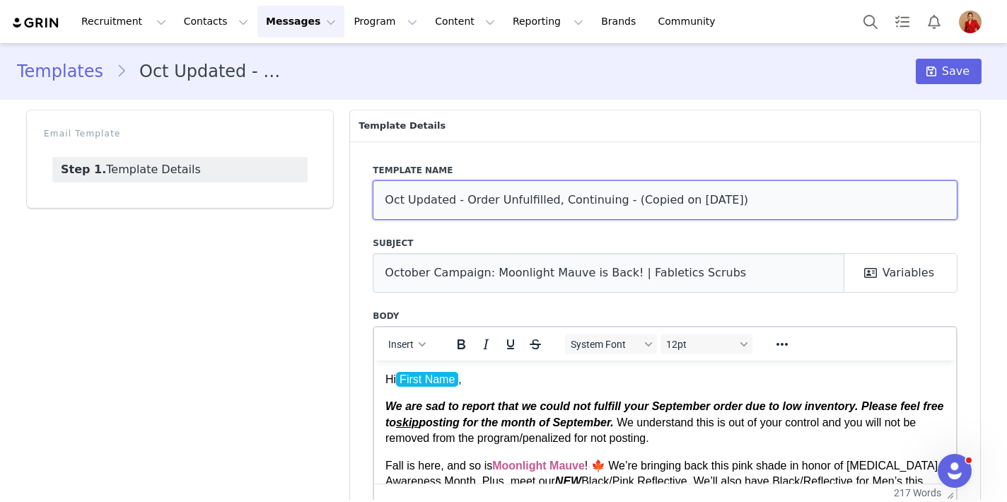
click at [403, 206] on input "Oct Updated - Order Unfulfilled, Continuing - (Copied on Oct 1, 2025)" at bounding box center [665, 200] width 585 height 40
drag, startPoint x: 749, startPoint y: 204, endPoint x: 621, endPoint y: 204, distance: 127.4
click at [621, 204] on input "Nov Updated - Order Unfulfilled, Continuing - (Copied on Oct 1, 2025)" at bounding box center [665, 200] width 585 height 40
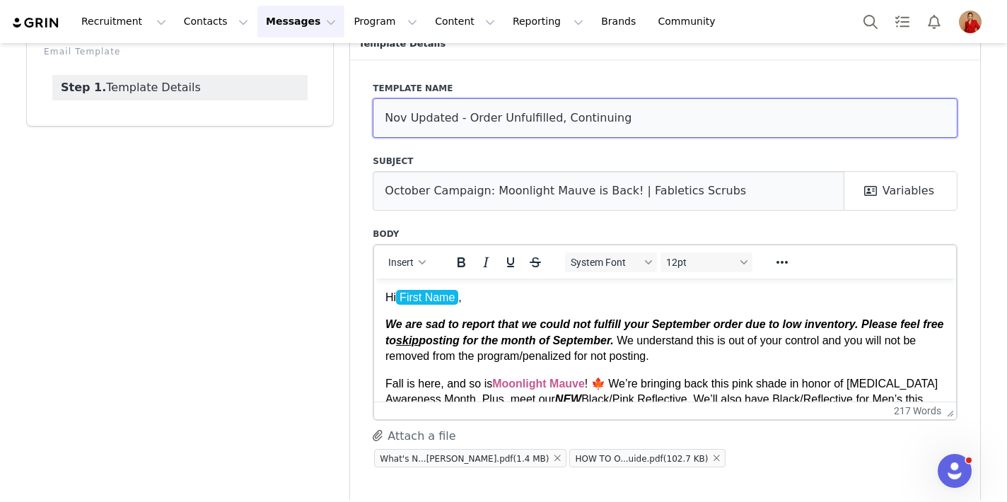
scroll to position [101, 0]
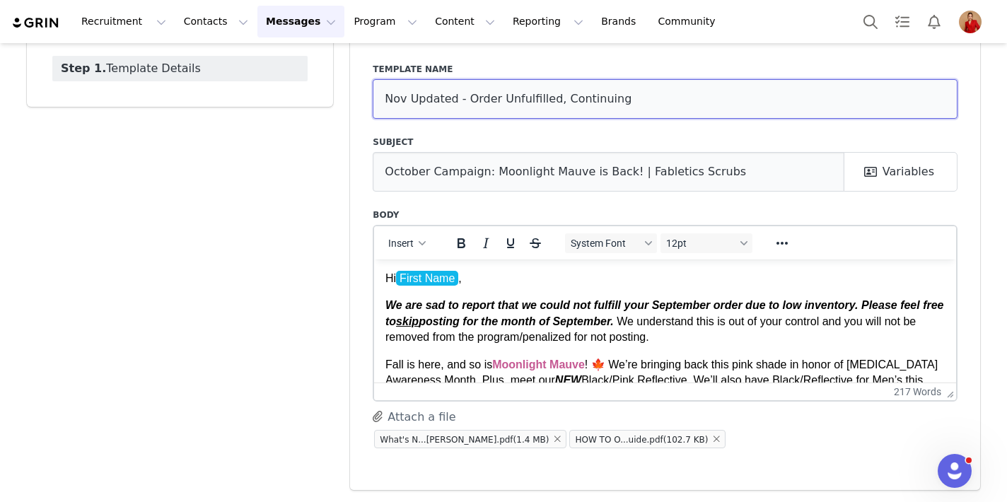
type input "Nov Updated - Order Unfulfilled, Continuing"
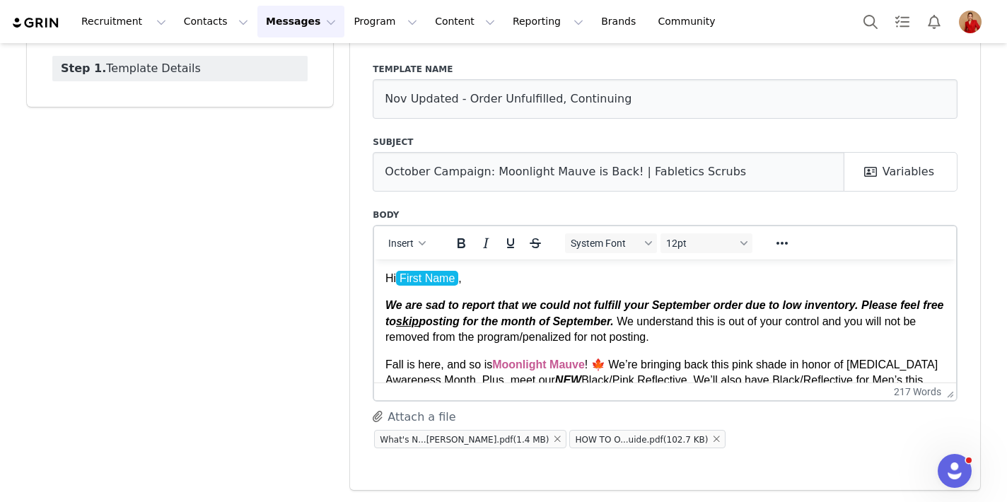
click at [366, 253] on div "Template name Nov Updated - Order Unfulfilled, Continuing Subject October Campa…" at bounding box center [665, 265] width 630 height 450
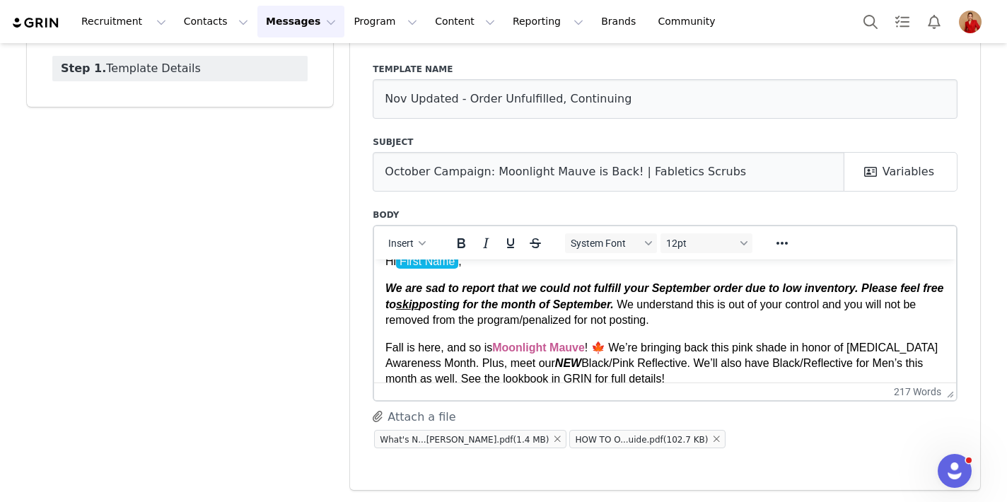
scroll to position [15, 0]
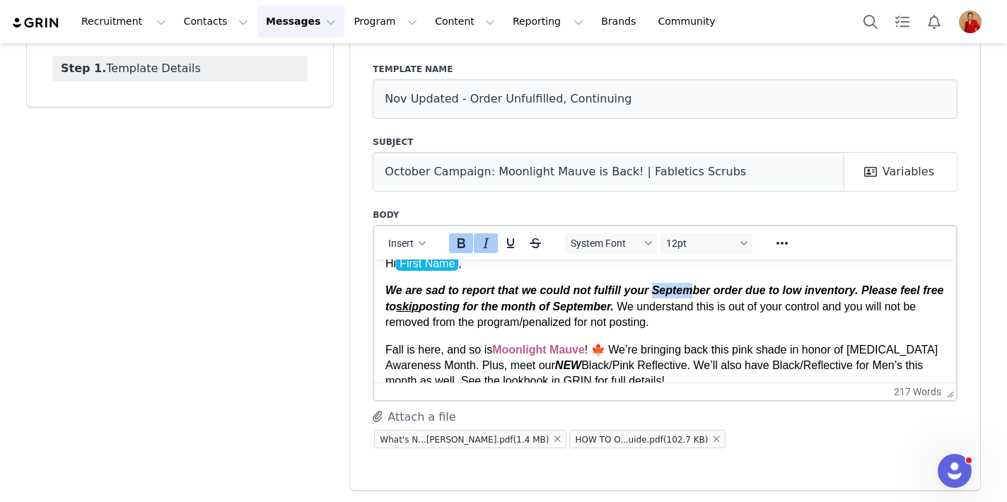
drag, startPoint x: 700, startPoint y: 291, endPoint x: 658, endPoint y: 289, distance: 41.8
click at [658, 290] on strong "We are sad to report that we could not fulfill your September order due to low …" at bounding box center [665, 298] width 559 height 28
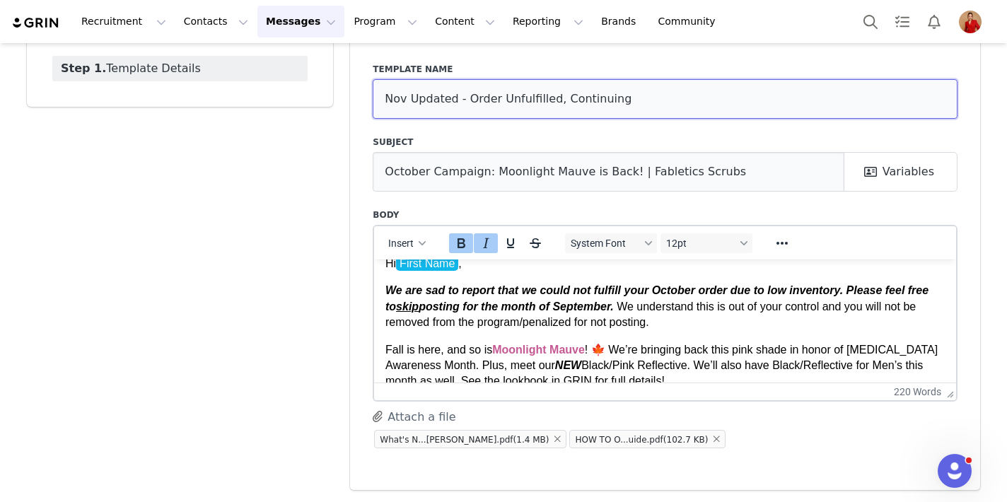
drag, startPoint x: 405, startPoint y: 103, endPoint x: 383, endPoint y: 98, distance: 22.3
click at [383, 100] on input "Nov Updated - Order Unfulfilled, Continuing" at bounding box center [665, 99] width 585 height 40
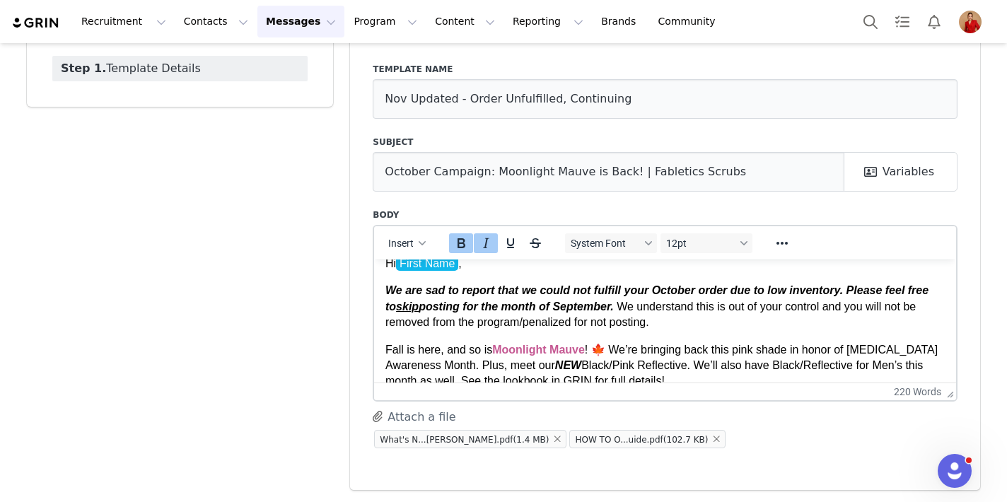
click at [789, 210] on label "Body" at bounding box center [665, 215] width 585 height 13
drag, startPoint x: 602, startPoint y: 307, endPoint x: 561, endPoint y: 306, distance: 41.0
click at [561, 306] on strong "We are sad to report that we could not fulfill your October order due to low in…" at bounding box center [657, 298] width 543 height 28
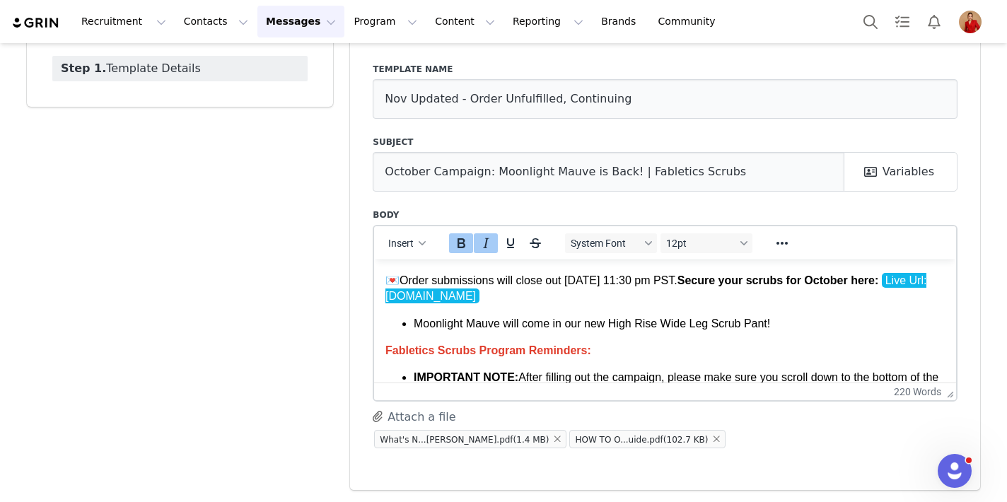
scroll to position [168, 0]
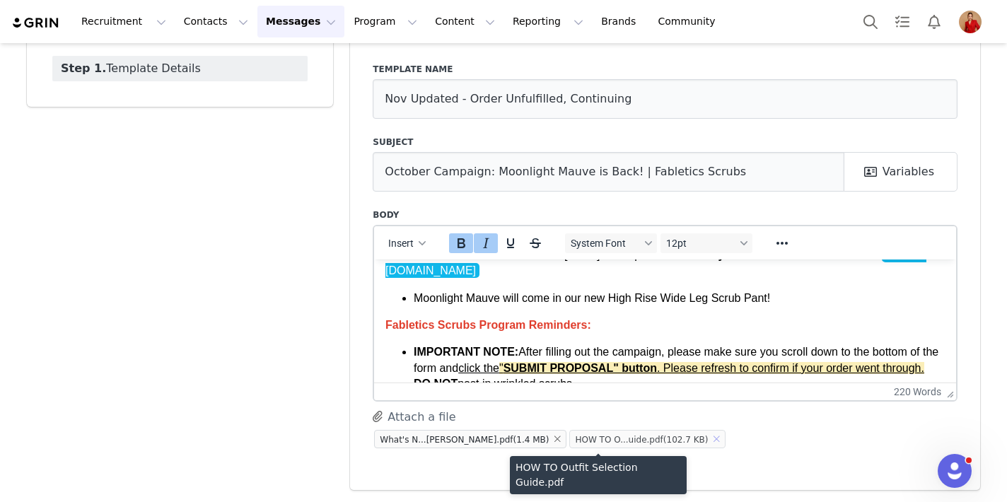
click at [708, 439] on button "button" at bounding box center [716, 439] width 17 height 17
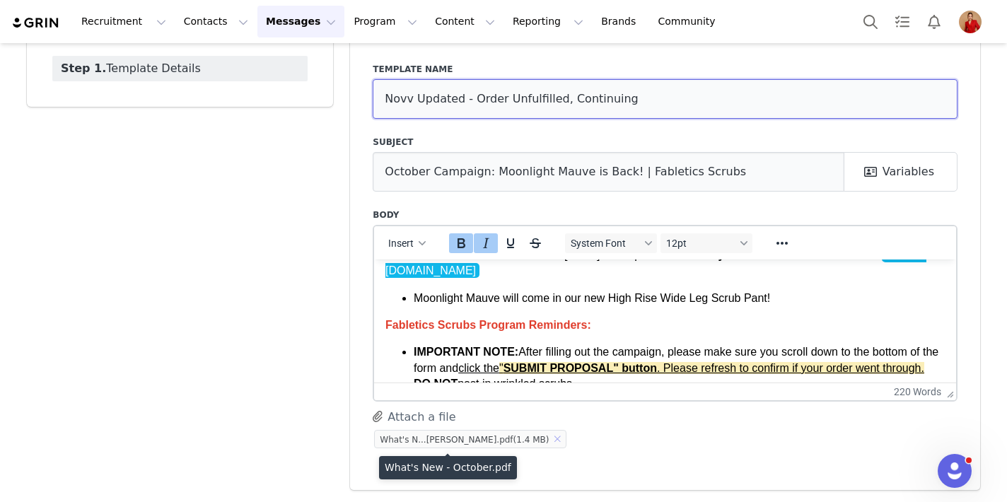
type input "Novv Updated - Order Unfulfilled, Continuing"
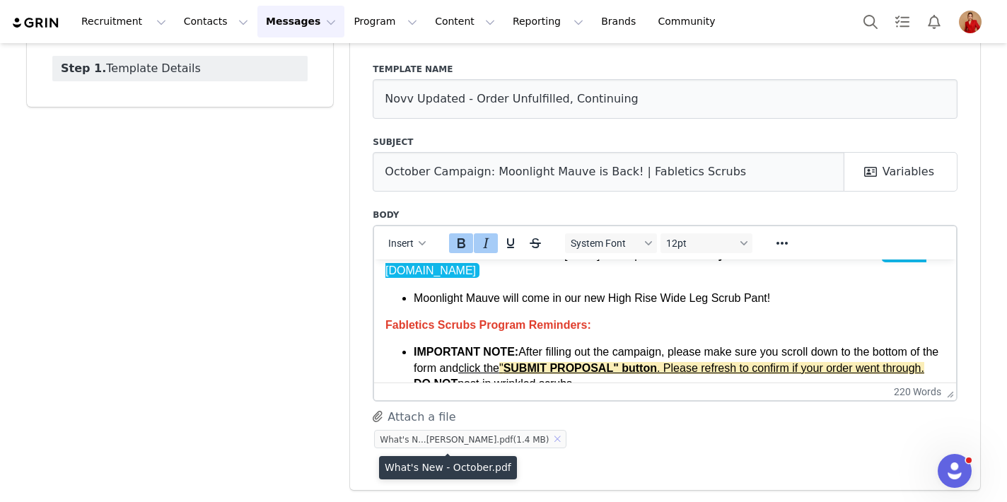
click at [549, 437] on button "button" at bounding box center [557, 439] width 17 height 17
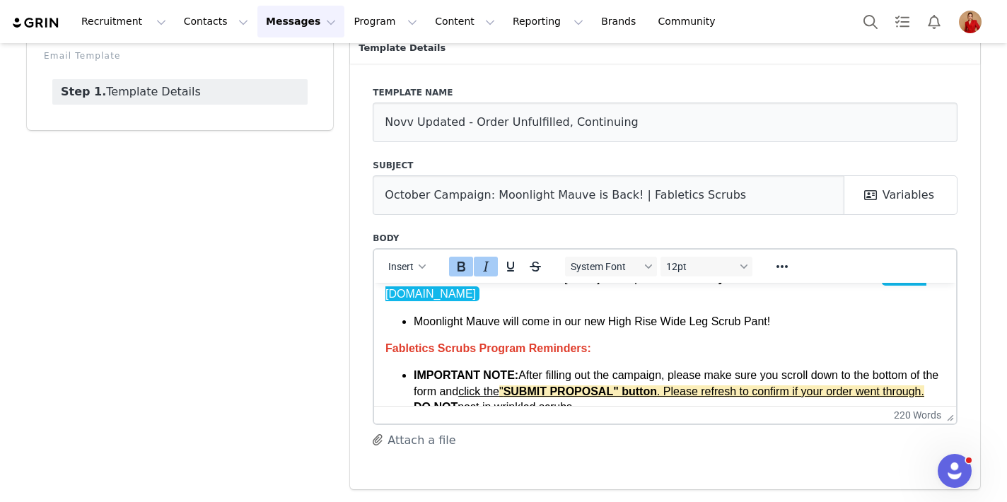
scroll to position [77, 0]
click at [421, 441] on button "Attach a file" at bounding box center [414, 441] width 83 height 18
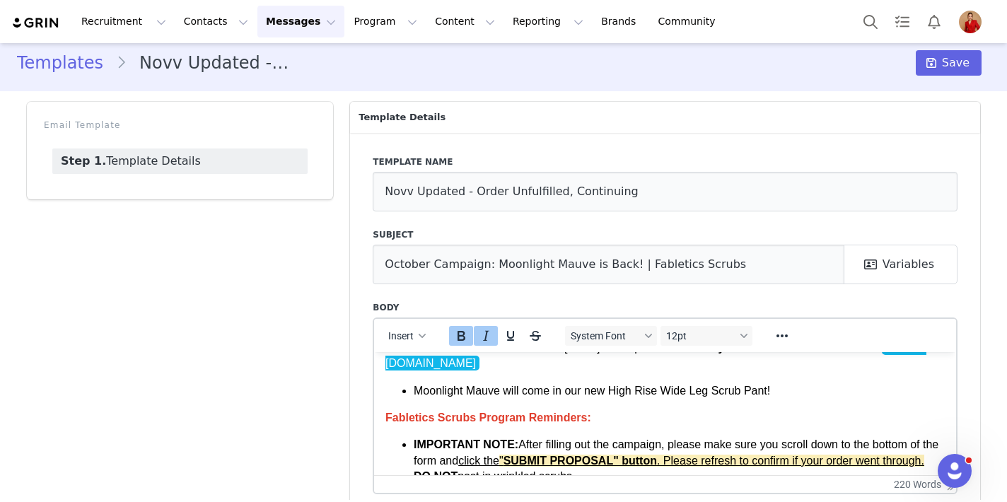
scroll to position [0, 0]
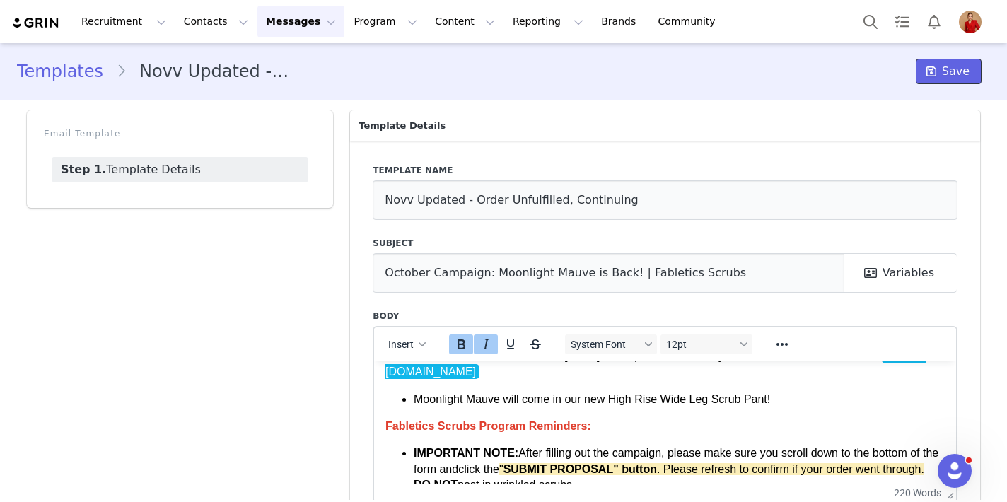
click at [820, 71] on span "Save" at bounding box center [956, 71] width 28 height 17
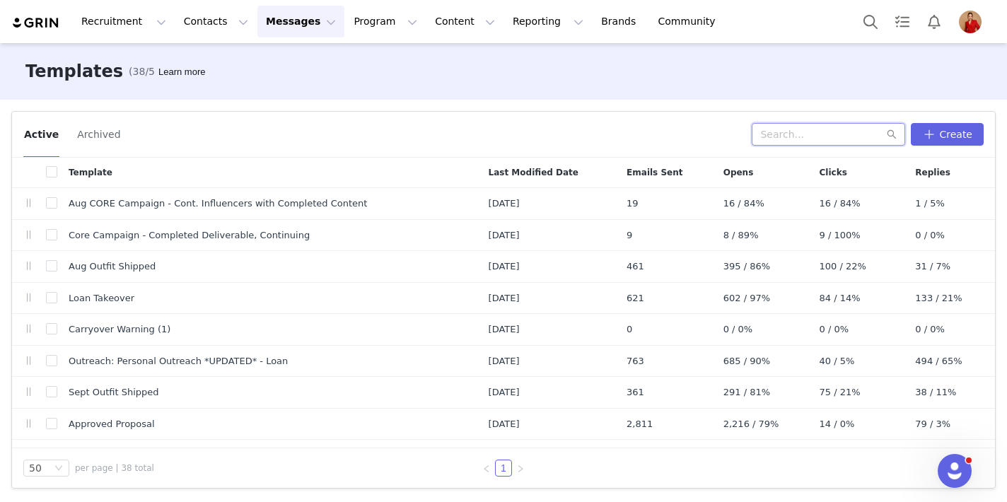
click at [820, 132] on input "text" at bounding box center [829, 134] width 154 height 23
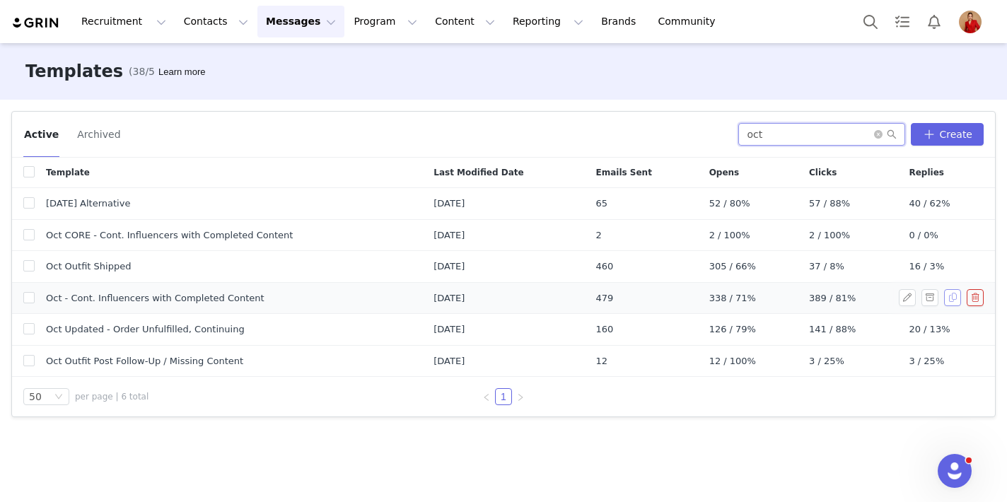
type input "oct"
click at [820, 301] on button "button" at bounding box center [953, 297] width 17 height 17
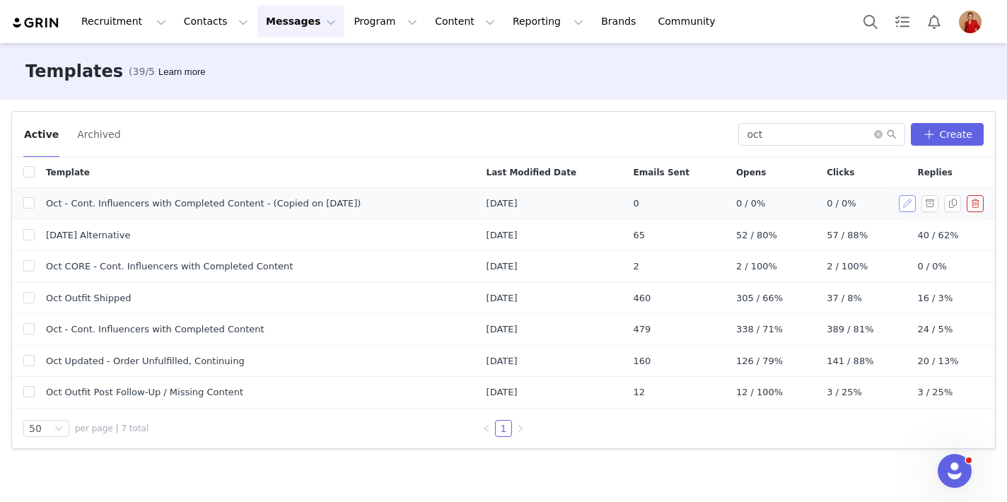
click at [820, 204] on button "button" at bounding box center [907, 203] width 17 height 17
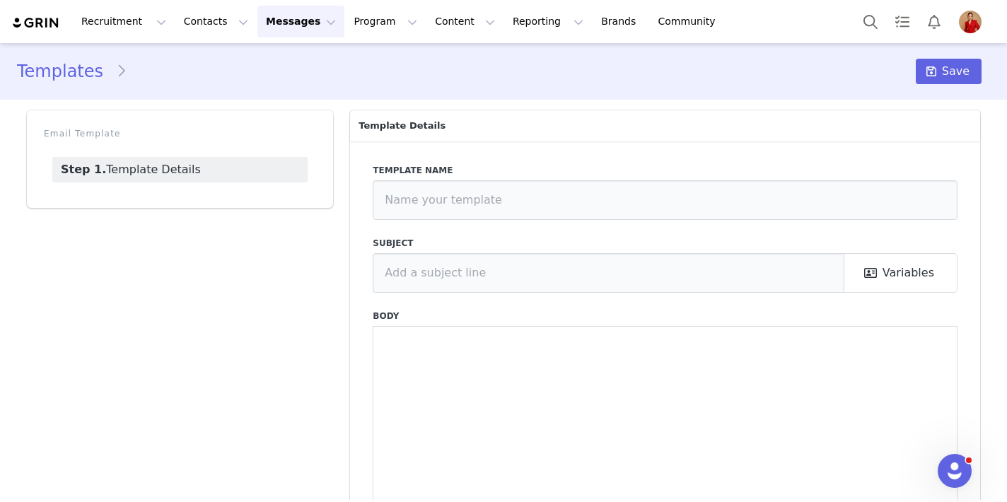
type input "Oct - Cont. Influencers with Completed Content - (Copied on Oct 1, 2025)"
type input "(PLEASE READ) October Campaign: Moonlight Mauve is Back! | Fabletics Scrubs"
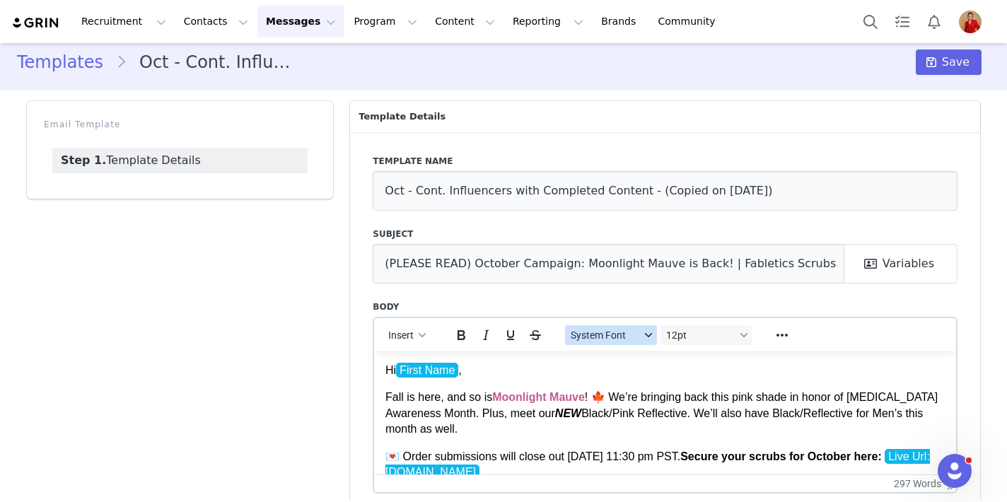
scroll to position [15, 0]
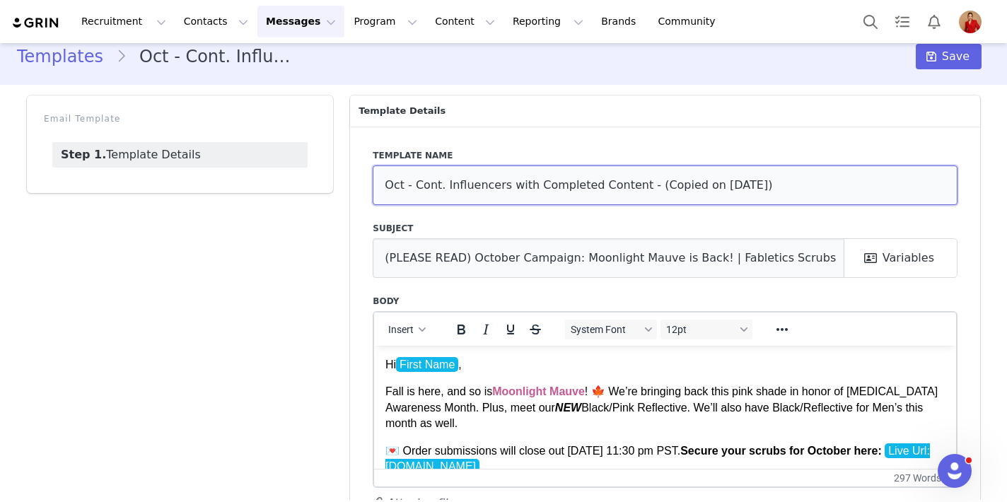
drag, startPoint x: 401, startPoint y: 186, endPoint x: 394, endPoint y: 185, distance: 7.2
click at [394, 185] on input "Oct - Cont. Influencers with Completed Content - (Copied on Oct 1, 2025)" at bounding box center [665, 186] width 585 height 40
drag, startPoint x: 403, startPoint y: 187, endPoint x: 381, endPoint y: 185, distance: 22.0
click at [381, 185] on input "Oct - Cont. Influencers with Completed Content - (Copied on Oct 1, 2025)" at bounding box center [665, 186] width 585 height 40
drag, startPoint x: 784, startPoint y: 189, endPoint x: 718, endPoint y: 194, distance: 66.0
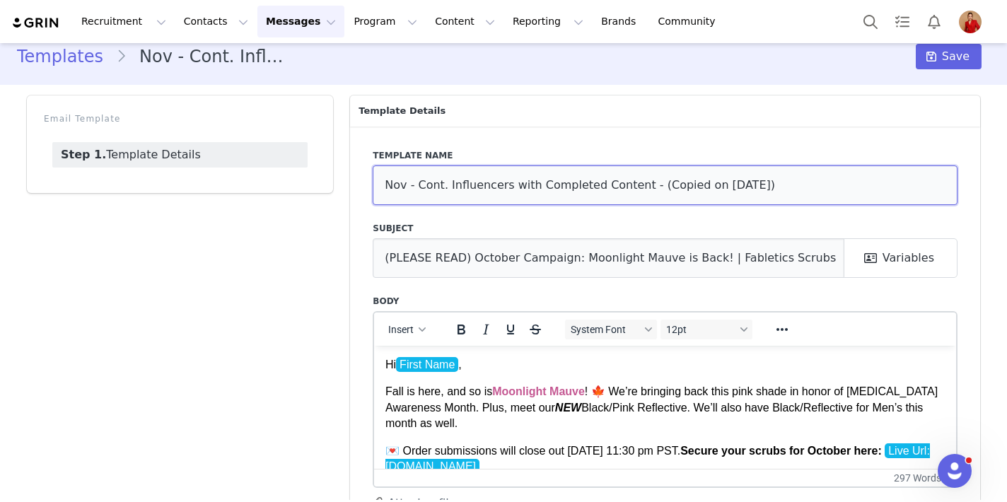
click at [718, 194] on input "Nov - Cont. Influencers with Completed Content - (Copied on Oct 1, 2025)" at bounding box center [665, 186] width 585 height 40
type input "Nov - Cont. Influencers with Completed Content"
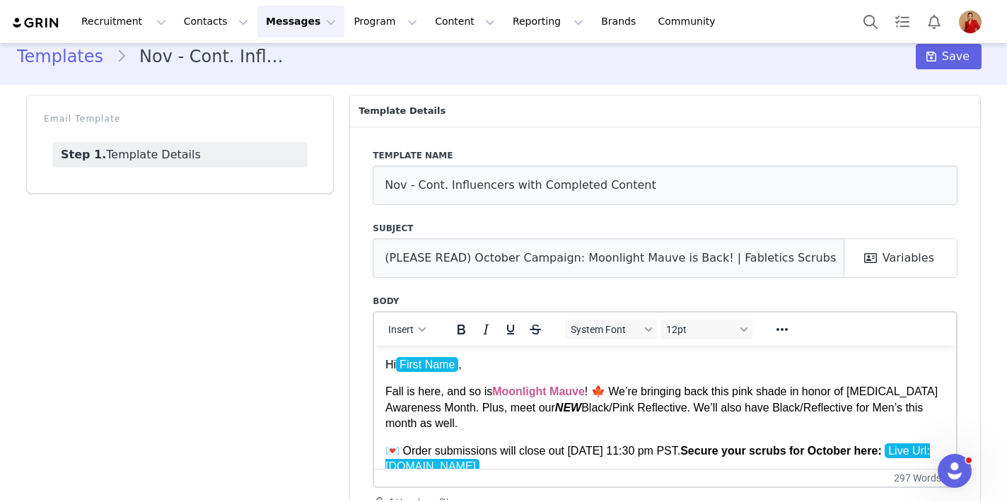
click at [718, 288] on div "Template name Nov - Cont. Influencers with Completed Content Subject (PLEASE RE…" at bounding box center [665, 352] width 630 height 450
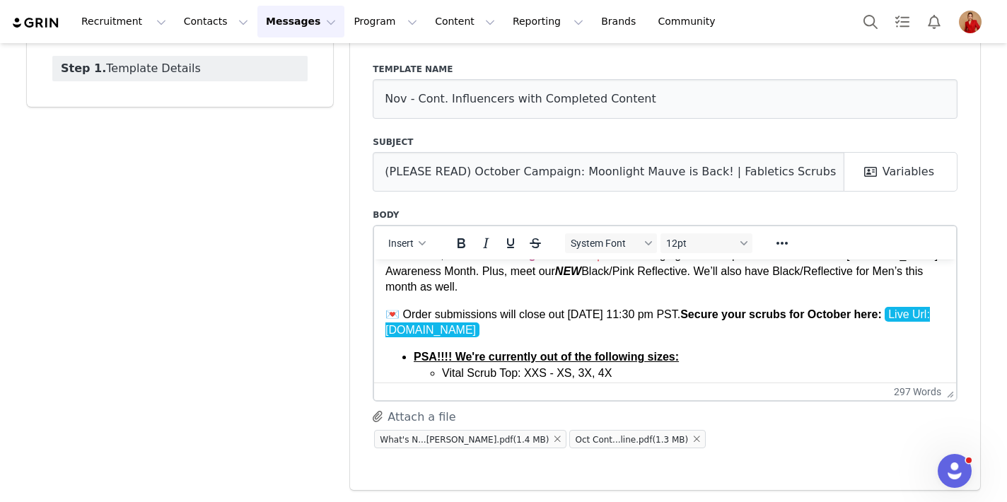
scroll to position [51, 0]
click at [549, 439] on button "button" at bounding box center [557, 439] width 17 height 17
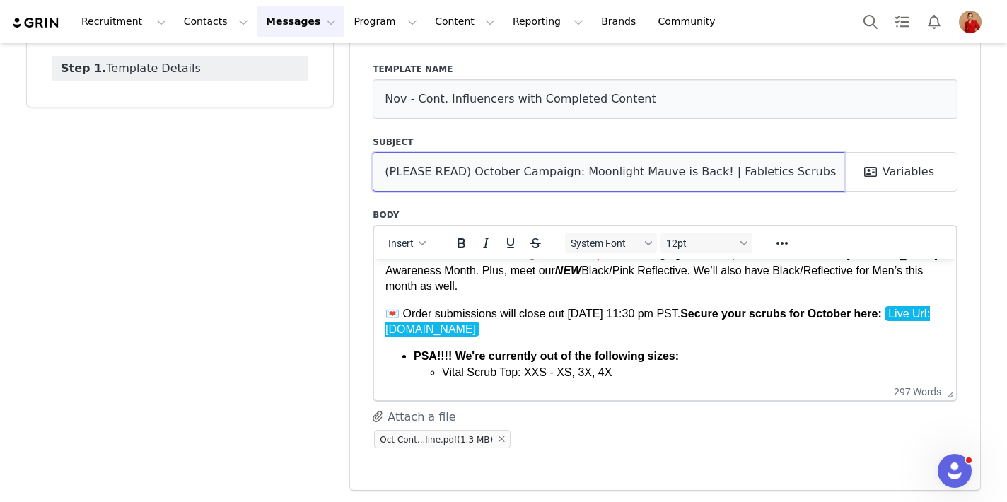
drag, startPoint x: 494, startPoint y: 173, endPoint x: 469, endPoint y: 172, distance: 24.8
click at [469, 172] on input "(PLEASE READ) October Campaign: Moonlight Mauve is Back! | Fabletics Scrubs" at bounding box center [609, 172] width 472 height 40
click at [629, 185] on input "(PLEASE READ) November Campaign: Moonlight Mauve is Back! | Fabletics Scrubs" at bounding box center [609, 172] width 472 height 40
click at [626, 175] on input "(PLEASE READ) November Campaign: Moonlight Mauve is Back! | Fabletics Scrubs" at bounding box center [609, 172] width 472 height 40
click at [604, 175] on input "(PLEASE READ) November Campaign: Moonlight Mauve is Back! | Fabletics Scrubs" at bounding box center [609, 172] width 472 height 40
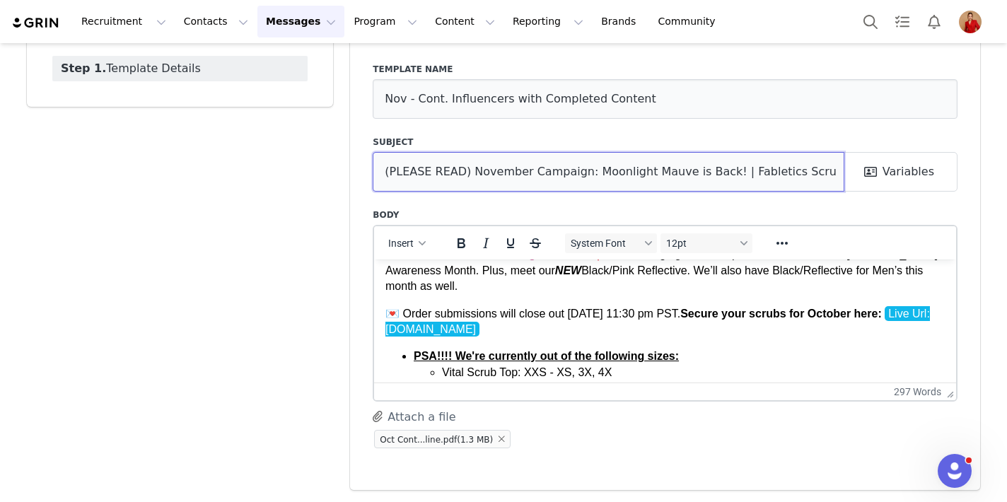
type input "(PLEASE READ) November Campaign: Moonlight Mauve is Back! | Fabletics Scrubs"
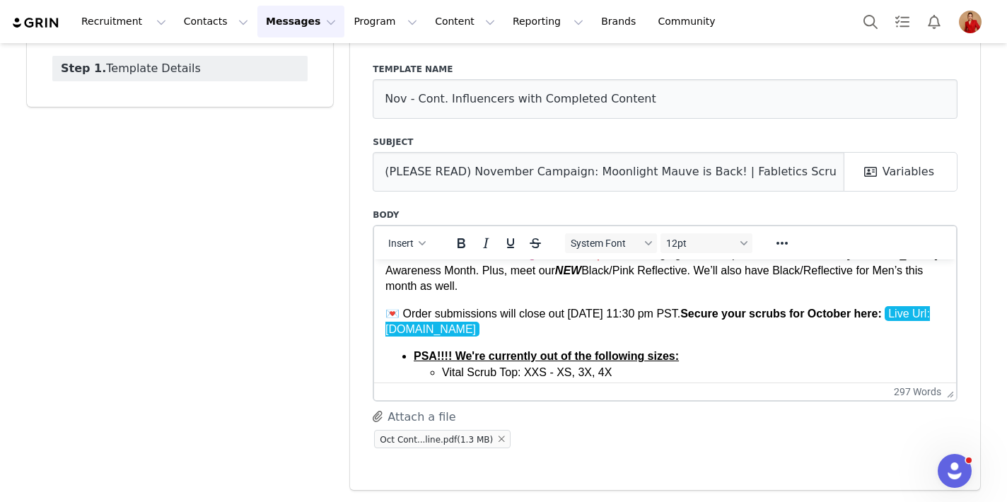
click at [427, 415] on button "Attach a file" at bounding box center [414, 417] width 83 height 18
click at [392, 412] on button "Attach a file" at bounding box center [414, 417] width 83 height 18
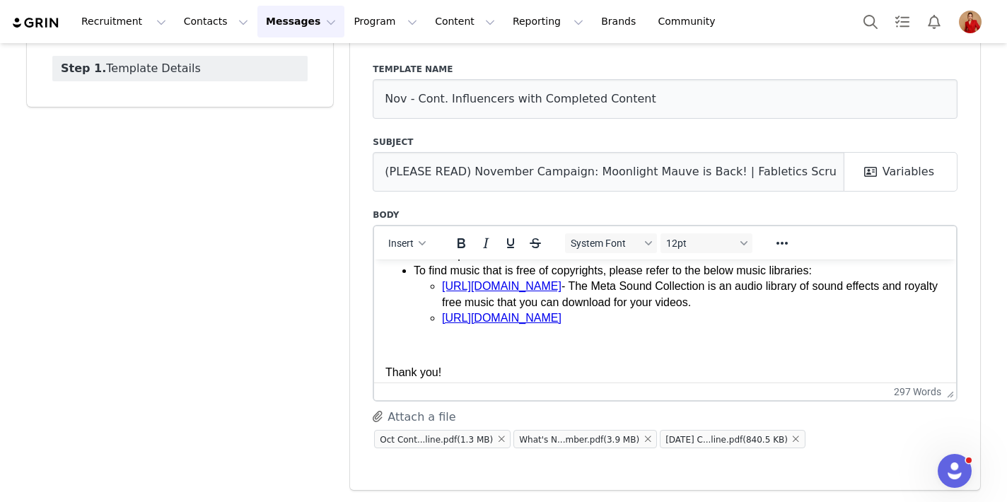
scroll to position [422, 0]
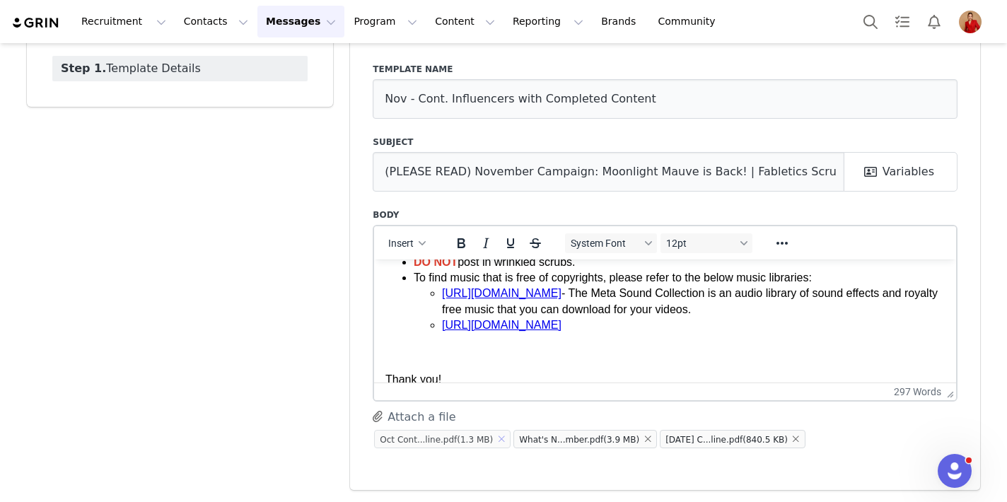
click at [505, 441] on button "button" at bounding box center [501, 439] width 17 height 17
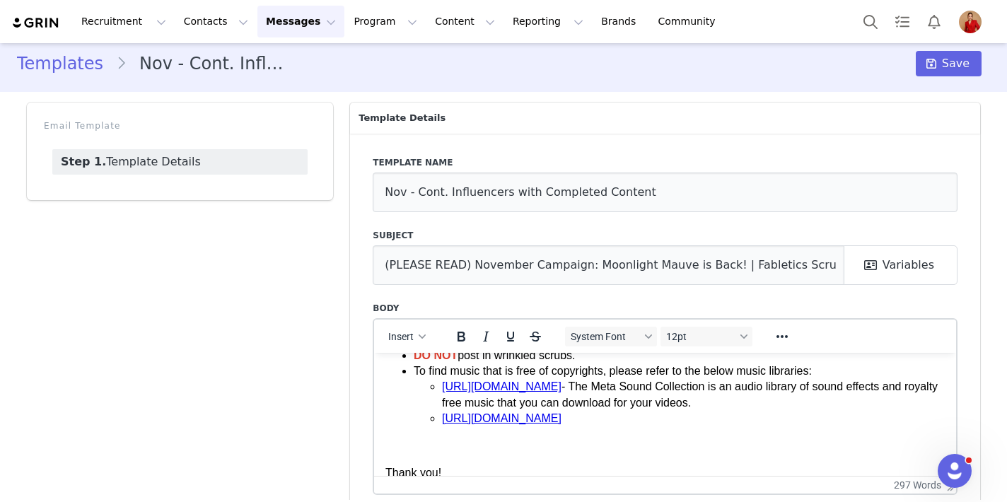
scroll to position [0, 0]
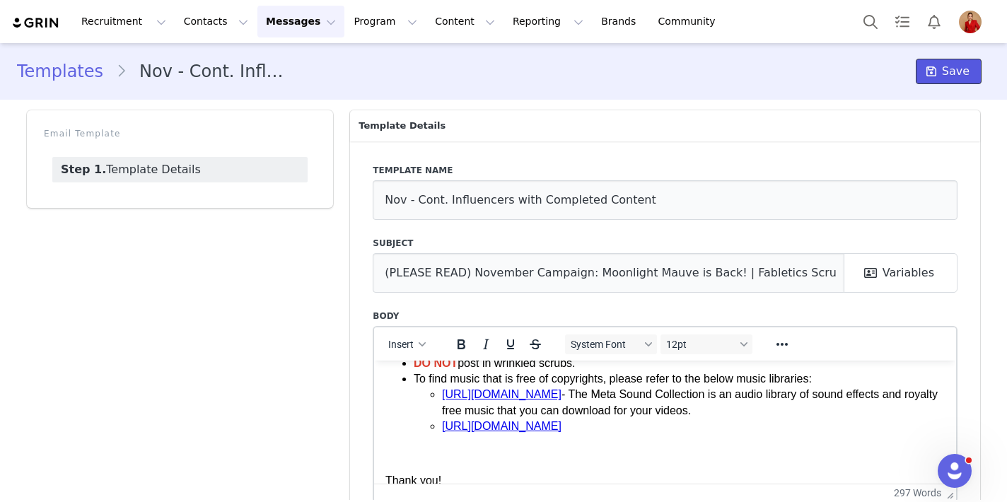
click at [820, 65] on span "Save" at bounding box center [956, 71] width 28 height 17
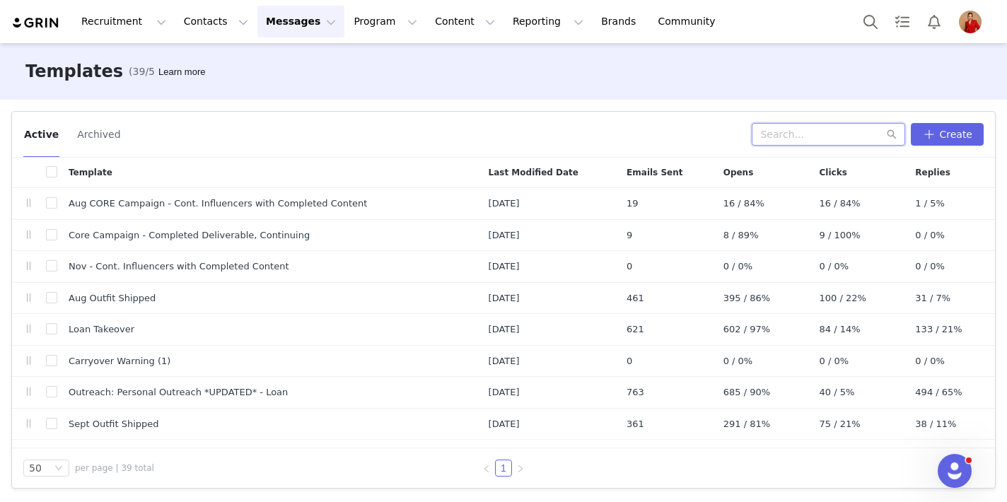
click at [791, 136] on input "text" at bounding box center [829, 134] width 154 height 23
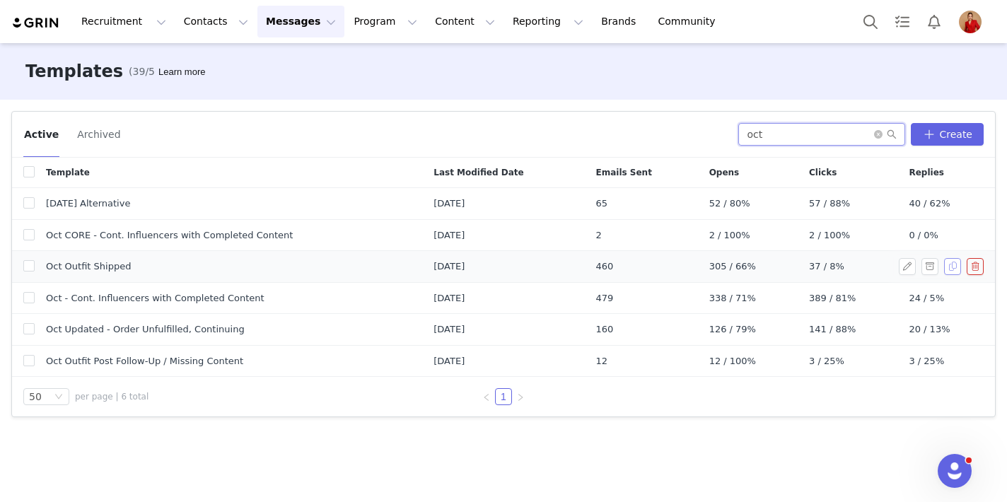
type input "oct"
click at [820, 268] on button "button" at bounding box center [953, 266] width 17 height 17
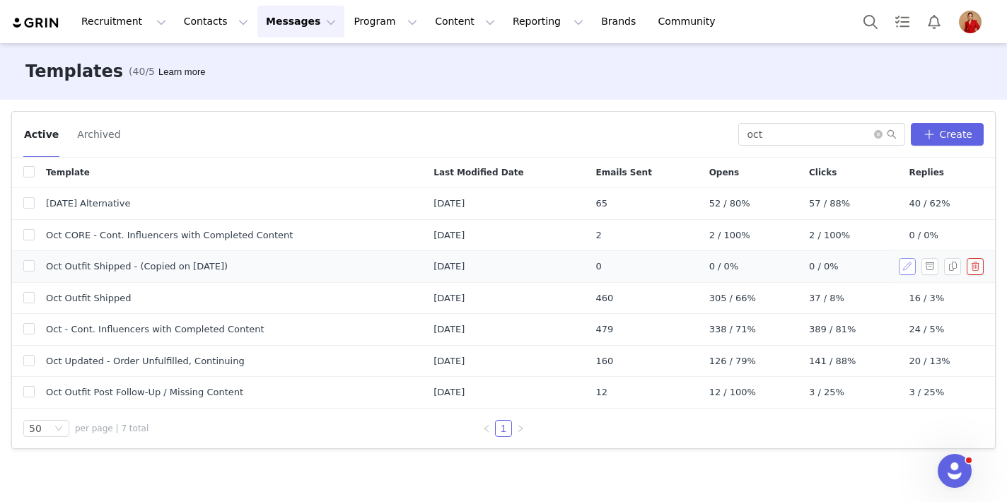
click at [820, 264] on button "button" at bounding box center [907, 266] width 17 height 17
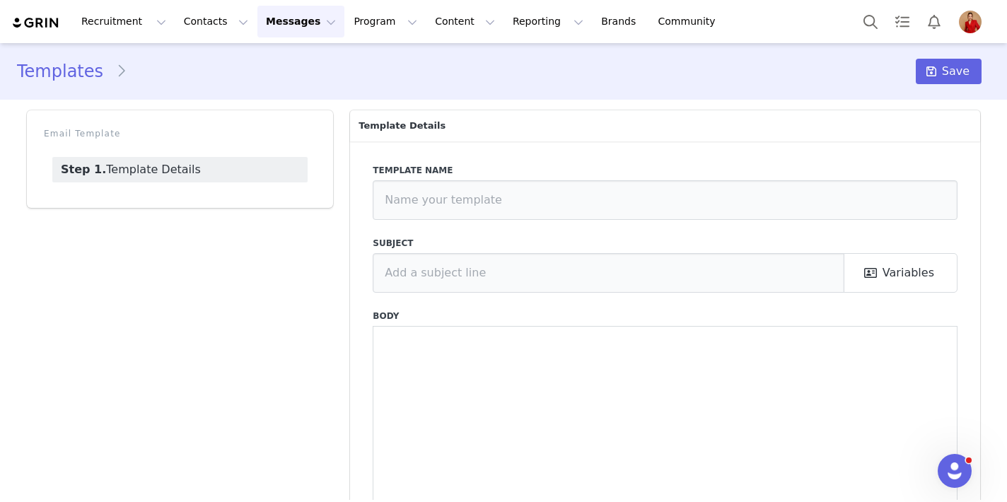
type input "Oct Outfit Shipped - (Copied on Oct 1, 2025)"
type input "📦 October's Outfit Is On The Way! | Fabletics Scrubs"
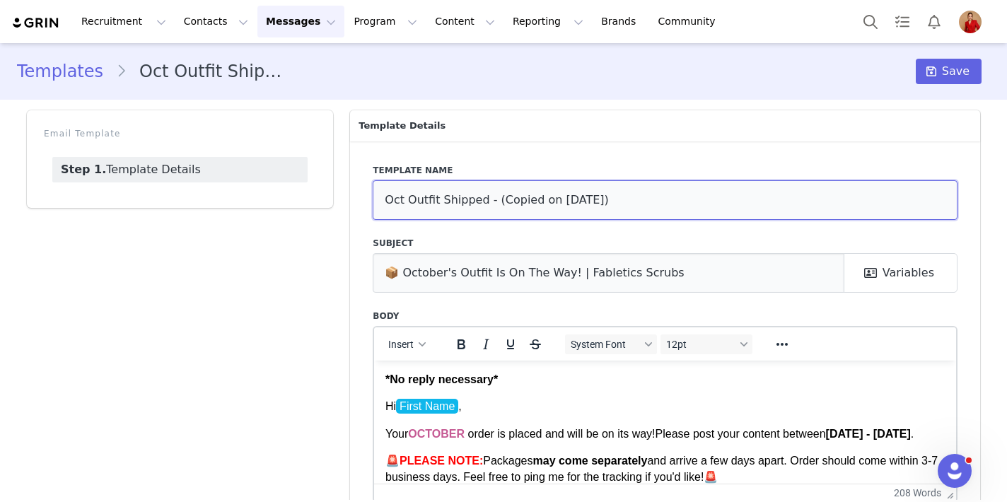
drag, startPoint x: 629, startPoint y: 200, endPoint x: 499, endPoint y: 197, distance: 130.2
click at [499, 197] on input "Oct Outfit Shipped - (Copied on Oct 1, 2025)" at bounding box center [665, 200] width 585 height 40
drag, startPoint x: 404, startPoint y: 202, endPoint x: 371, endPoint y: 195, distance: 33.3
click at [371, 195] on div "Template name Oct Outfit Shipped Subject 📦 October's Outfit Is On The Way! | Fa…" at bounding box center [665, 366] width 630 height 450
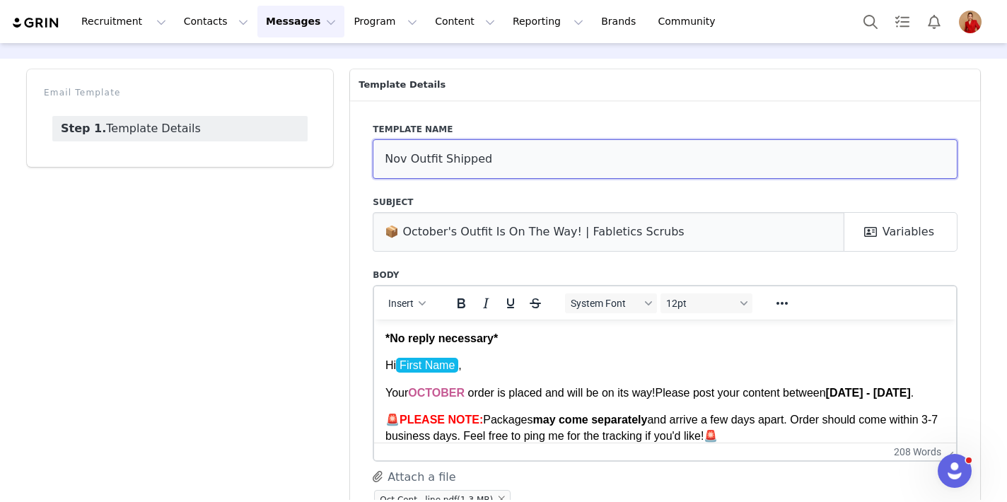
scroll to position [47, 0]
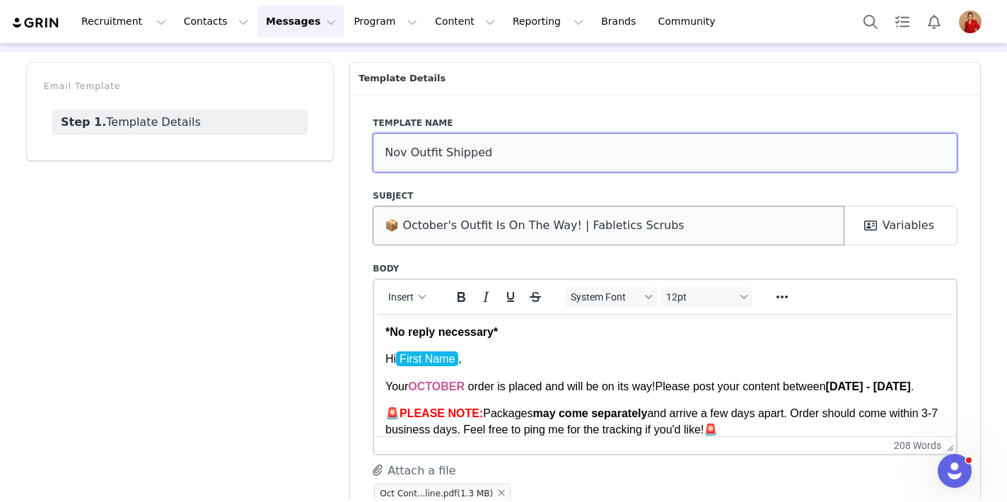
type input "Nov Outfit Shipped"
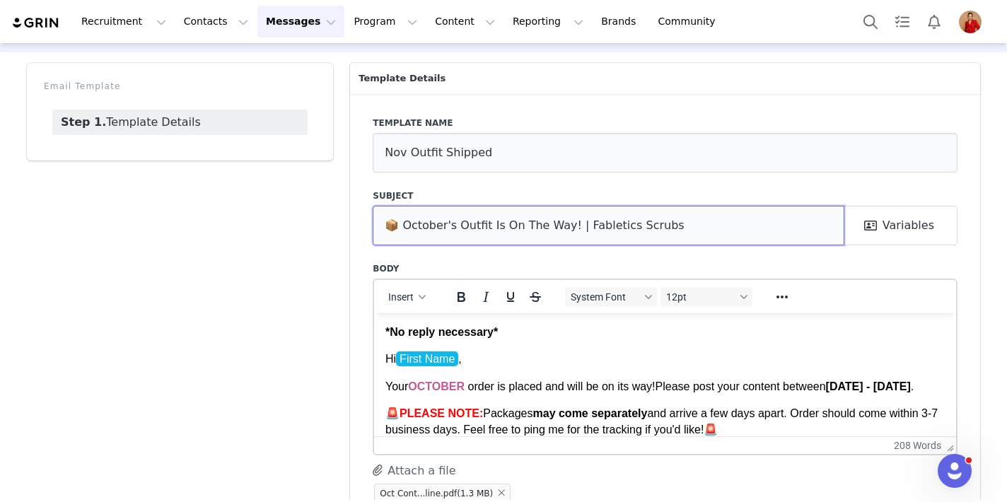
drag, startPoint x: 438, startPoint y: 224, endPoint x: 398, endPoint y: 223, distance: 40.4
click at [398, 223] on input "📦 October's Outfit Is On The Way! | Fabletics Scrubs" at bounding box center [609, 226] width 472 height 40
type input "📦 November's Outfit Is On The Way! | Fabletics Scrubs"
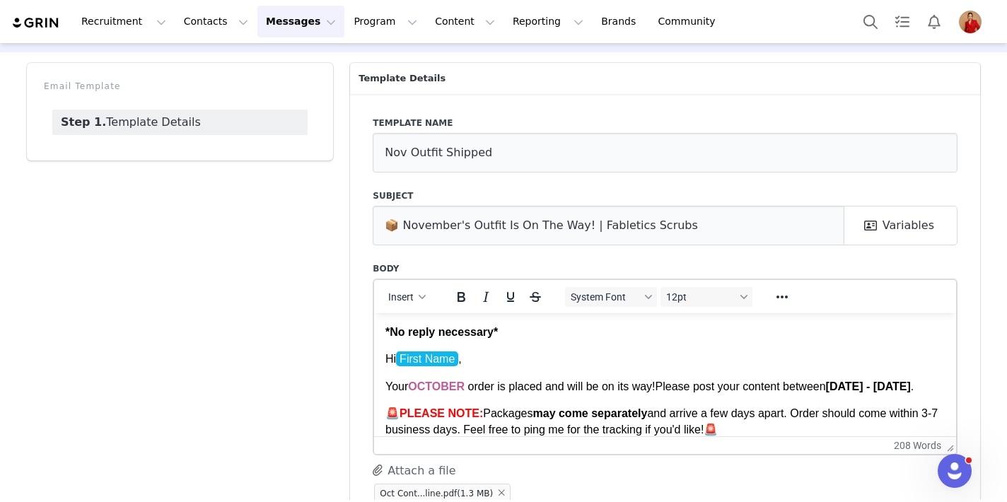
click at [447, 253] on div "Template name Nov Outfit Shipped Subject 📦 November's Outfit Is On The Way! | F…" at bounding box center [665, 319] width 630 height 450
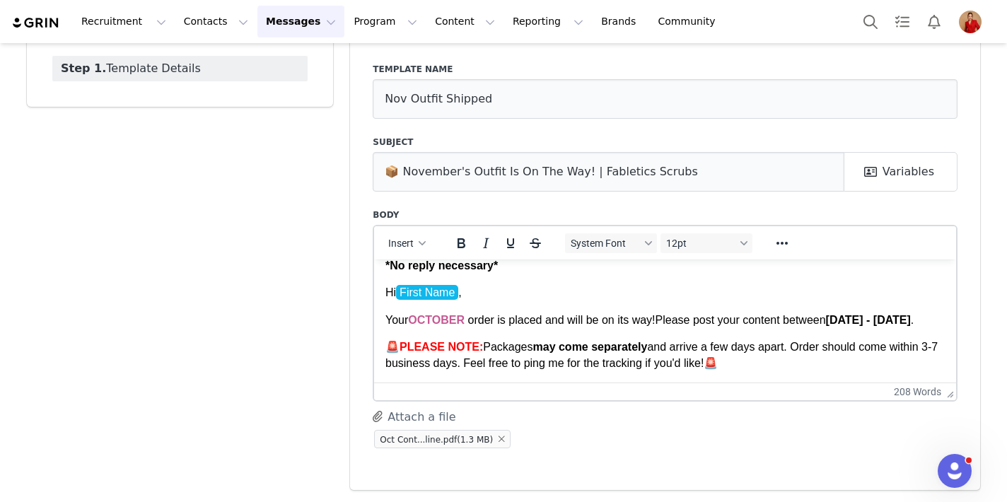
scroll to position [20, 0]
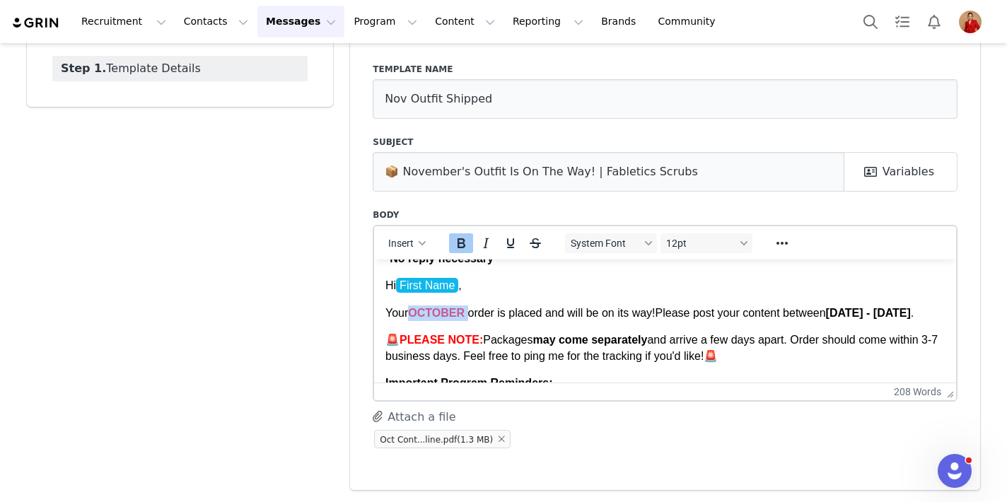
drag, startPoint x: 468, startPoint y: 311, endPoint x: 412, endPoint y: 308, distance: 56.0
click at [412, 308] on p "Your OCTOBER order is placed and will be on its way! Please post your content b…" at bounding box center [666, 313] width 560 height 16
click at [487, 320] on p "Your NOVEMBER order is placed and will be on its way! Please post your content …" at bounding box center [666, 313] width 560 height 16
click at [477, 315] on p "Your NOVEMBER order is placed and will be on its way! Please post your content …" at bounding box center [666, 313] width 560 height 16
drag, startPoint x: 477, startPoint y: 315, endPoint x: 412, endPoint y: 312, distance: 65.2
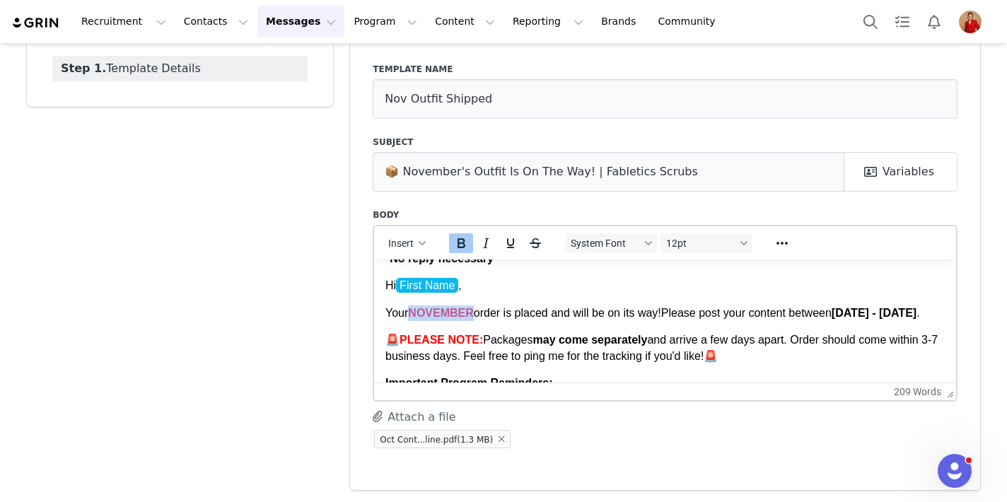
click at [412, 312] on b "NOVEMBER" at bounding box center [440, 312] width 65 height 12
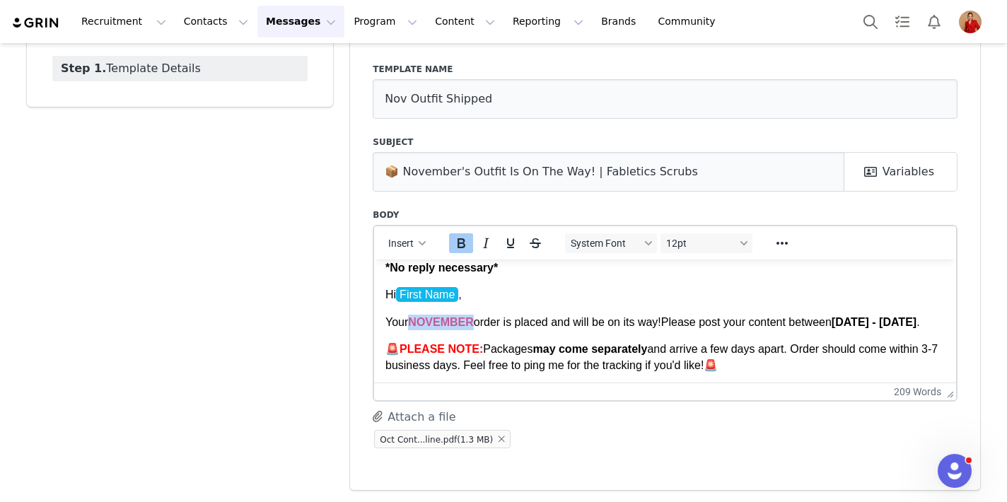
scroll to position [12, 0]
click at [565, 328] on p "Your NOVEMBER order is placed and will be on its way! Please post your content …" at bounding box center [666, 321] width 560 height 16
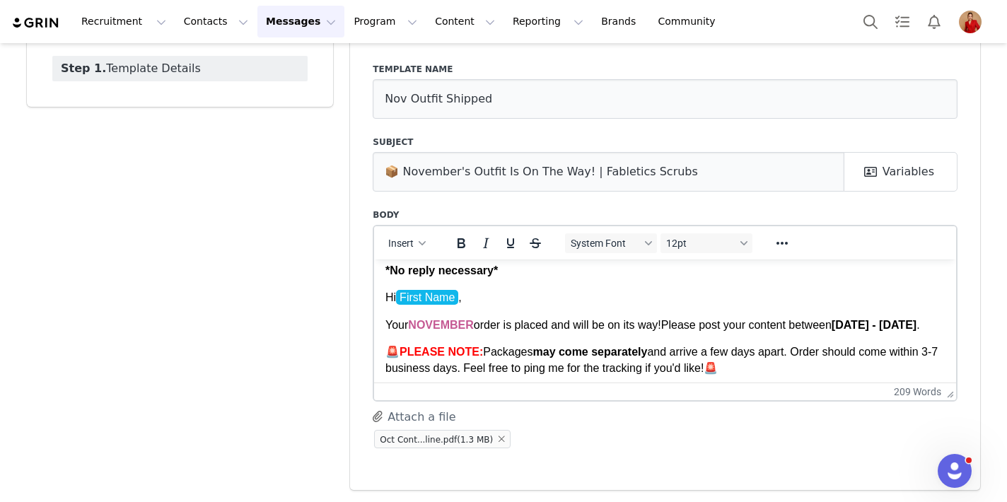
scroll to position [6, 0]
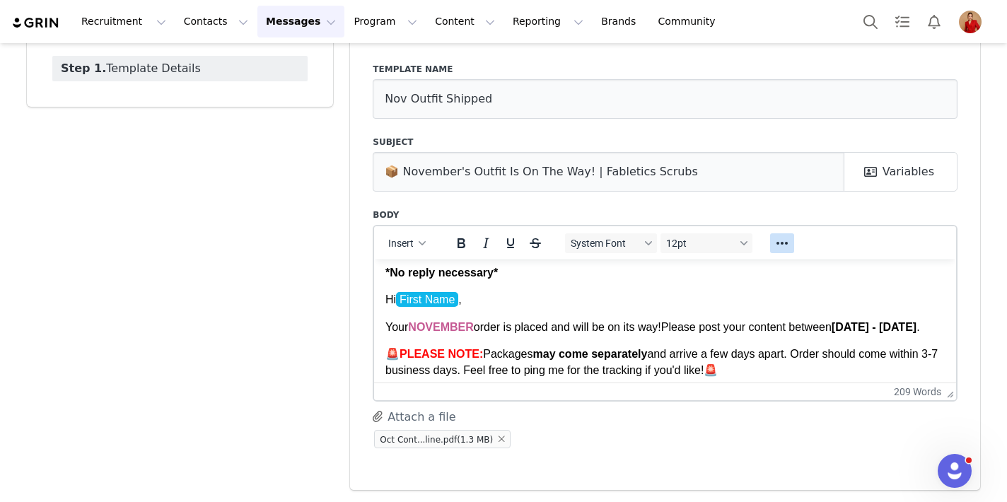
click at [791, 239] on button "Reveal or hide additional toolbar items" at bounding box center [782, 243] width 24 height 20
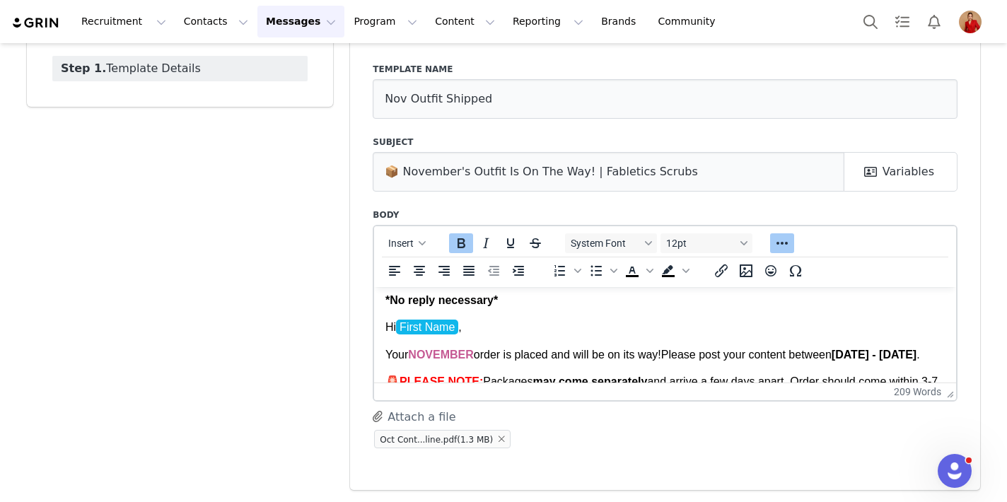
click at [470, 357] on b "NOVEMBER" at bounding box center [440, 354] width 65 height 12
drag, startPoint x: 475, startPoint y: 355, endPoint x: 412, endPoint y: 354, distance: 63.0
click at [412, 355] on b "NOVEMBER" at bounding box center [440, 354] width 65 height 12
click at [635, 271] on icon "Text color" at bounding box center [632, 270] width 17 height 17
click at [652, 274] on span "Text color" at bounding box center [650, 271] width 11 height 20
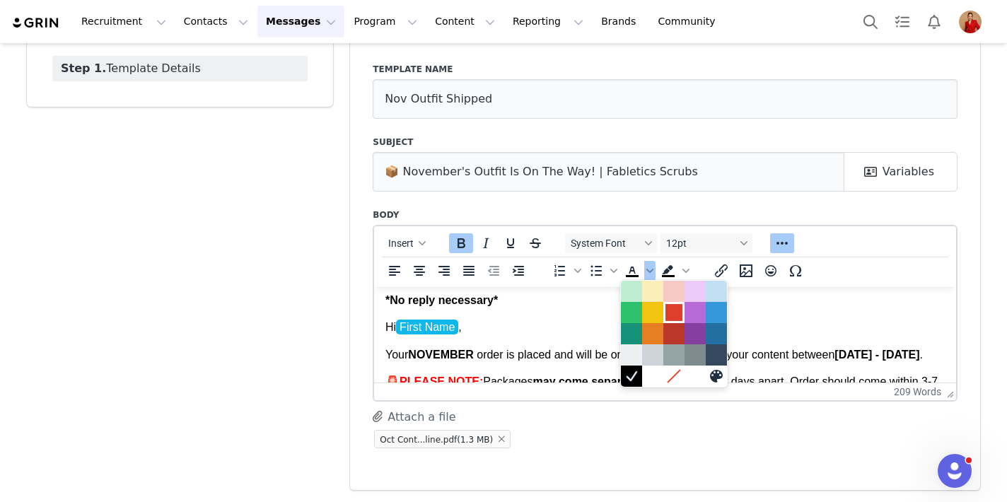
click at [678, 318] on div at bounding box center [674, 312] width 17 height 17
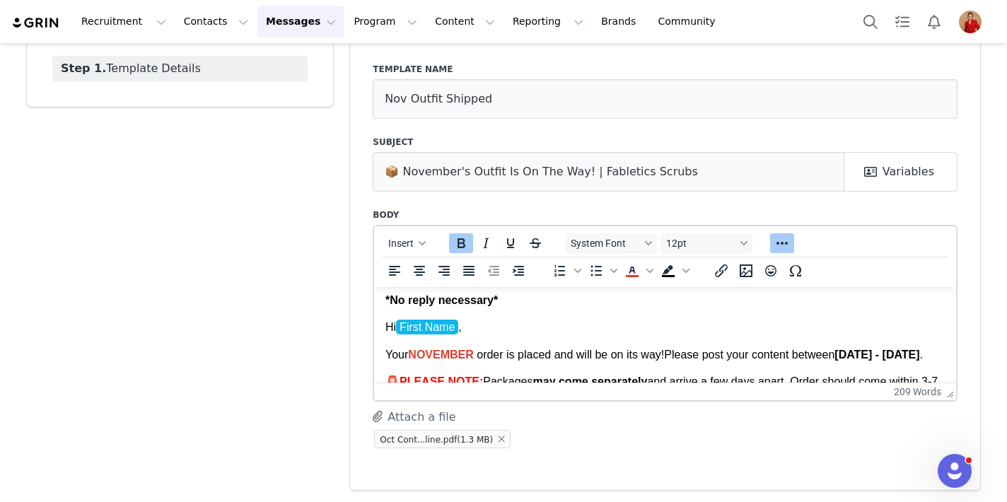
click at [570, 362] on p "Your NOVEMBER order is placed and will be on its way! Please post your content …" at bounding box center [666, 355] width 560 height 16
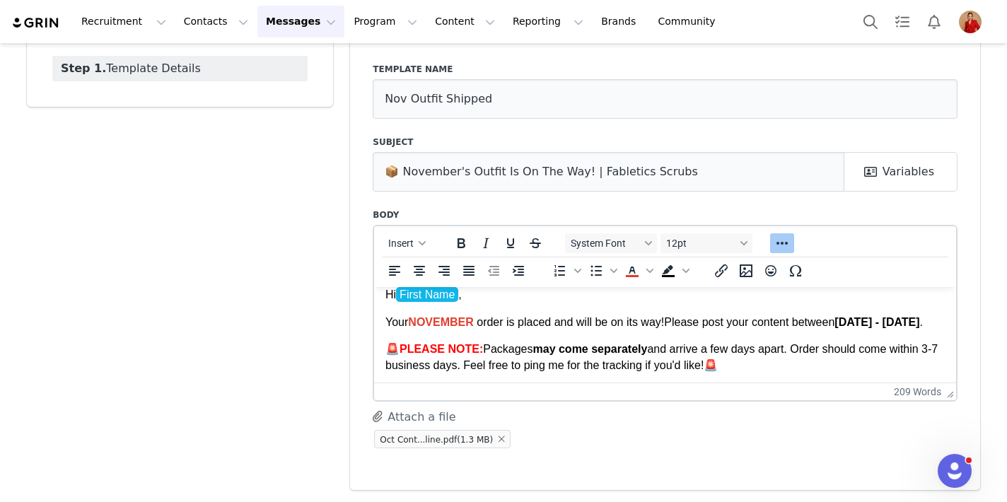
scroll to position [39, 0]
drag, startPoint x: 894, startPoint y: 323, endPoint x: 848, endPoint y: 320, distance: 46.0
click at [820, 320] on span "Please post your content between October 1st - October 31st ." at bounding box center [793, 321] width 259 height 12
click at [820, 327] on strong "November 1st - October 31st" at bounding box center [877, 321] width 85 height 12
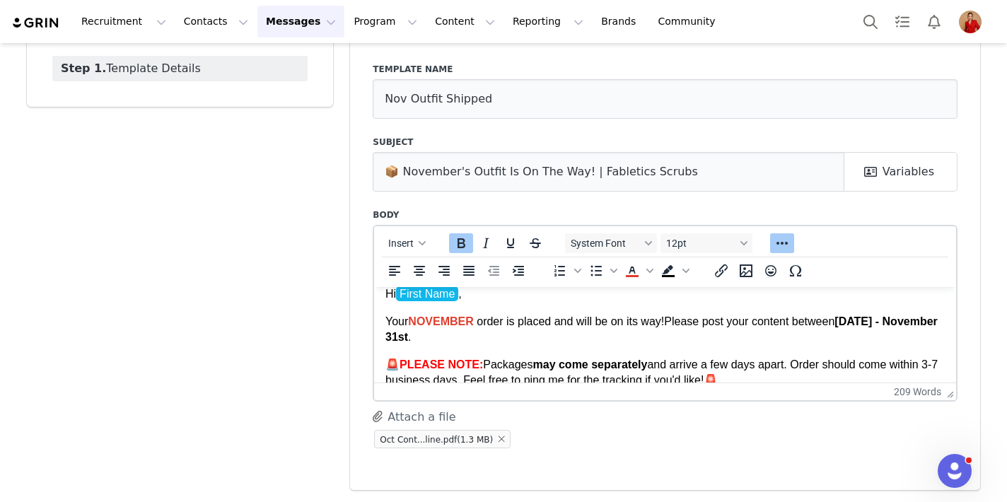
click at [454, 340] on strong "November 1st - November 31st" at bounding box center [662, 329] width 553 height 28
click at [474, 340] on p "Your NOVEMBER order is placed and will be on its way! Please post your content …" at bounding box center [666, 329] width 560 height 32
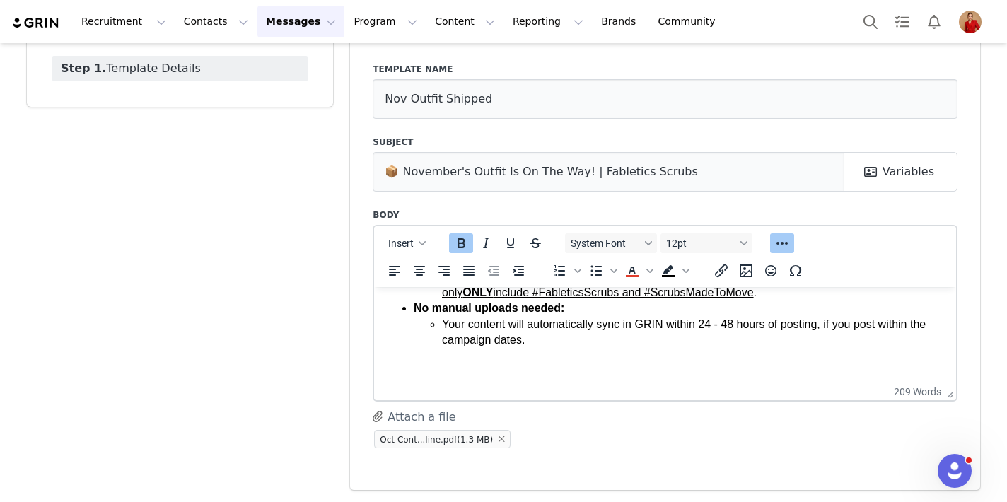
scroll to position [376, 0]
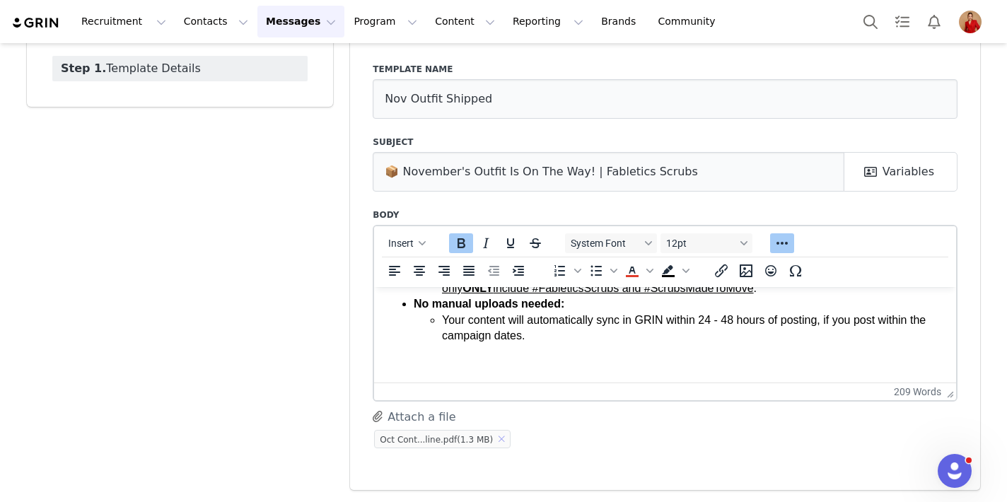
click at [504, 437] on button "button" at bounding box center [501, 439] width 17 height 17
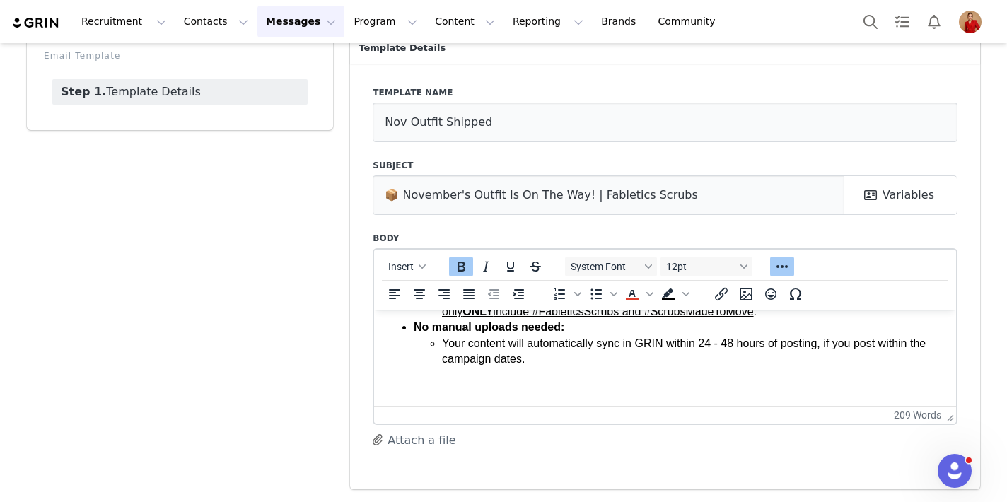
scroll to position [77, 0]
click at [419, 442] on button "Attach a file" at bounding box center [414, 441] width 83 height 18
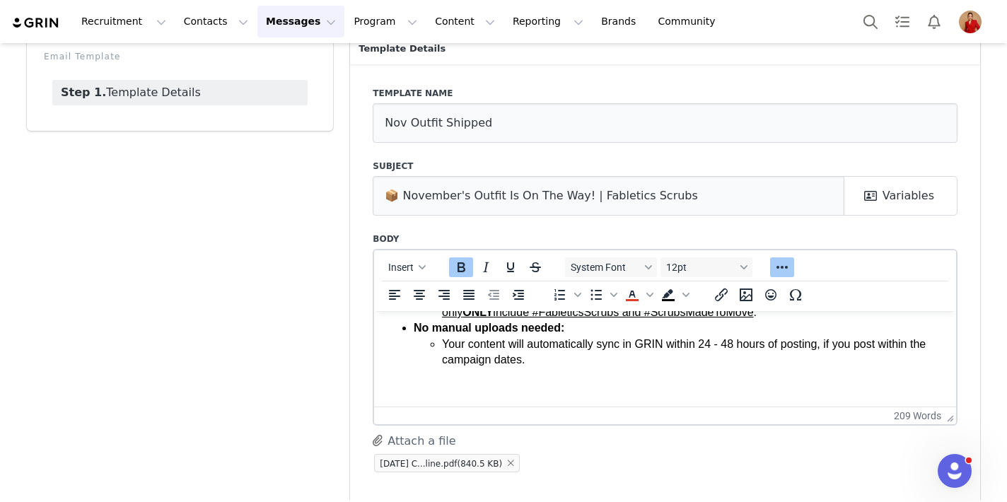
scroll to position [0, 0]
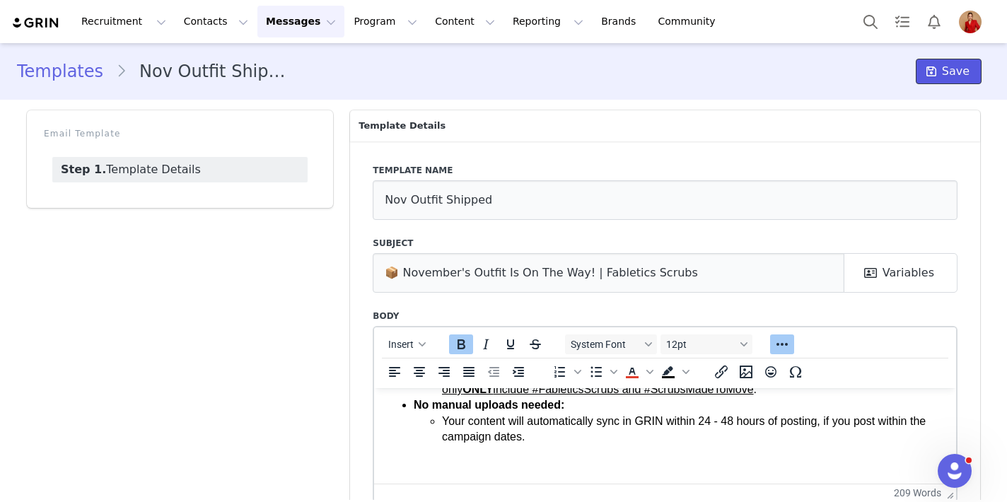
click at [820, 69] on span "Save" at bounding box center [956, 71] width 28 height 17
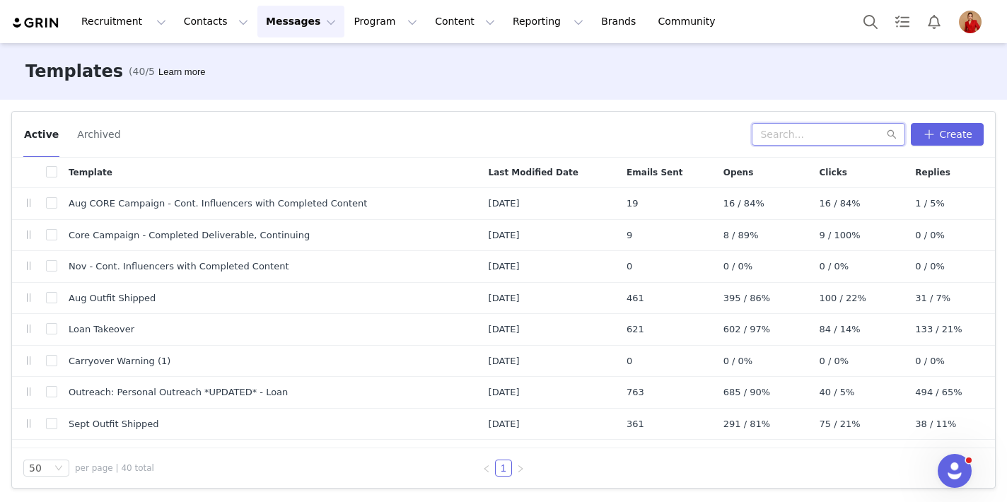
click at [797, 130] on input "text" at bounding box center [829, 134] width 154 height 23
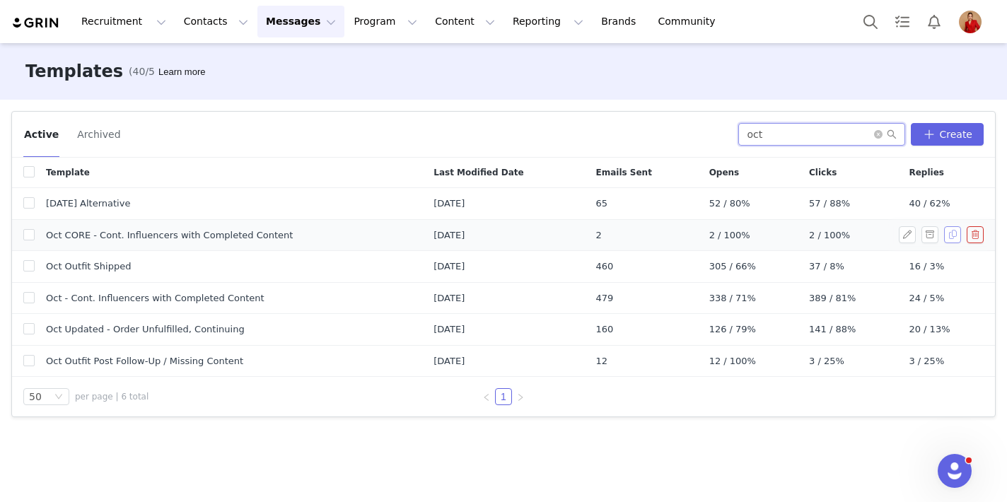
type input "oct"
click at [820, 238] on button "button" at bounding box center [953, 234] width 17 height 17
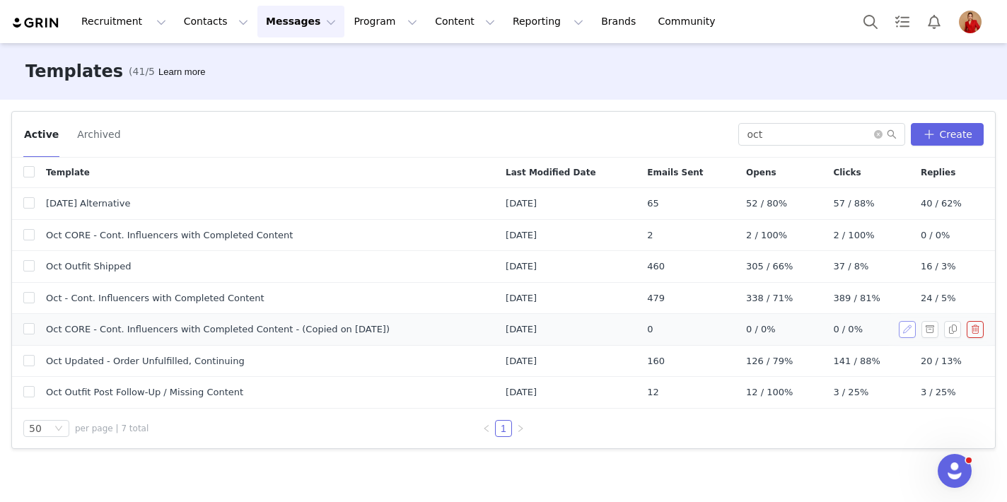
click at [820, 332] on button "button" at bounding box center [907, 329] width 17 height 17
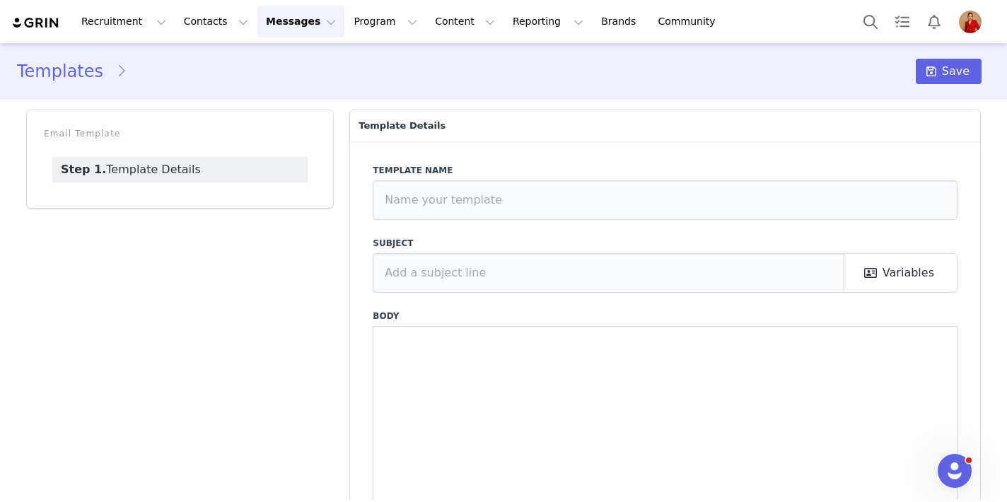
type input "Oct CORE - Cont. Influencers with Completed Content - (Copied on Oct 1, 2025)"
type input "October Campaign + Order Form✨ | Fabletics Scrubs"
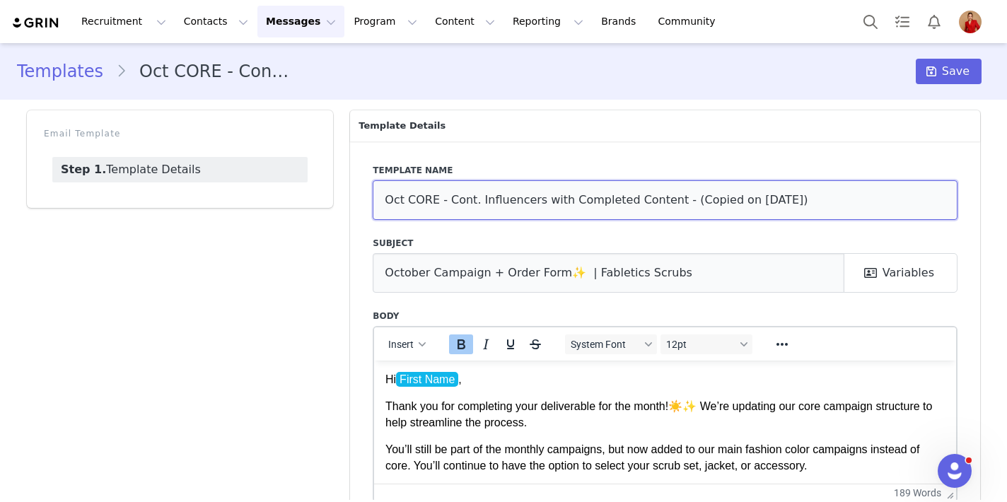
drag, startPoint x: 809, startPoint y: 197, endPoint x: 673, endPoint y: 197, distance: 136.5
click at [673, 197] on input "Oct CORE - Cont. Influencers with Completed Content - (Copied on Oct 1, 2025)" at bounding box center [665, 200] width 585 height 40
drag, startPoint x: 402, startPoint y: 205, endPoint x: 368, endPoint y: 197, distance: 34.8
click at [368, 197] on div "Template name Oct CORE - Cont. Influencers with Completed Content Subject Octob…" at bounding box center [665, 366] width 630 height 450
type input "Nov CORE - Cont. Influencers with Completed Content"
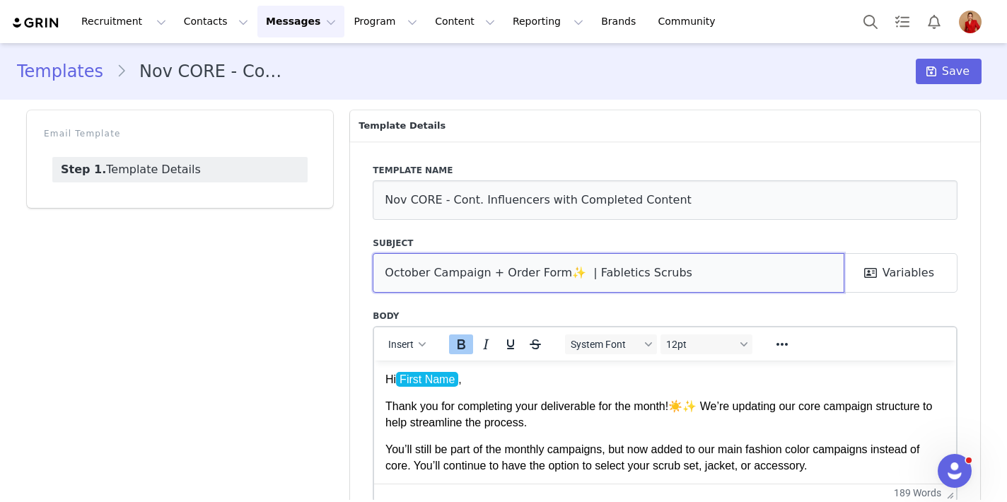
drag, startPoint x: 426, startPoint y: 272, endPoint x: 362, endPoint y: 267, distance: 63.9
click at [363, 267] on div "Template name Nov CORE - Cont. Influencers with Completed Content Subject Octob…" at bounding box center [665, 366] width 630 height 450
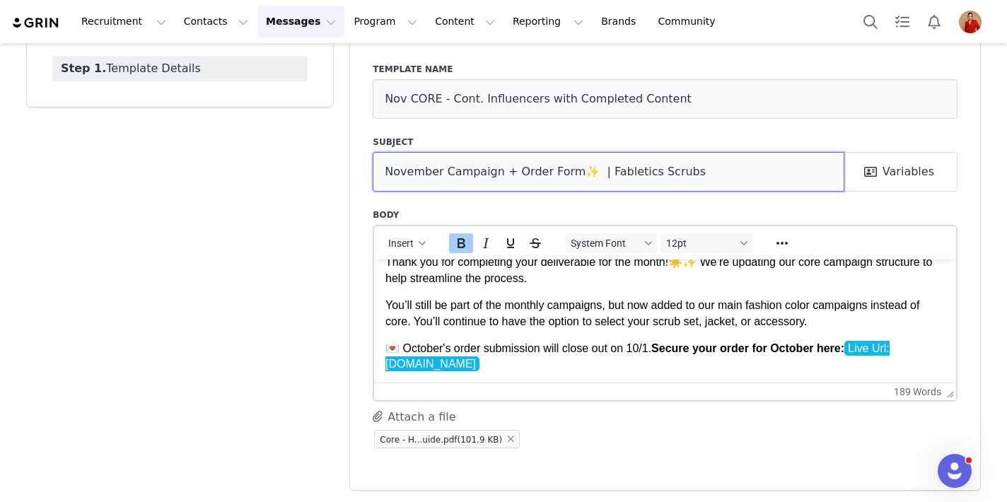
scroll to position [44, 0]
type input "November Campaign + Order Form✨ | Fabletics Scrubs"
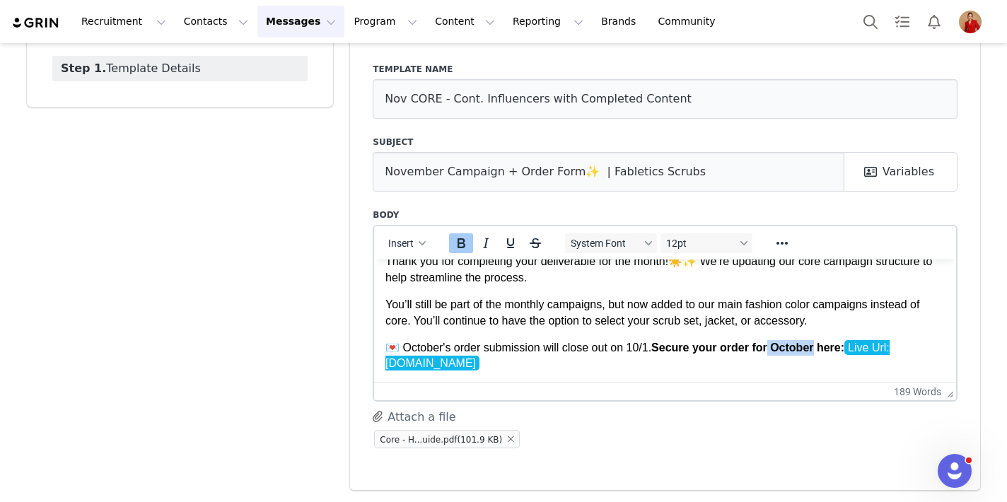
drag, startPoint x: 818, startPoint y: 350, endPoint x: 773, endPoint y: 350, distance: 44.6
click at [773, 350] on strong "Secure your order for October here" at bounding box center [747, 347] width 190 height 12
click at [775, 350] on strong "Secure your order forNovember here" at bounding box center [751, 347] width 198 height 12
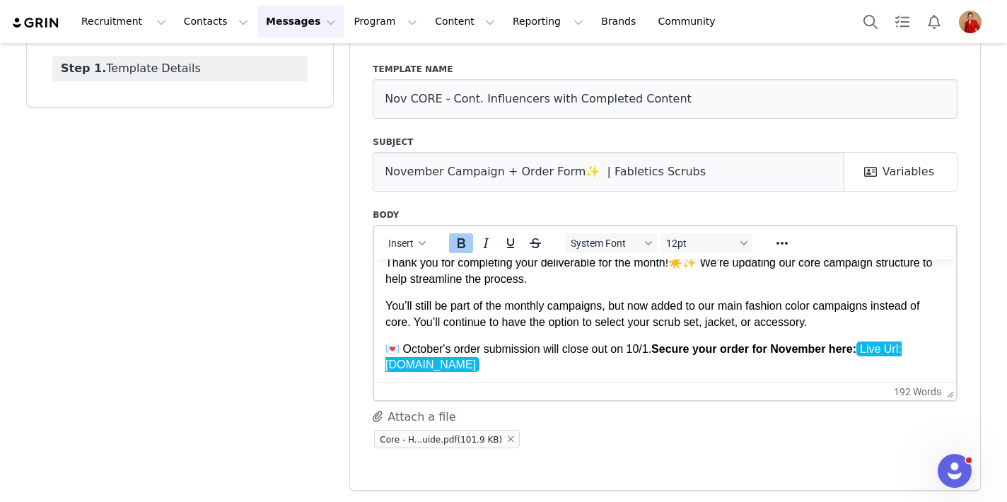
scroll to position [50, 0]
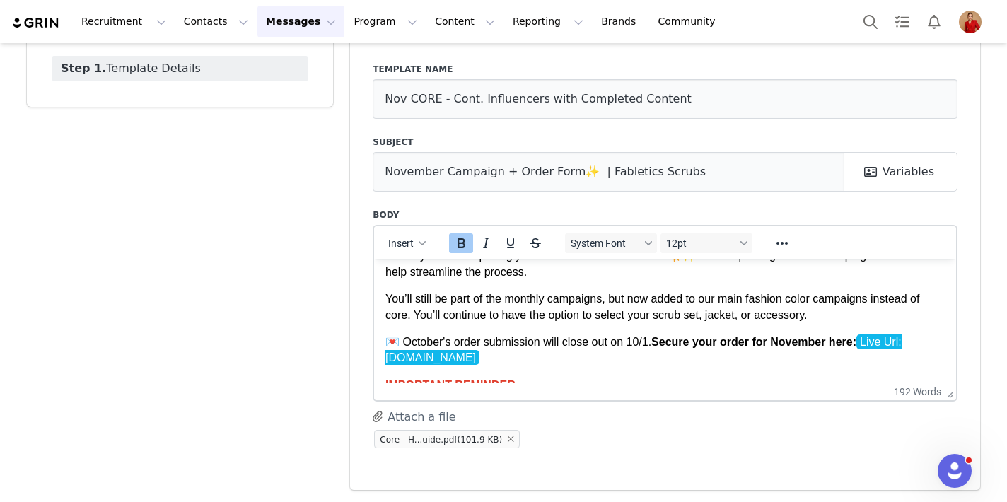
click at [642, 343] on span "💌 October's order submission will close out on 10/1. Secure your order for Nove…" at bounding box center [620, 341] width 468 height 12
click at [443, 343] on span "💌 October's order submission will close out on 11/1. Secure your order for Nove…" at bounding box center [620, 341] width 468 height 12
click at [575, 364] on p "💌 November's order submission will close out on 11/1. Secure your order for Nov…" at bounding box center [666, 350] width 560 height 32
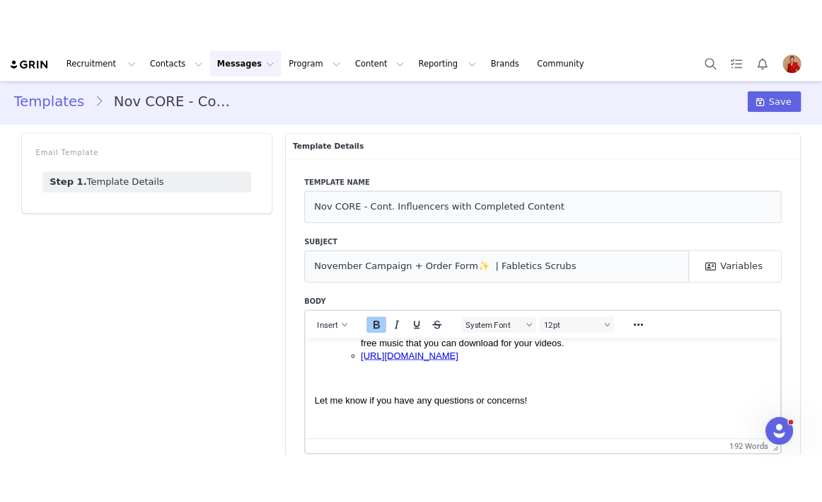
scroll to position [0, 0]
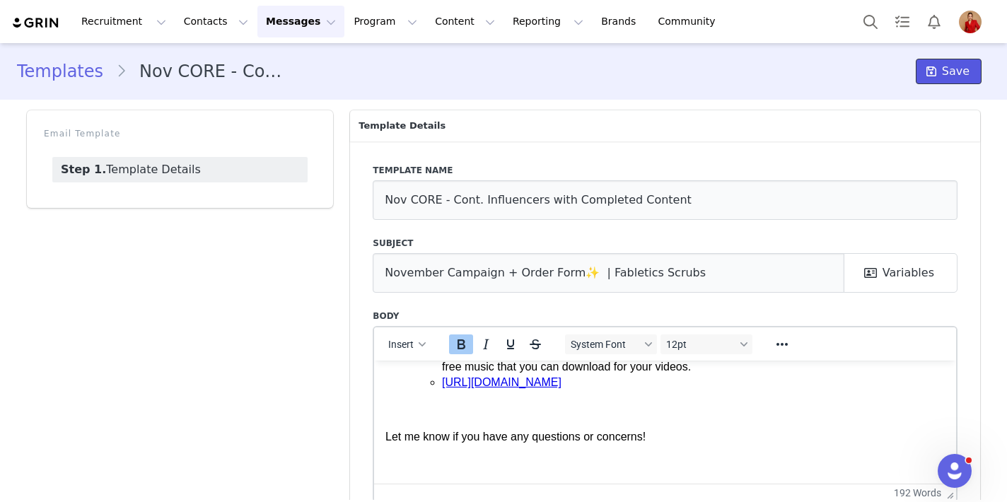
click at [820, 74] on span at bounding box center [931, 71] width 17 height 17
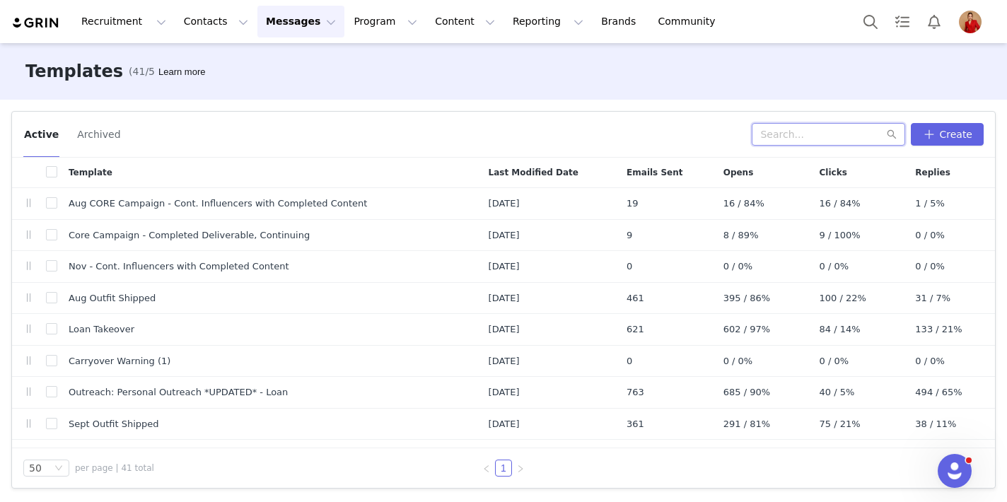
click at [810, 132] on input "text" at bounding box center [829, 134] width 154 height 23
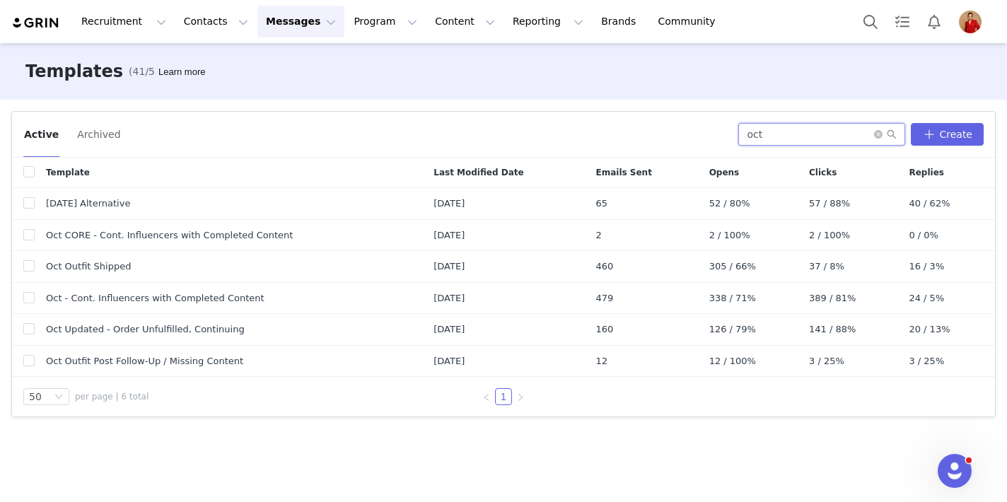
click at [820, 142] on input "oct" at bounding box center [822, 134] width 167 height 23
type input "oct"
click at [820, 137] on icon "icon: close-circle" at bounding box center [878, 134] width 8 height 8
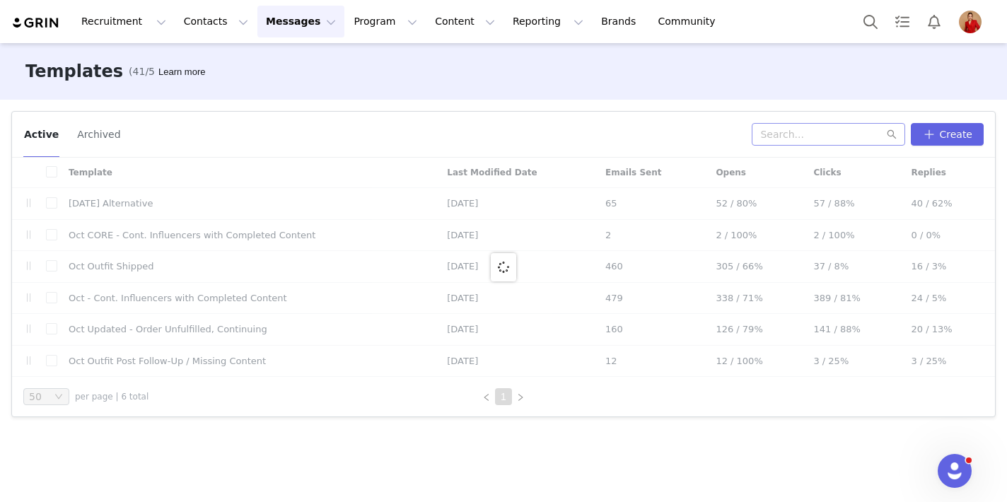
click at [577, 131] on div "Active Archived" at bounding box center [387, 134] width 729 height 23
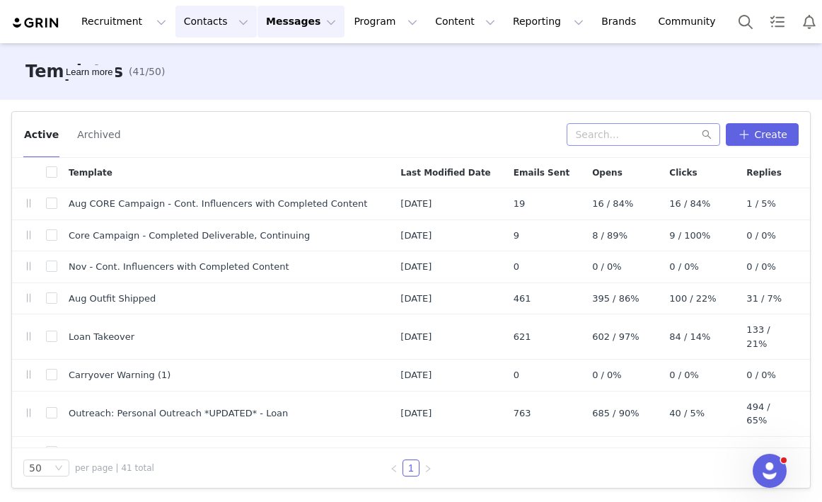
click at [207, 22] on button "Contacts Contacts" at bounding box center [215, 22] width 81 height 32
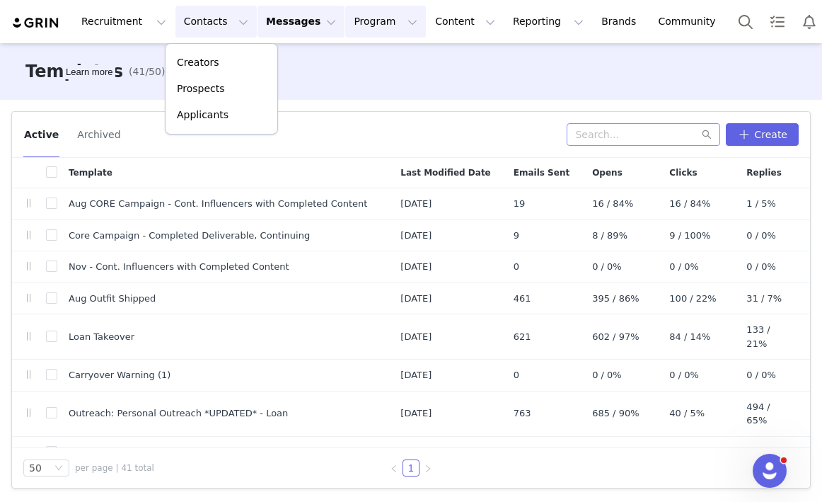
click at [378, 23] on button "Program Program" at bounding box center [385, 22] width 81 height 32
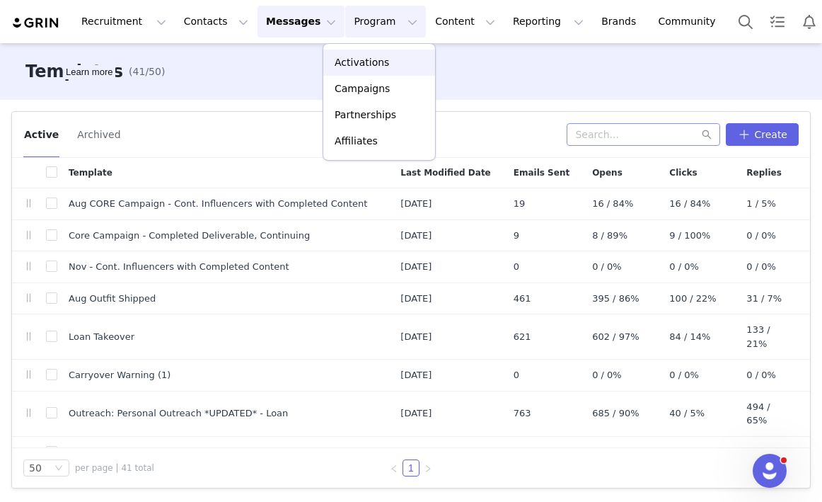
click at [378, 61] on p "Activations" at bounding box center [362, 62] width 54 height 15
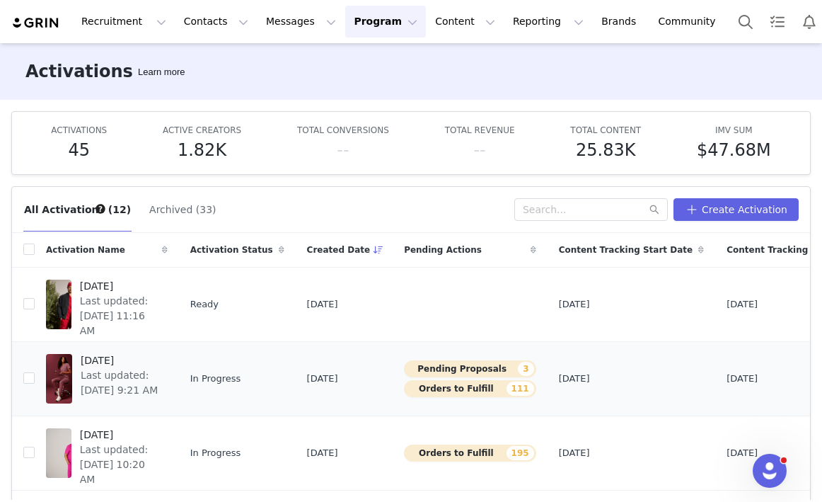
click at [129, 355] on span "[DATE]" at bounding box center [120, 360] width 79 height 15
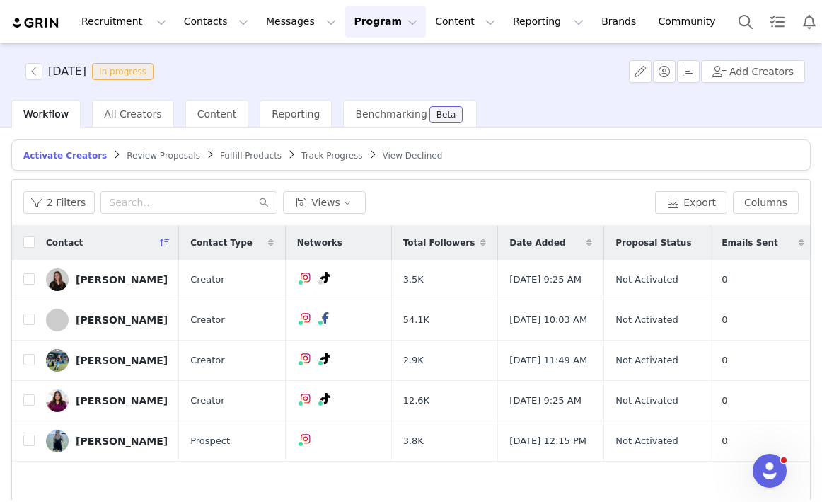
click at [153, 151] on span "Review Proposals" at bounding box center [164, 156] width 74 height 10
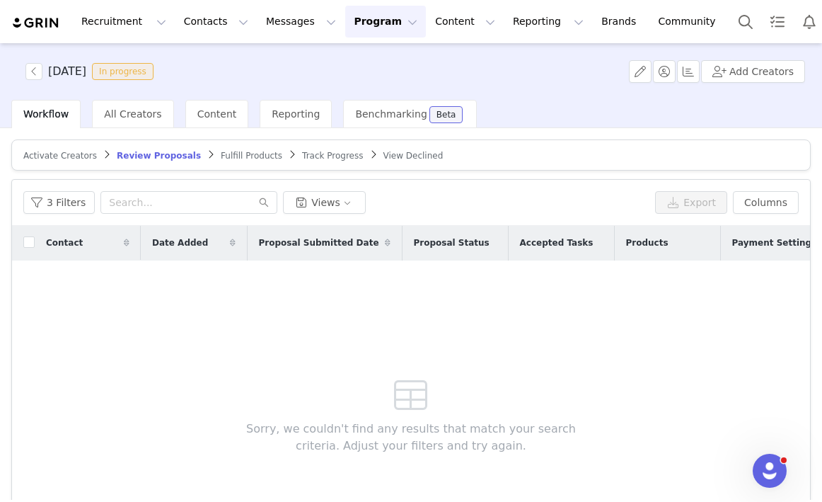
click at [222, 154] on span "Fulfill Products" at bounding box center [252, 156] width 62 height 10
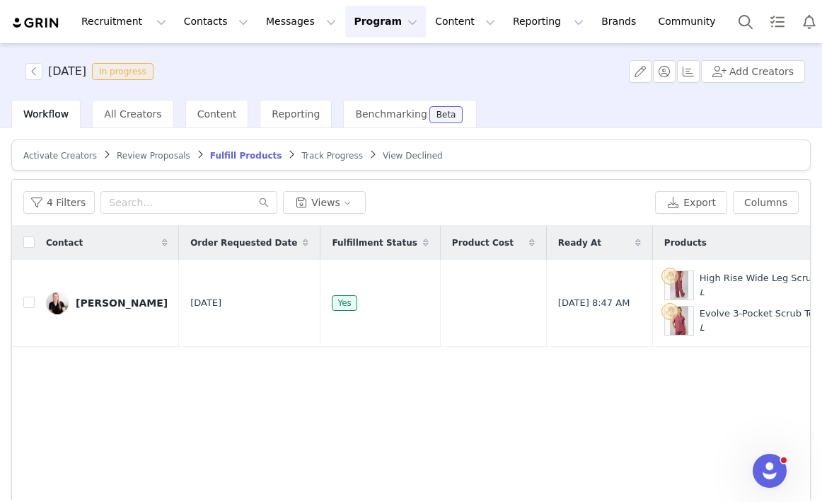
click at [157, 159] on span "Review Proposals" at bounding box center [154, 156] width 74 height 10
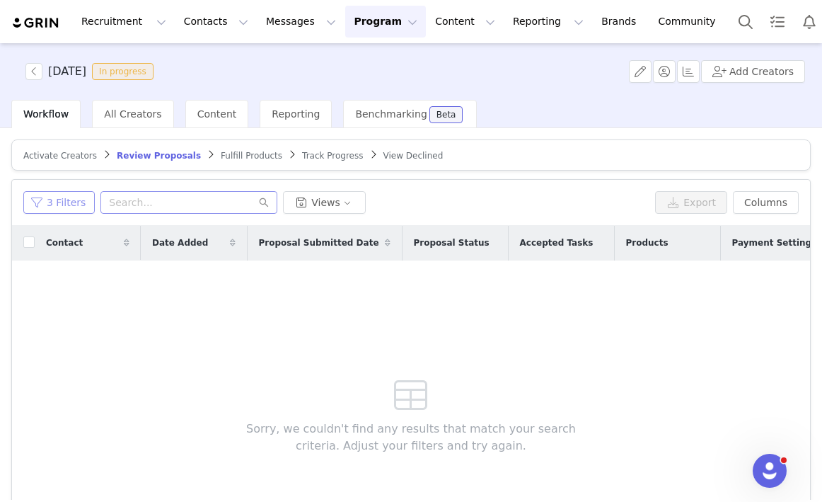
click at [54, 204] on button "3 Filters" at bounding box center [58, 202] width 71 height 23
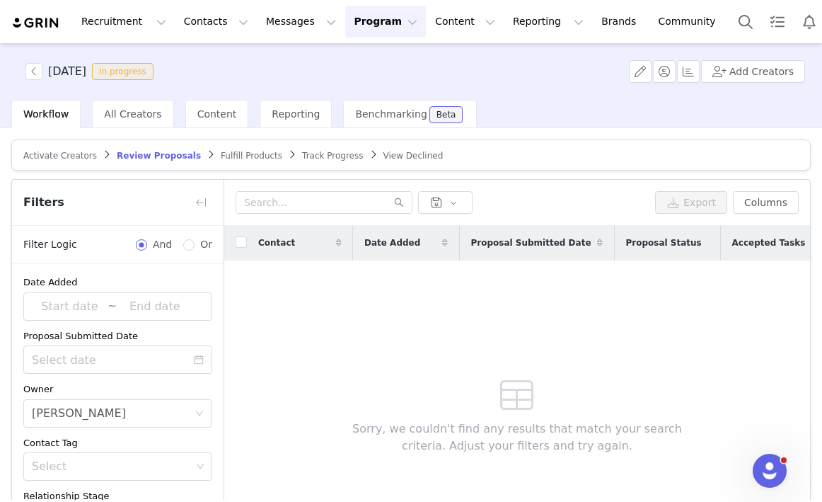
click at [80, 151] on span "Activate Creators" at bounding box center [60, 156] width 74 height 10
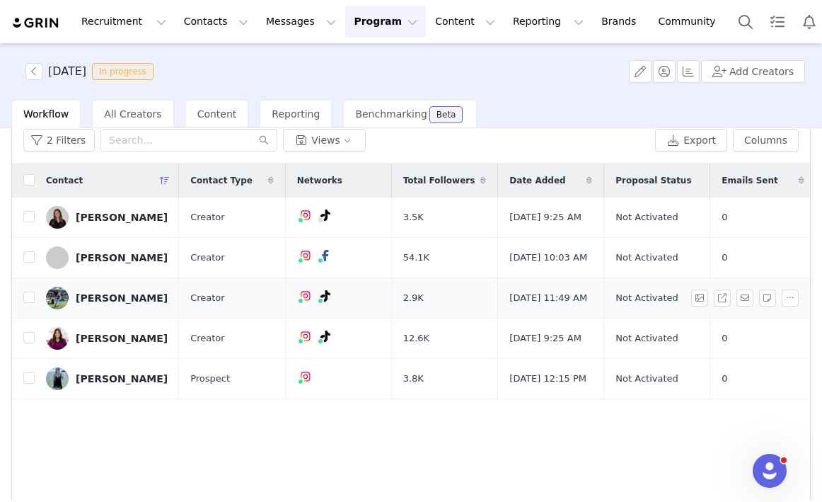
scroll to position [88, 0]
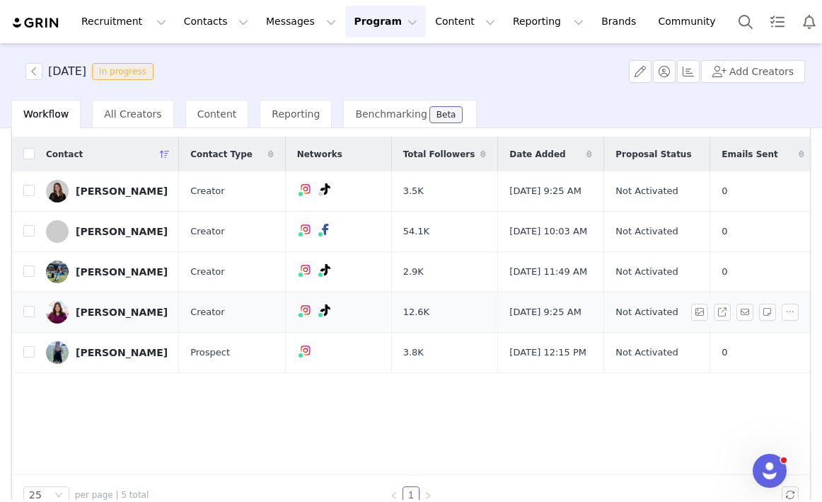
click at [130, 318] on div "[PERSON_NAME]" at bounding box center [122, 311] width 92 height 11
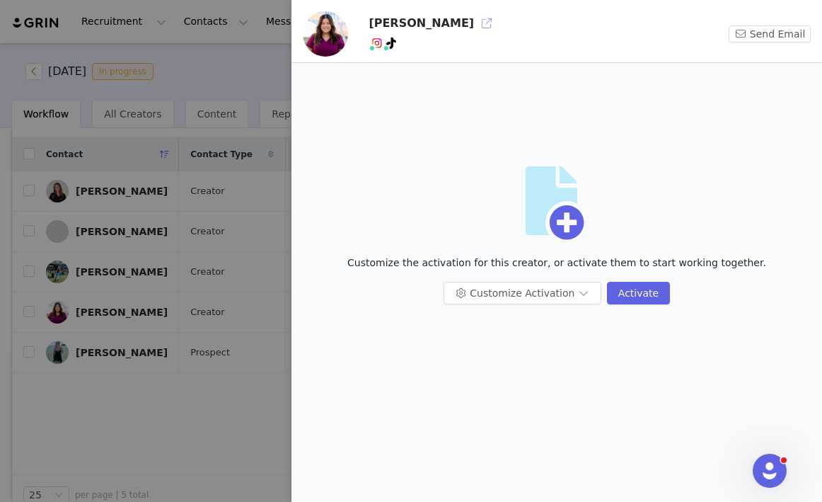
click at [475, 23] on button "button" at bounding box center [486, 23] width 23 height 23
click at [226, 80] on div at bounding box center [411, 251] width 822 height 502
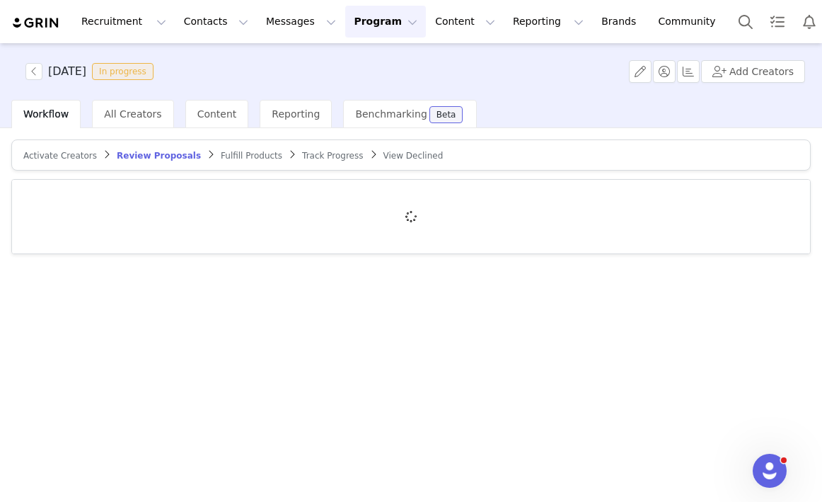
click at [126, 321] on div "Activate Creators Review Proposals Fulfill Products Track Progress View Declined" at bounding box center [411, 313] width 822 height 371
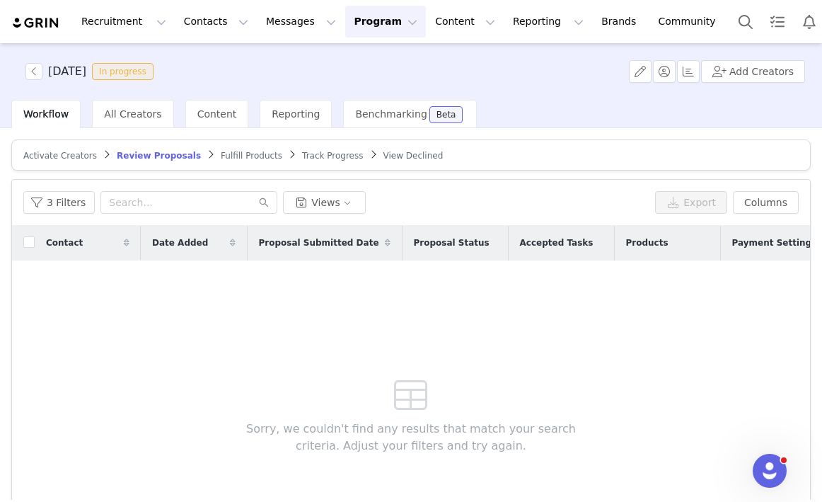
click at [78, 158] on span "Activate Creators" at bounding box center [60, 156] width 74 height 10
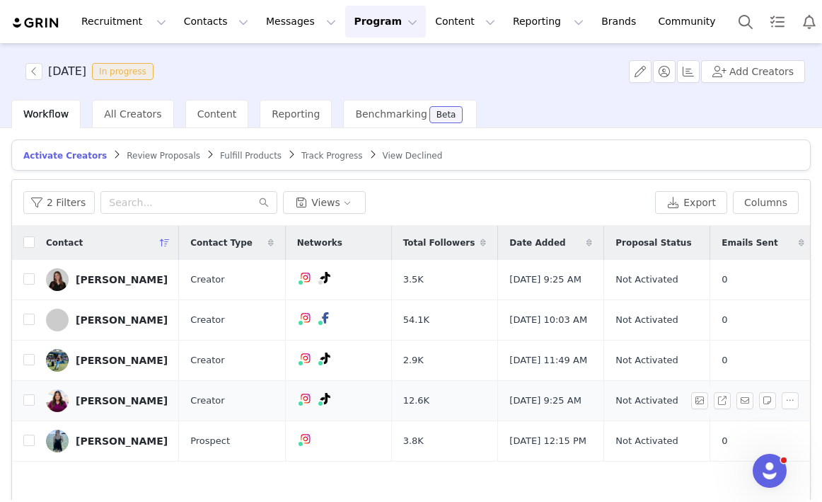
scroll to position [38, 0]
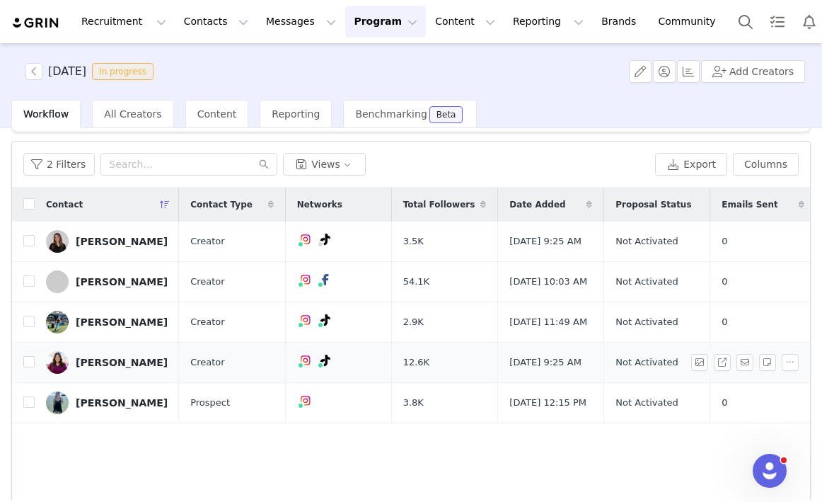
click at [126, 374] on link "[PERSON_NAME]" at bounding box center [107, 362] width 122 height 23
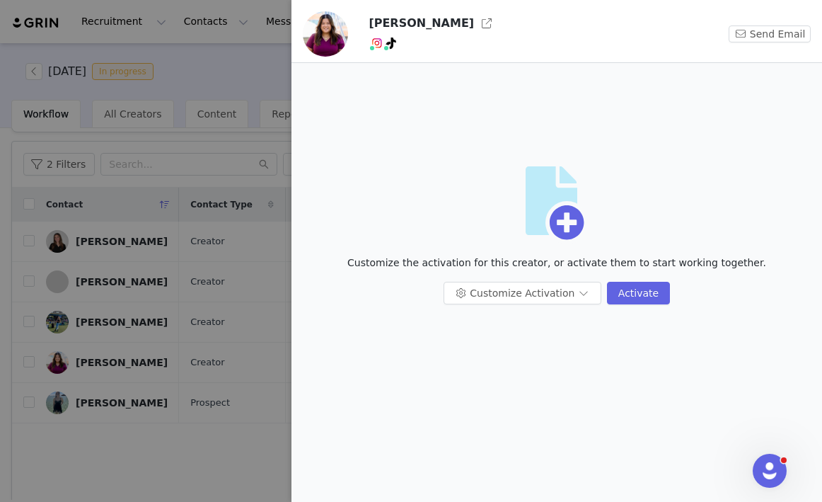
click at [186, 137] on div at bounding box center [411, 251] width 822 height 502
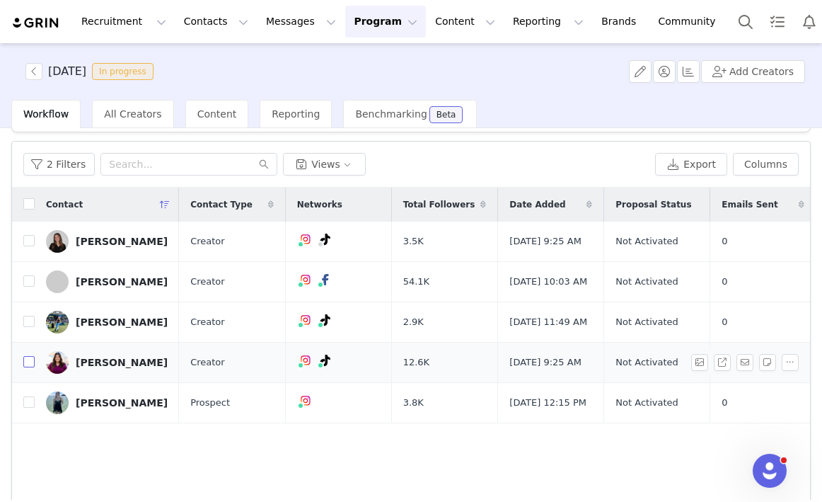
click at [29, 367] on input "checkbox" at bounding box center [28, 361] width 11 height 11
checkbox input "true"
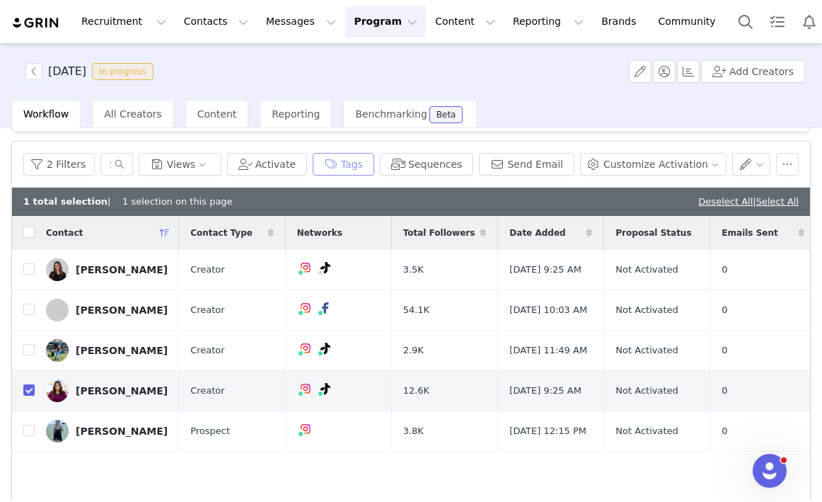
click at [358, 168] on button "Tags" at bounding box center [344, 164] width 62 height 23
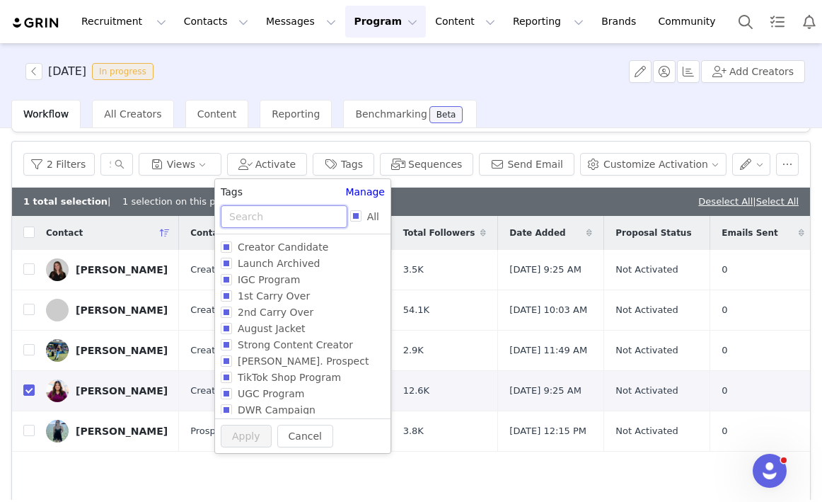
click at [308, 221] on input "text" at bounding box center [284, 216] width 127 height 23
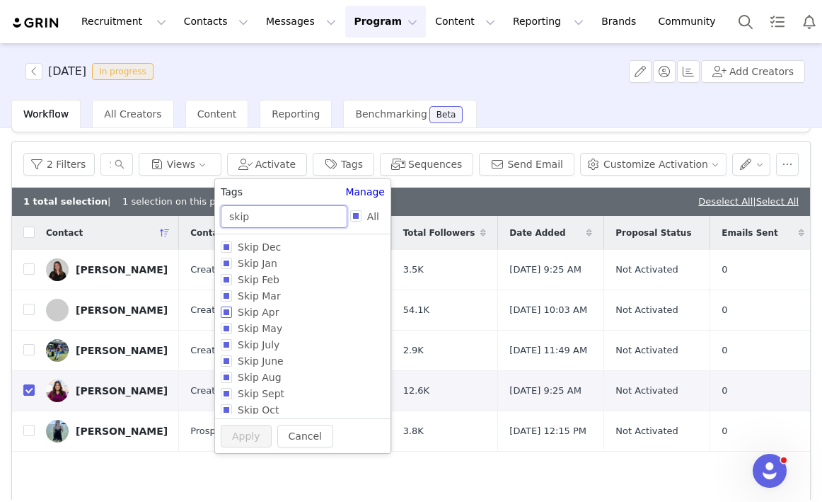
scroll to position [37, 0]
type input "skip"
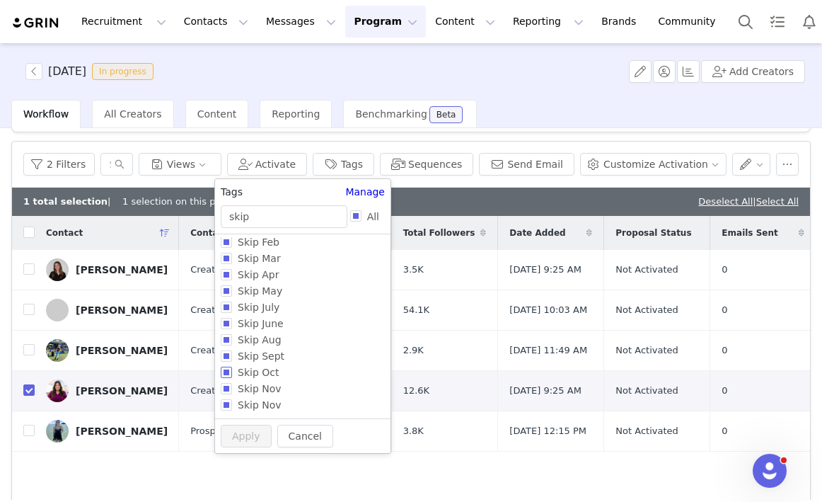
click at [229, 374] on input "Skip Oct" at bounding box center [226, 371] width 11 height 11
checkbox input "true"
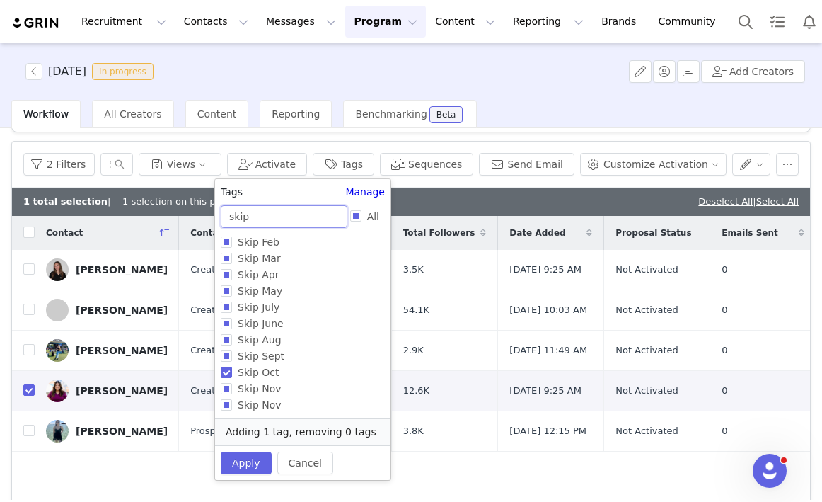
click at [278, 224] on input "skip" at bounding box center [284, 216] width 127 height 23
type input "s"
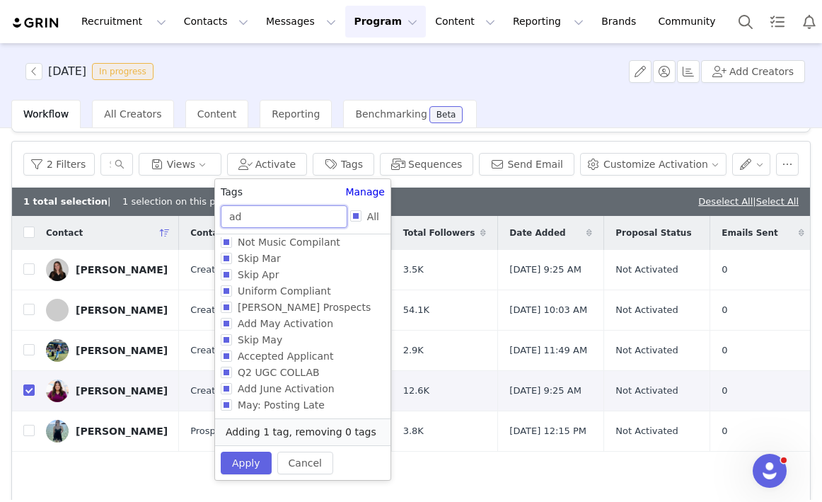
scroll to position [0, 0]
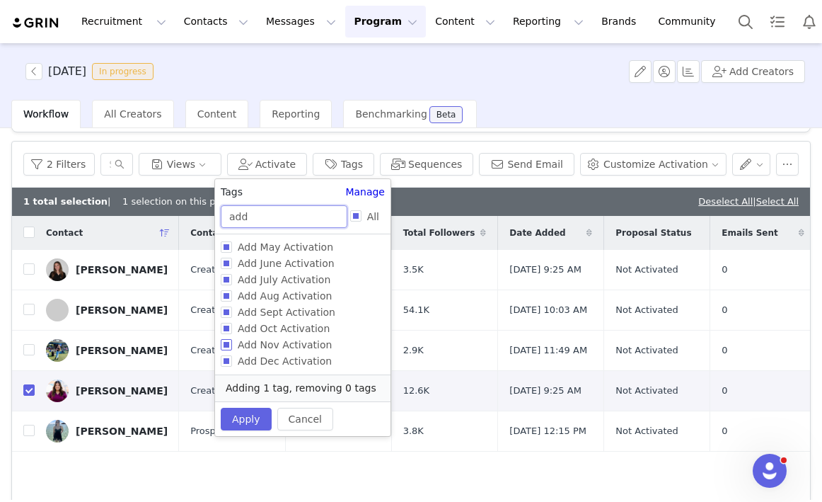
type input "add"
click at [229, 345] on input "Add Nov Activation" at bounding box center [226, 344] width 11 height 11
checkbox input "true"
click at [248, 422] on button "Apply" at bounding box center [246, 433] width 51 height 23
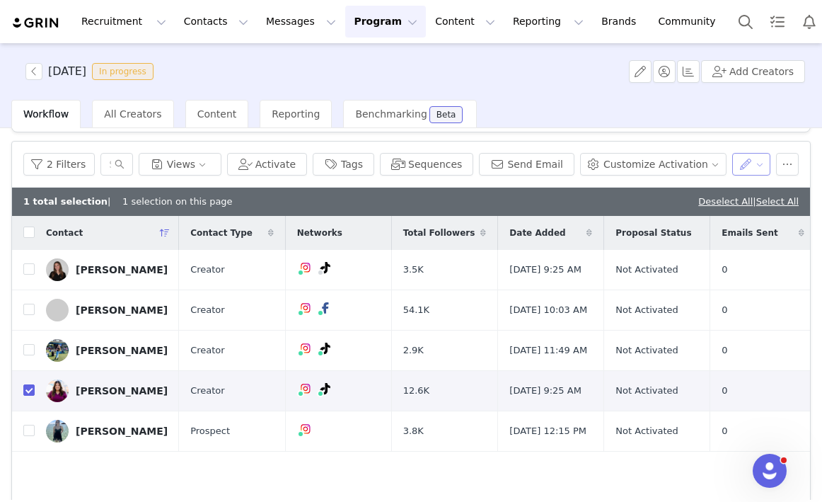
click at [751, 167] on button "button" at bounding box center [751, 164] width 39 height 23
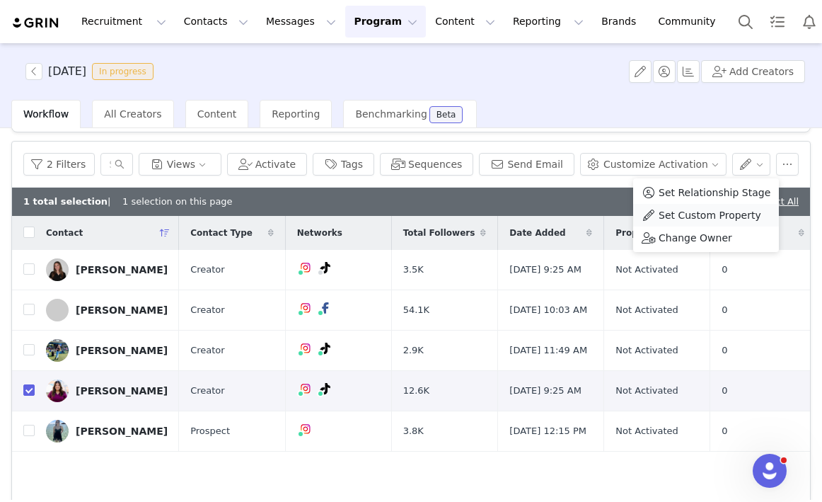
click at [720, 220] on span "Set Custom Property" at bounding box center [710, 215] width 103 height 16
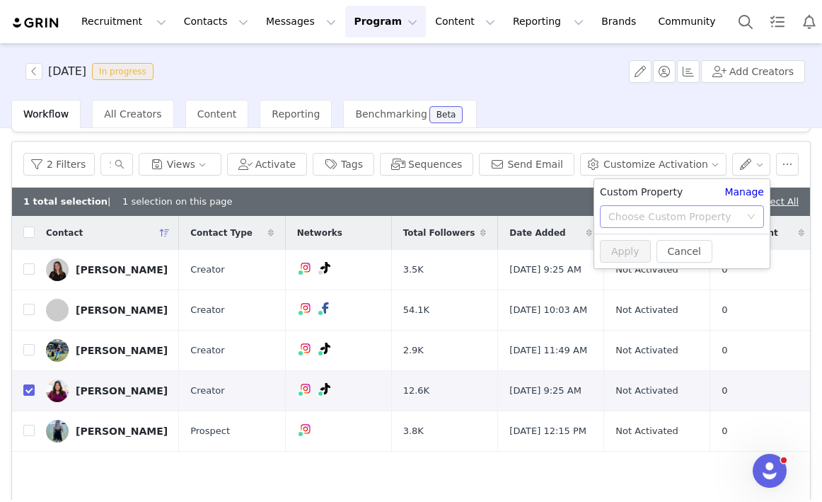
click at [651, 216] on div "Choose Custom Property" at bounding box center [674, 216] width 132 height 14
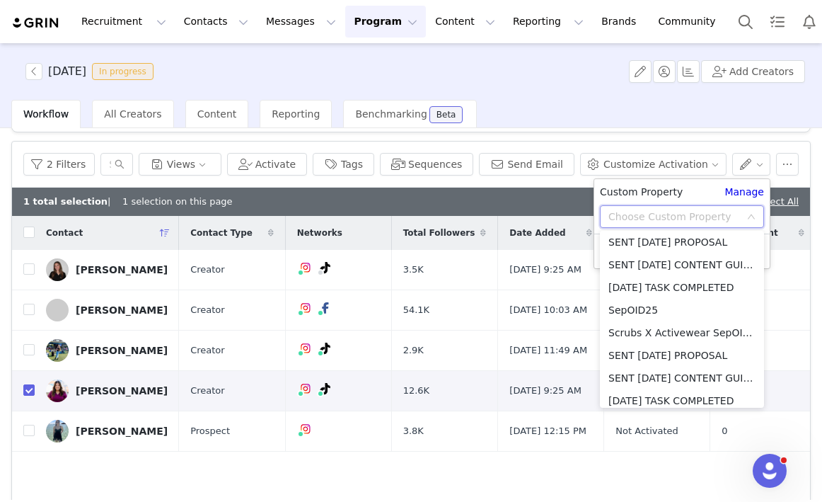
scroll to position [1980, 0]
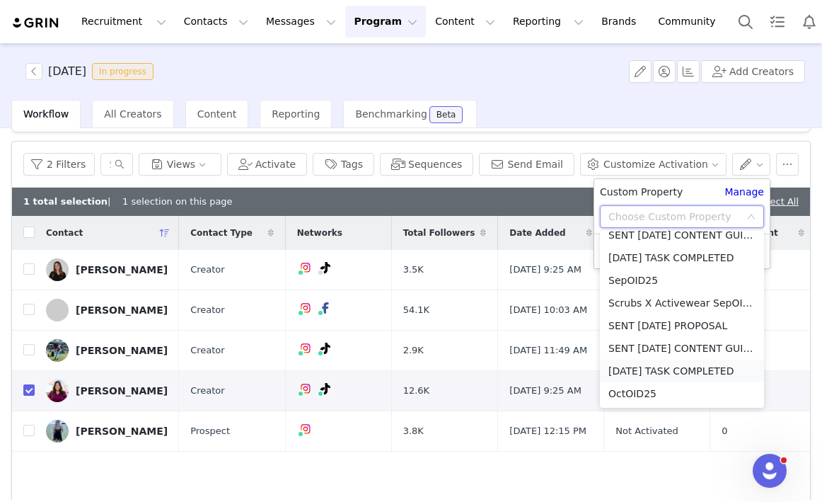
click at [635, 374] on li "[DATE] TASK COMPLETED" at bounding box center [682, 370] width 164 height 23
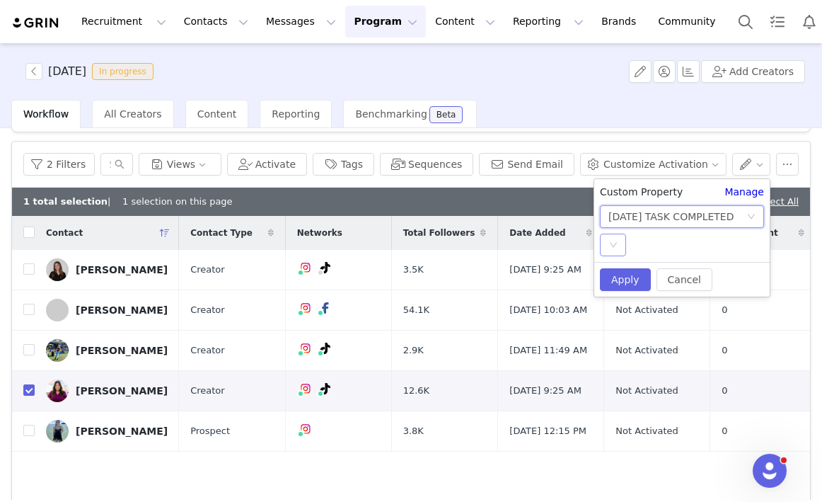
click at [608, 246] on div "Select" at bounding box center [613, 244] width 26 height 23
click at [619, 299] on li "SKIP" at bounding box center [682, 295] width 164 height 23
click at [621, 284] on button "Apply" at bounding box center [625, 279] width 51 height 23
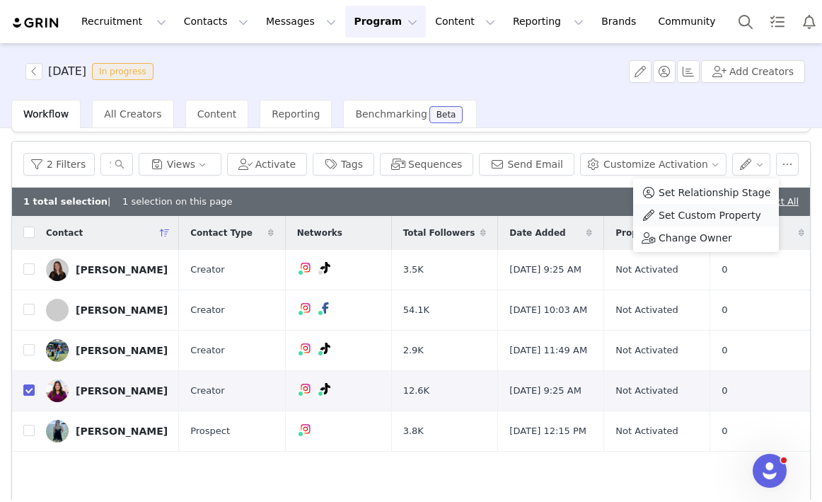
click at [694, 216] on span "Set Custom Property" at bounding box center [710, 215] width 103 height 16
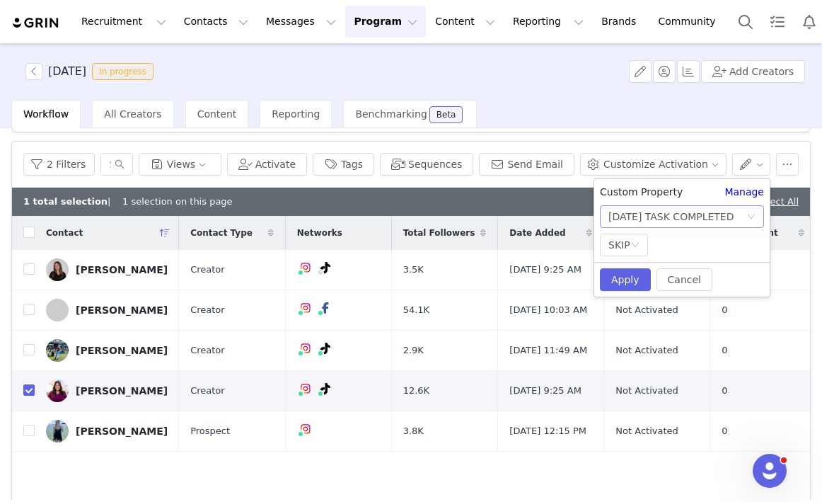
click at [707, 216] on div "[DATE] TASK COMPLETED" at bounding box center [671, 216] width 126 height 21
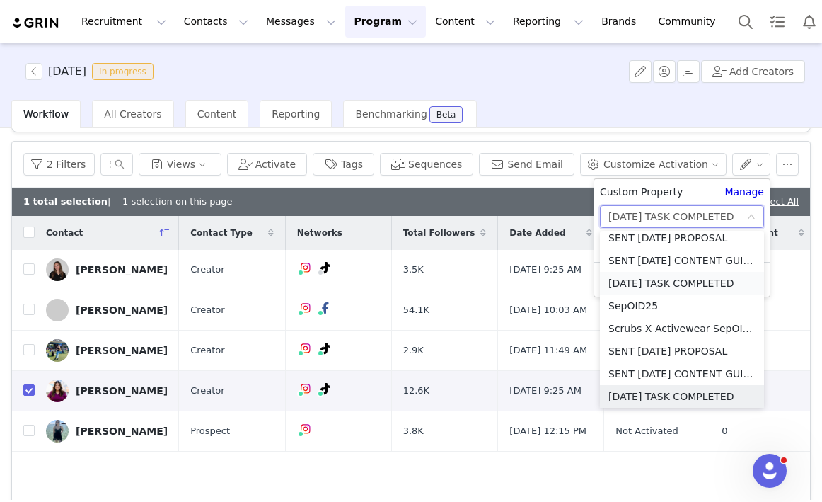
scroll to position [1950, 0]
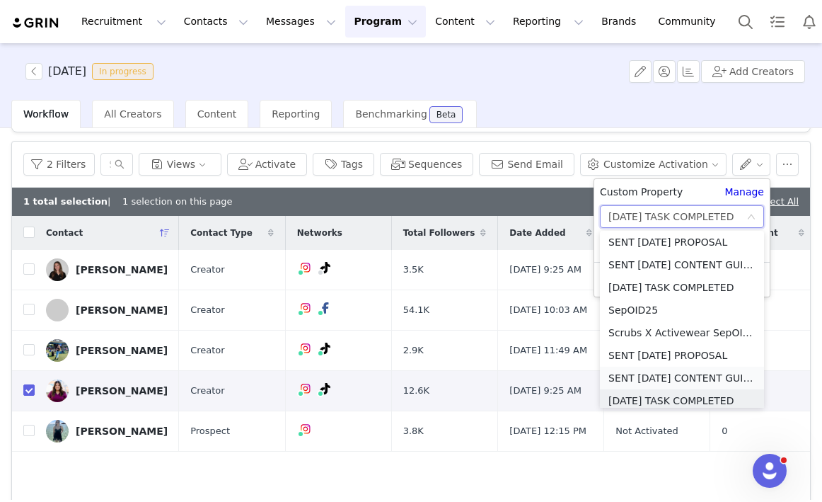
click at [658, 376] on li "SENT [DATE] CONTENT GUIDELINES" at bounding box center [682, 377] width 164 height 23
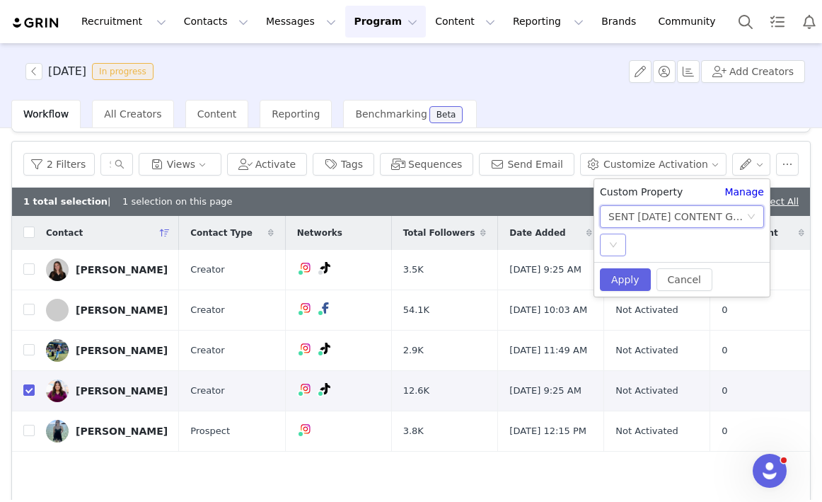
click at [619, 244] on div "Select" at bounding box center [613, 244] width 26 height 23
click at [623, 296] on li "SKIP" at bounding box center [682, 295] width 164 height 23
click at [623, 279] on button "Apply" at bounding box center [625, 279] width 51 height 23
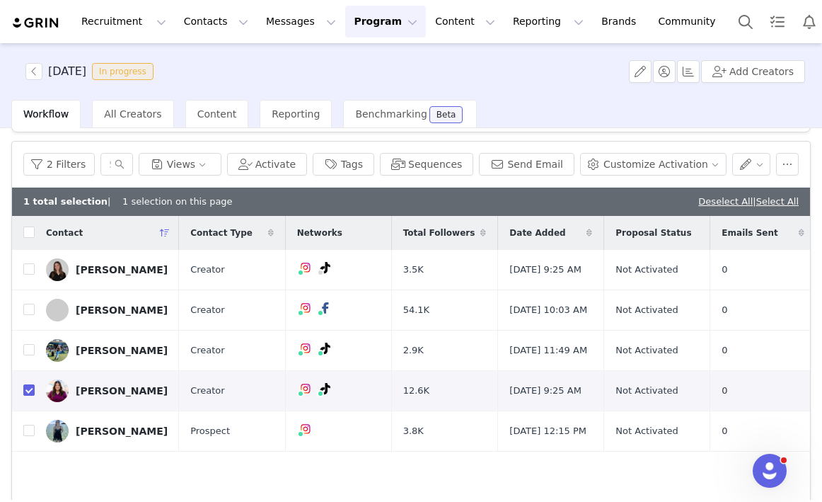
click at [708, 134] on div "Activate Creators Review Proposals Fulfill Products Track Progress View Decline…" at bounding box center [410, 333] width 799 height 464
click at [708, 138] on div "Activate Creators Review Proposals Fulfill Products Track Progress View Decline…" at bounding box center [410, 333] width 799 height 464
click at [705, 208] on div "Deselect All | Select All" at bounding box center [748, 202] width 100 height 14
click at [703, 203] on link "Deselect All" at bounding box center [725, 201] width 54 height 11
checkbox input "false"
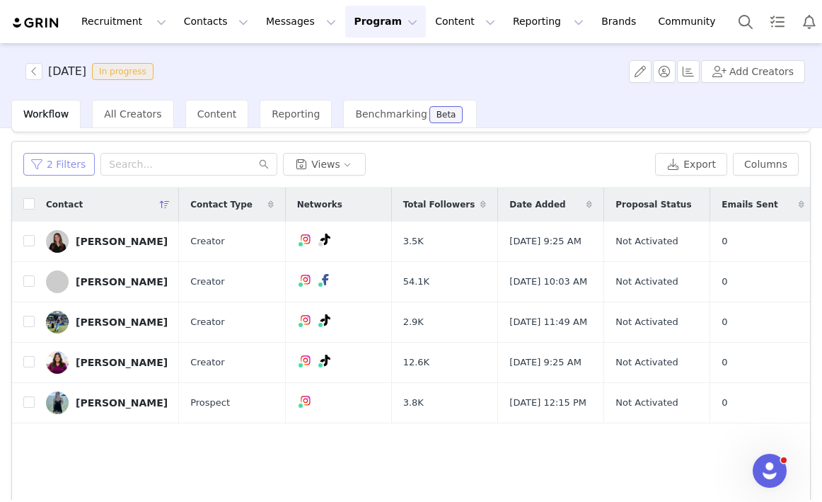
click at [68, 161] on button "2 Filters" at bounding box center [58, 164] width 71 height 23
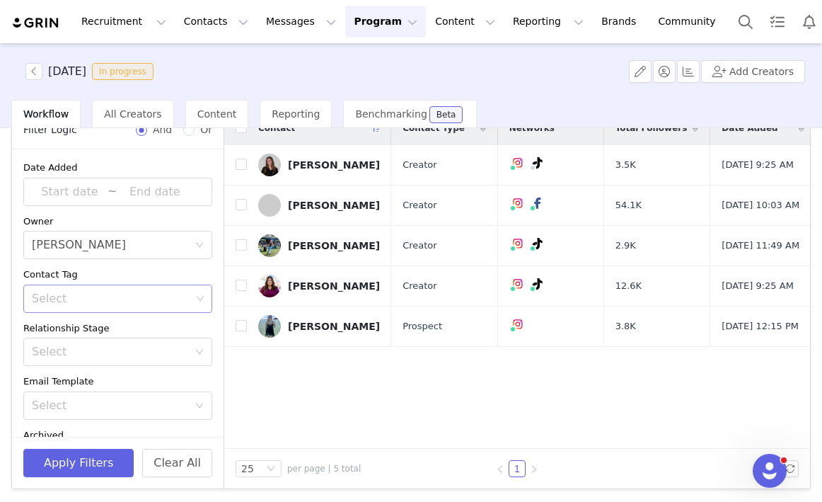
scroll to position [0, 0]
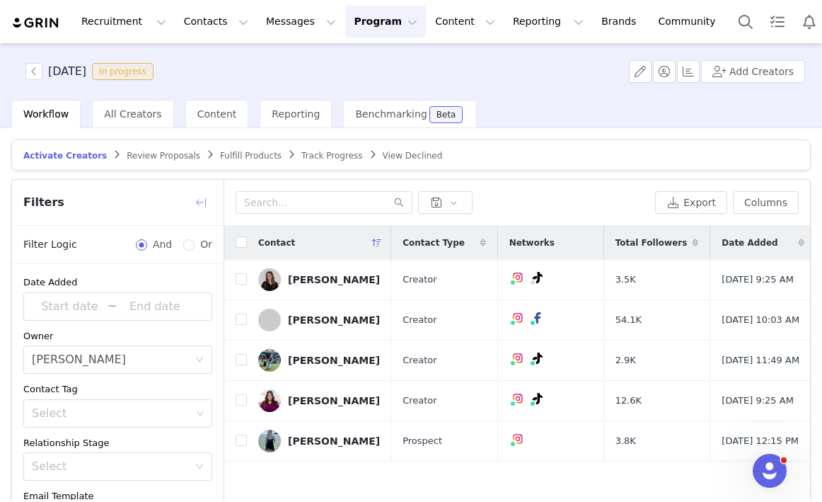
click at [197, 202] on button "button" at bounding box center [201, 202] width 23 height 23
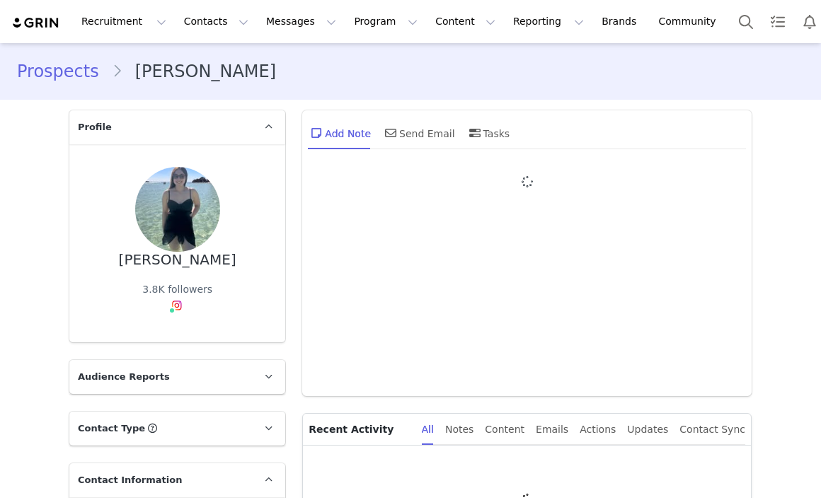
type input "+1 ([GEOGRAPHIC_DATA])"
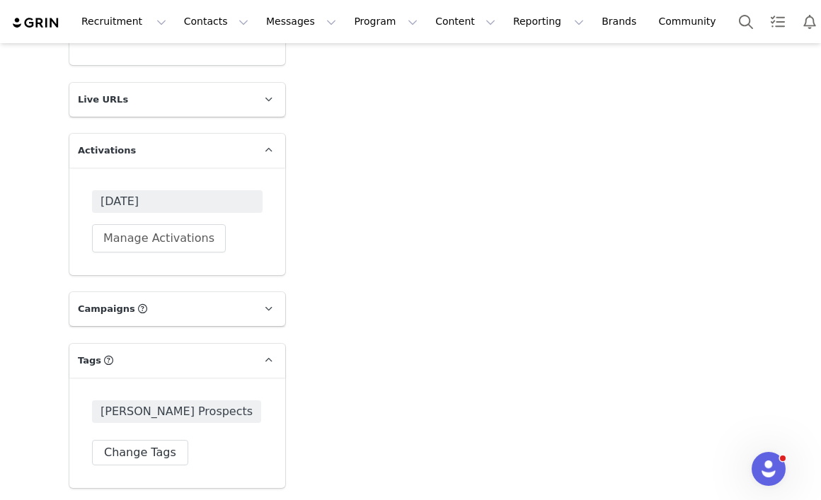
scroll to position [1859, 0]
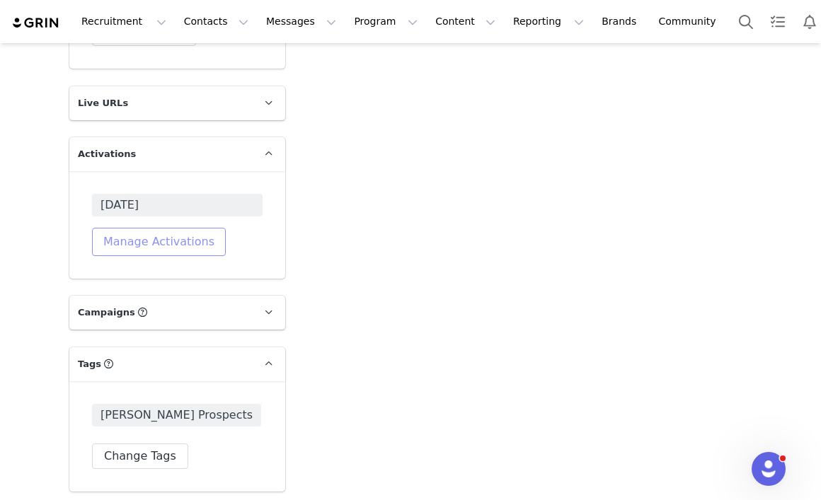
click at [175, 229] on button "Manage Activations" at bounding box center [159, 242] width 134 height 28
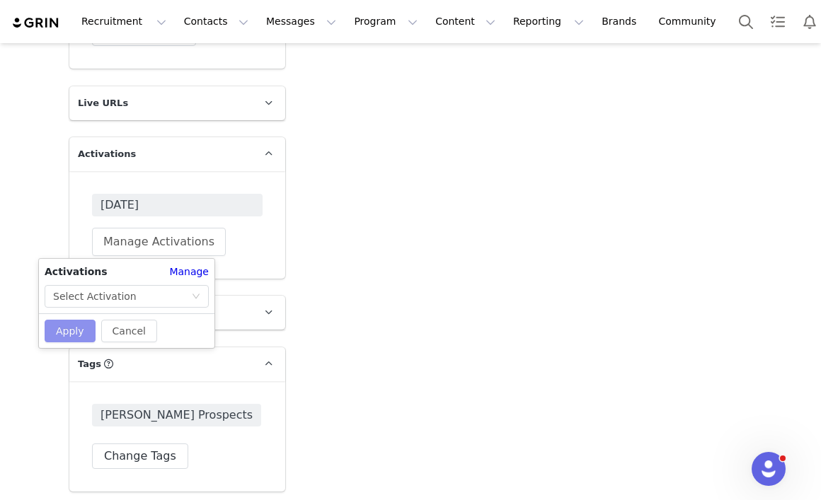
click at [74, 328] on button "Apply" at bounding box center [70, 331] width 51 height 23
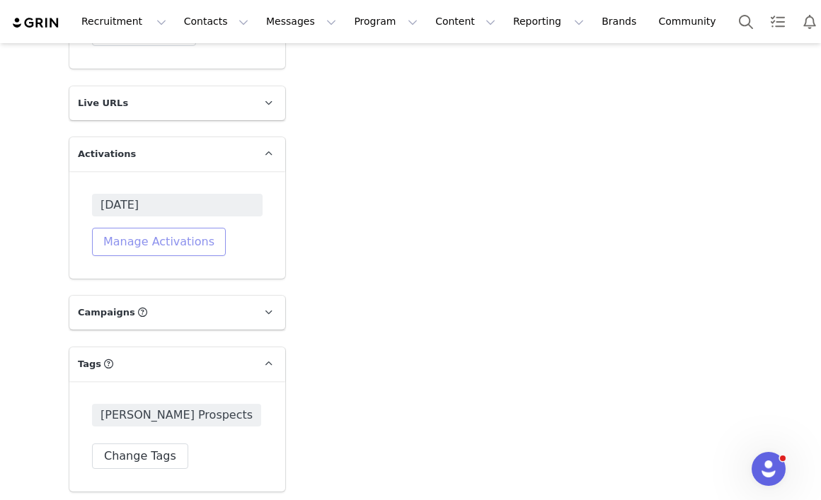
click at [160, 247] on button "Manage Activations" at bounding box center [159, 242] width 134 height 28
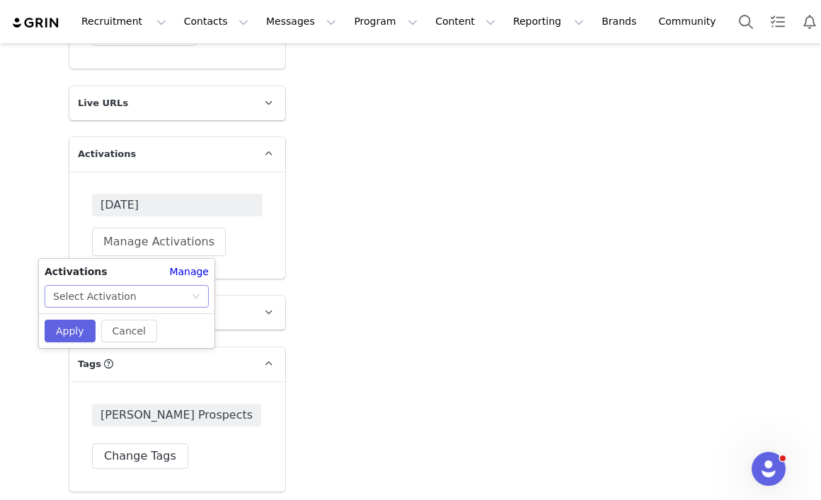
click at [198, 299] on icon "icon: down" at bounding box center [196, 296] width 8 height 8
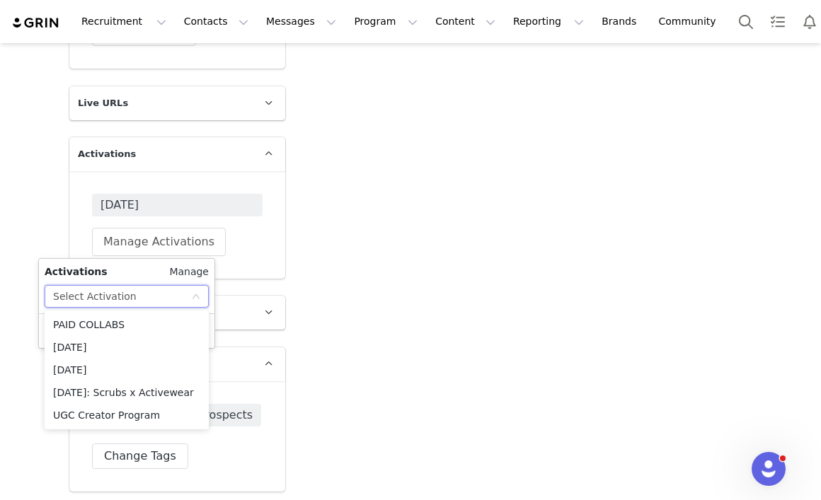
click at [197, 270] on link "Manage" at bounding box center [189, 272] width 40 height 15
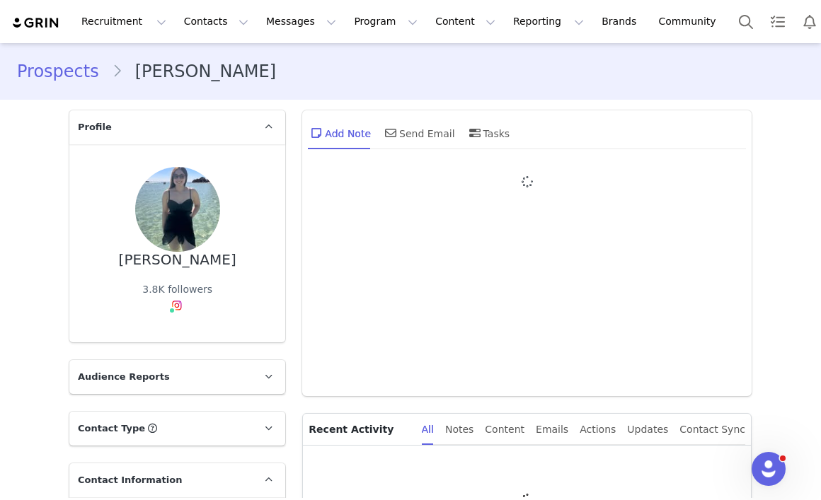
type input "+1 (United States)"
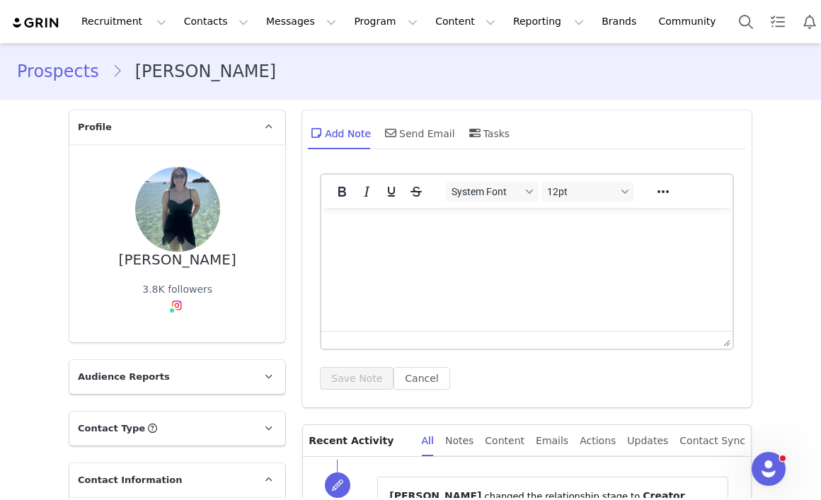
click at [302, 224] on div "System Font 12pt To open the popup, press Shift+Enter To open the popup, press …" at bounding box center [526, 286] width 449 height 241
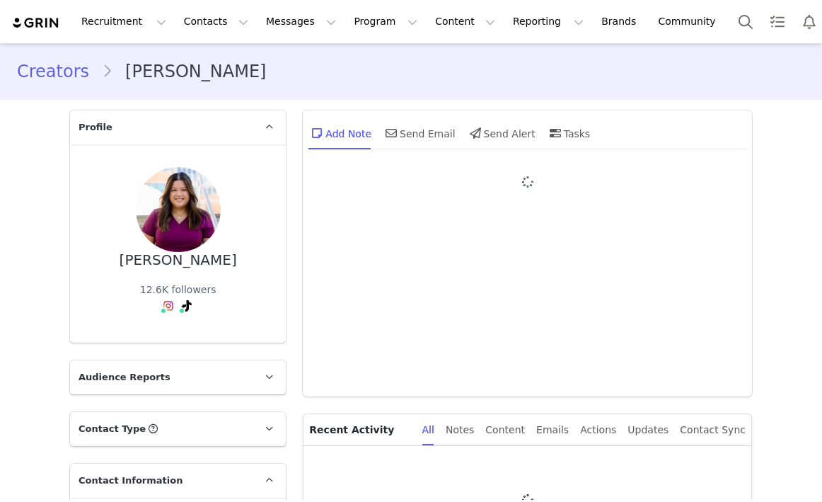
type input "+1 ([GEOGRAPHIC_DATA])"
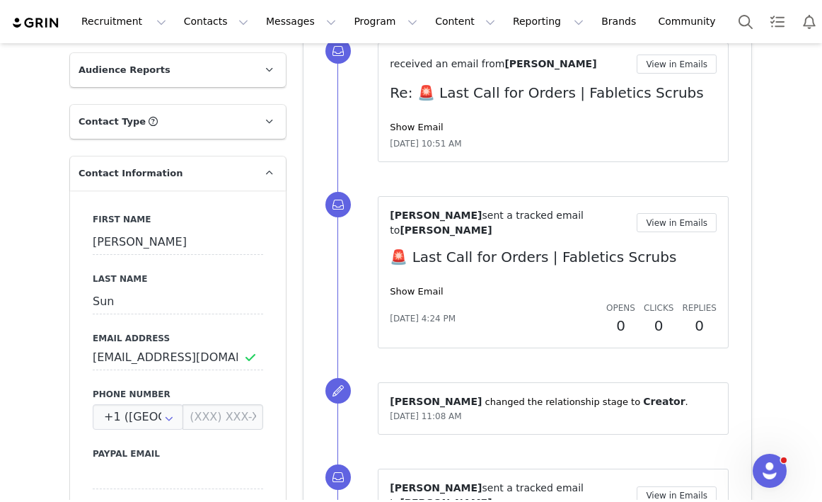
scroll to position [267, 0]
